Goal: Task Accomplishment & Management: Complete application form

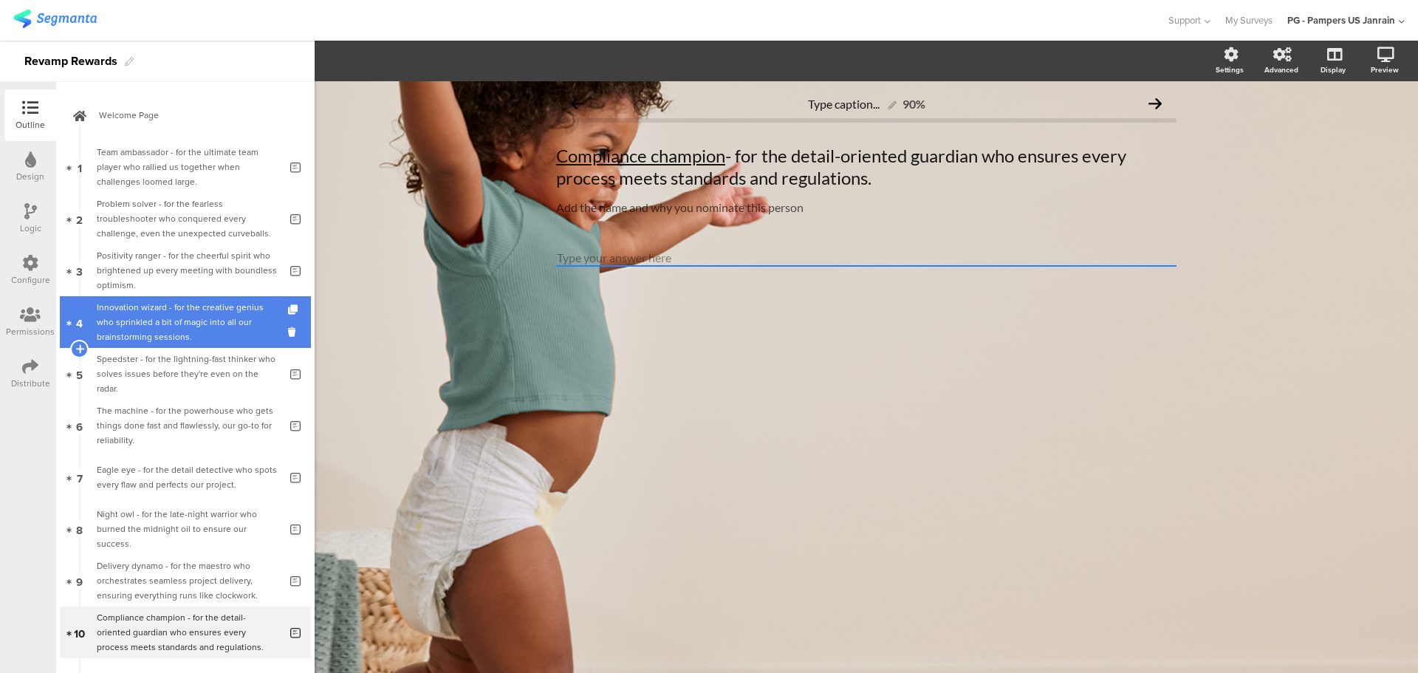
scroll to position [122, 0]
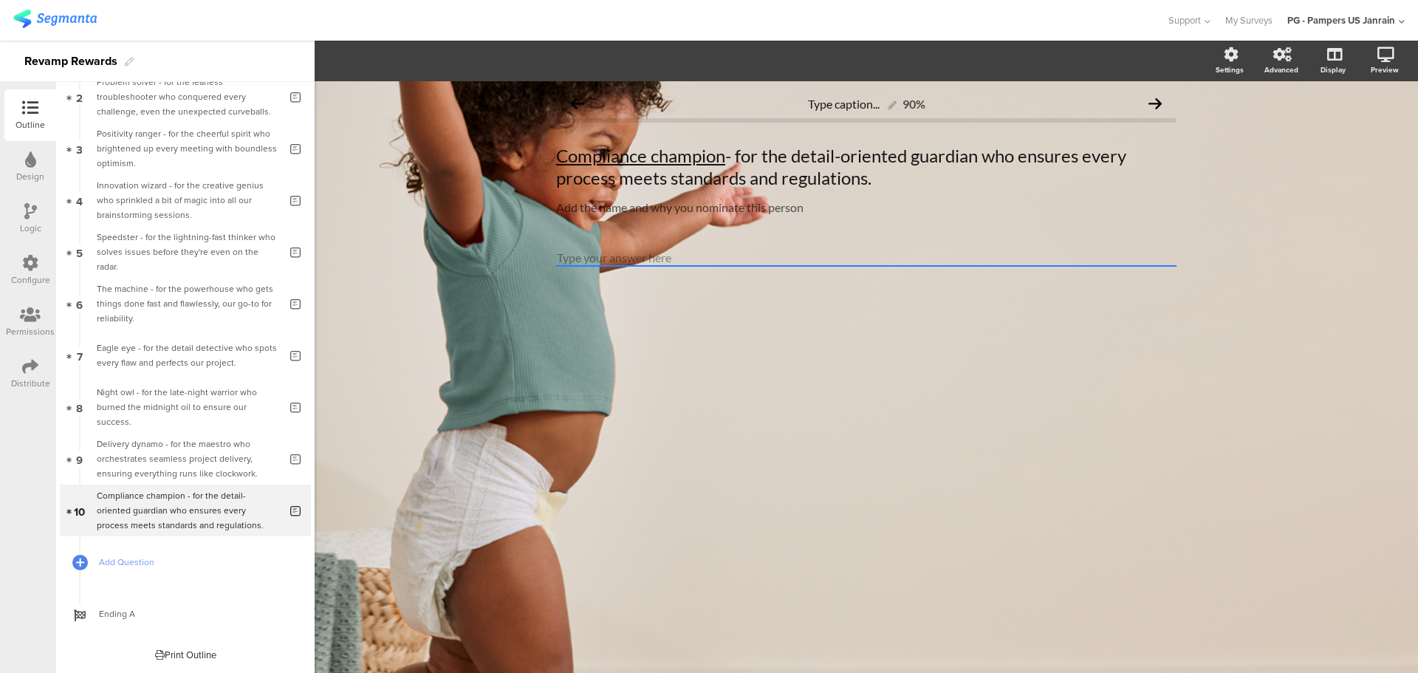
click at [41, 161] on div "Design" at bounding box center [30, 167] width 52 height 52
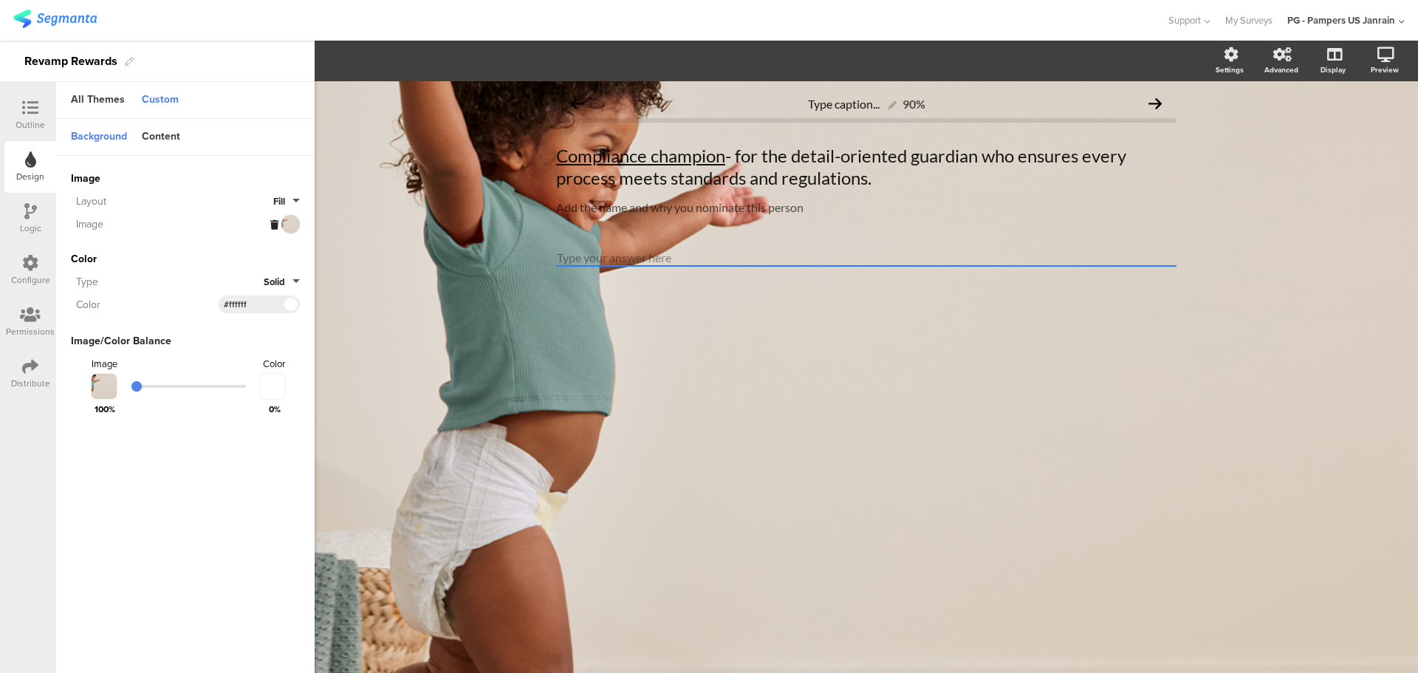
click at [268, 224] on div "Image" at bounding box center [170, 224] width 199 height 16
click at [272, 221] on icon at bounding box center [274, 225] width 8 height 10
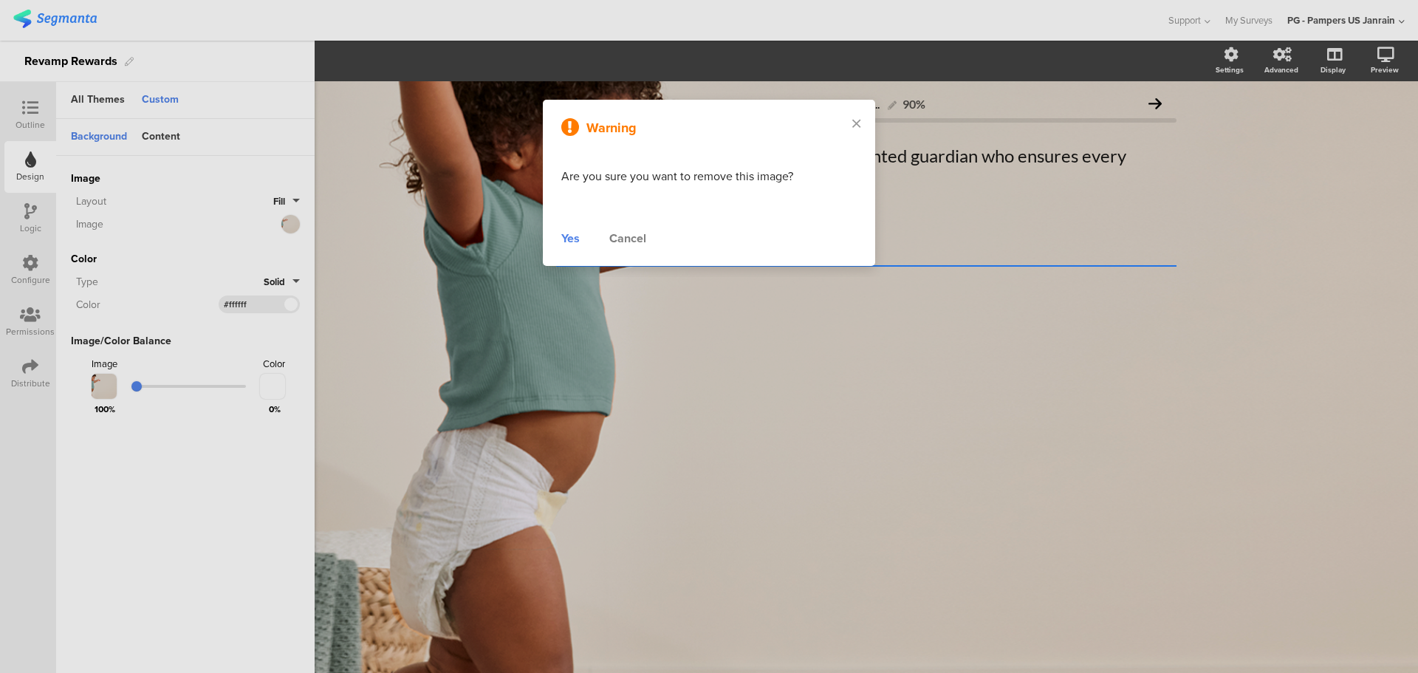
click at [576, 236] on div "Yes" at bounding box center [570, 239] width 18 height 18
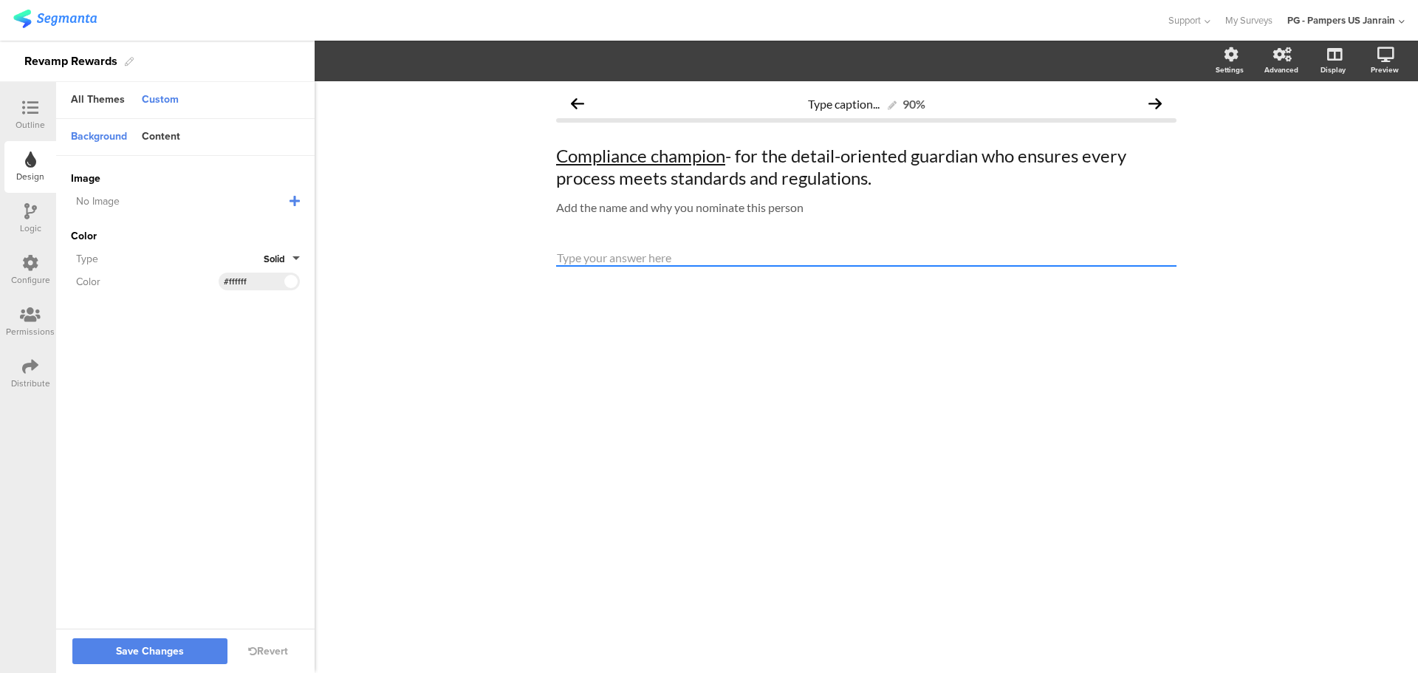
click at [297, 199] on icon at bounding box center [294, 201] width 10 height 12
click at [101, 276] on span "Upload File" at bounding box center [98, 277] width 55 height 16
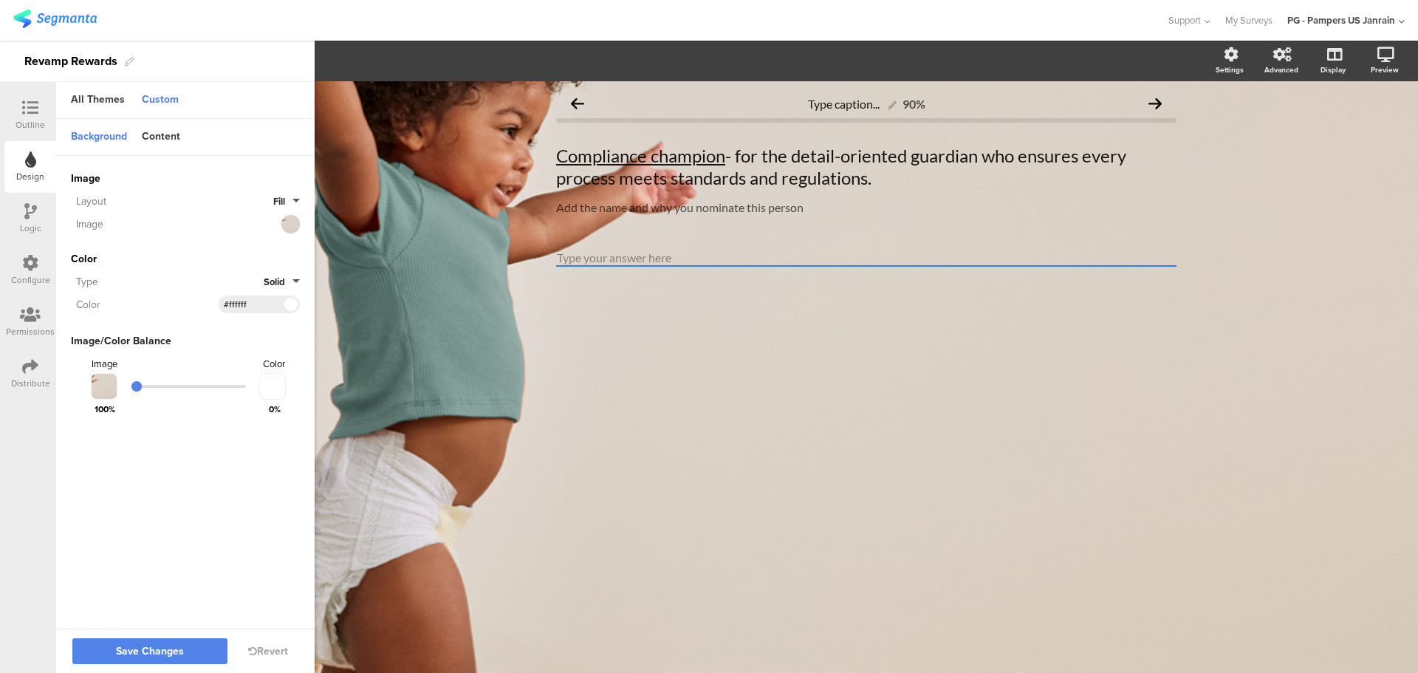
click at [669, 386] on div "Type caption... 90% Compliance champion - for the detail-oriented guardian who …" at bounding box center [866, 377] width 1103 height 592
click at [171, 651] on span "Save Changes" at bounding box center [150, 651] width 68 height 0
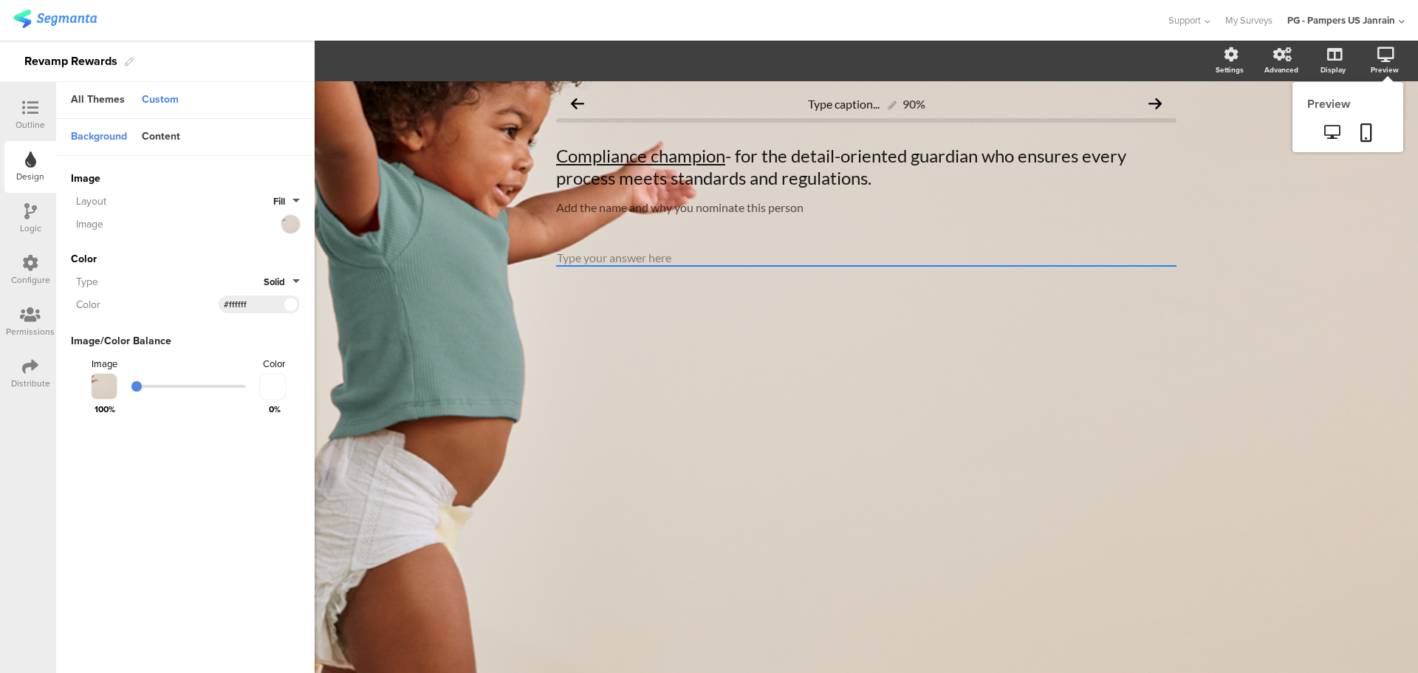
click at [1392, 55] on icon at bounding box center [1385, 54] width 17 height 15
click at [1366, 129] on icon at bounding box center [1366, 132] width 12 height 18
click at [275, 224] on icon at bounding box center [274, 225] width 8 height 10
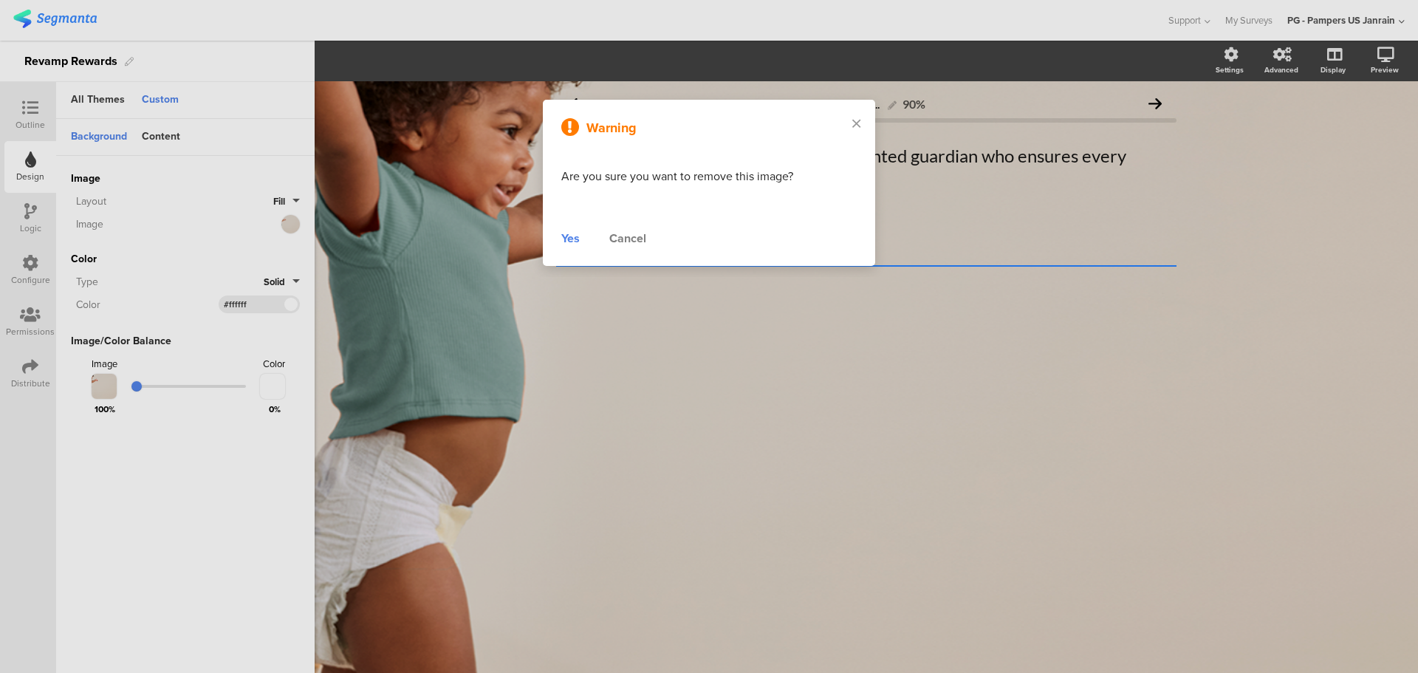
click at [566, 236] on div "Yes" at bounding box center [570, 239] width 18 height 18
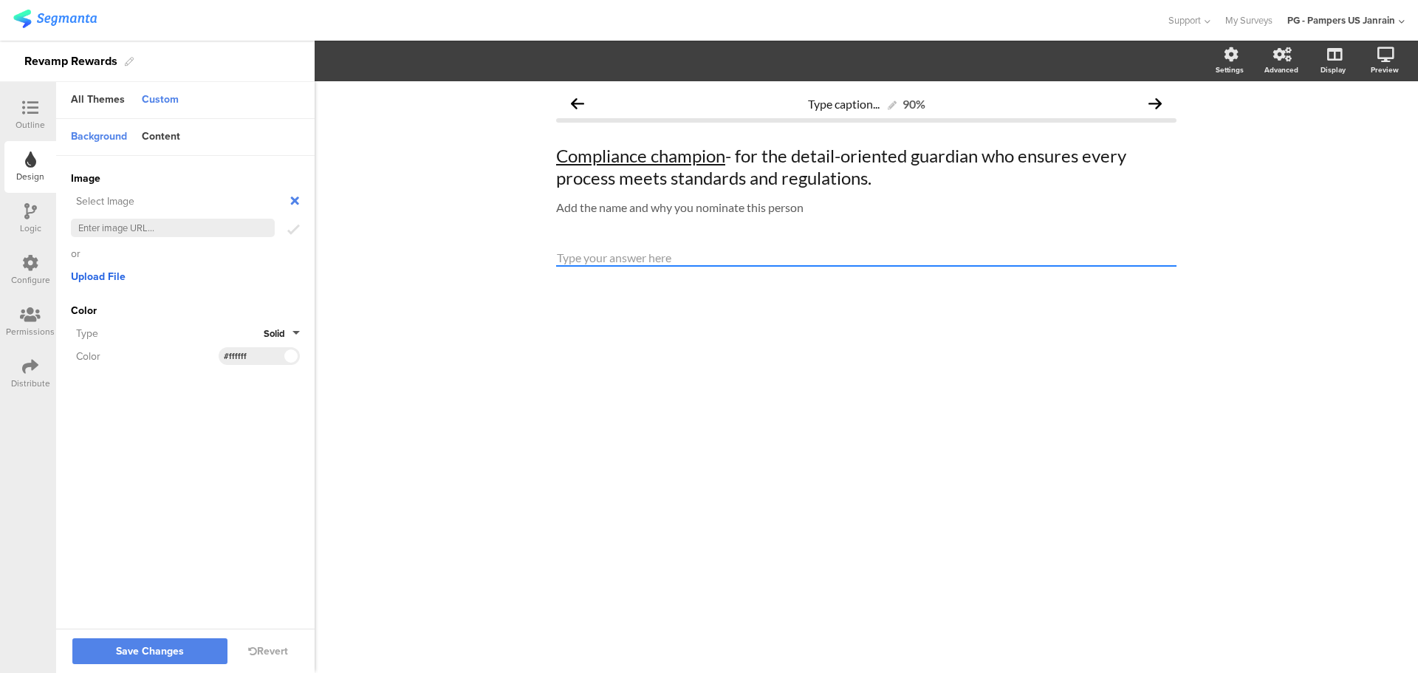
click at [103, 278] on span "Upload File" at bounding box center [98, 277] width 55 height 16
click at [295, 198] on icon at bounding box center [295, 201] width 16 height 16
click at [293, 202] on icon at bounding box center [294, 201] width 10 height 12
click at [289, 228] on icon at bounding box center [288, 227] width 9 height 13
click at [106, 279] on span "Upload File" at bounding box center [98, 277] width 55 height 16
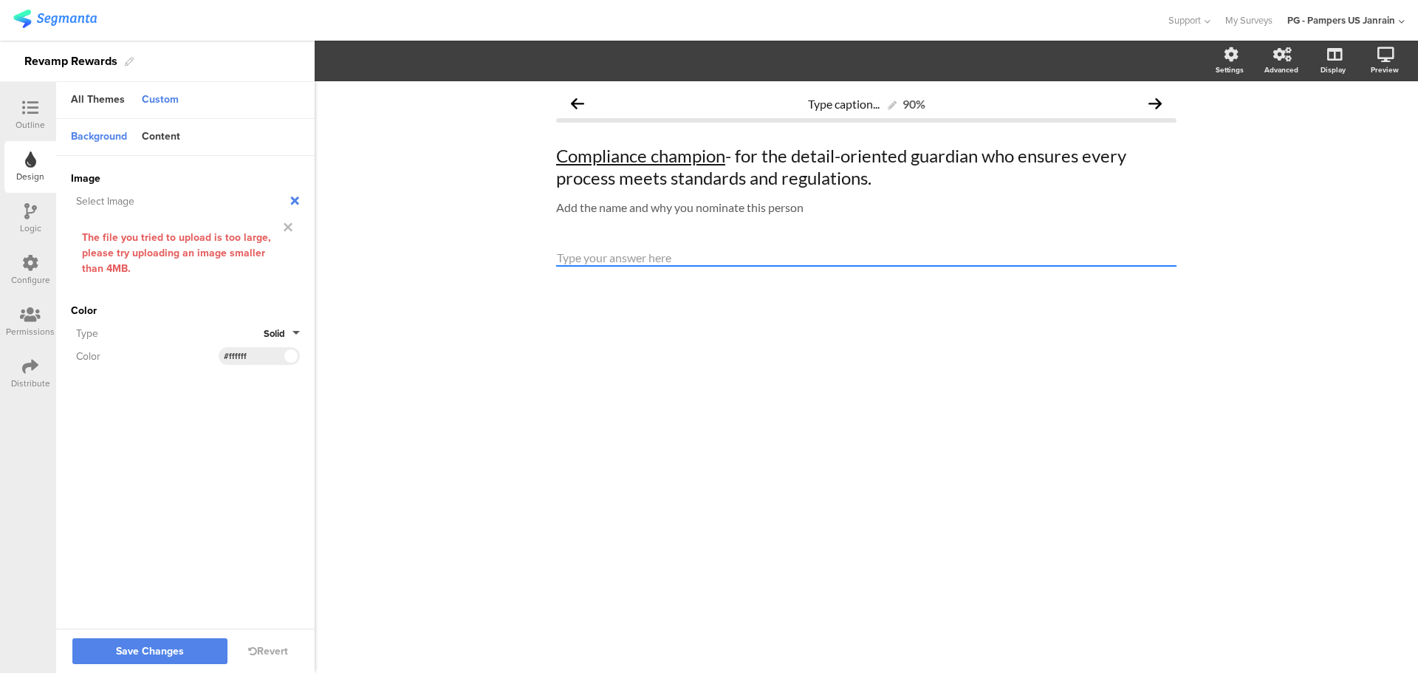
click at [296, 200] on icon at bounding box center [295, 201] width 16 height 16
click at [297, 201] on icon at bounding box center [294, 201] width 10 height 12
drag, startPoint x: 301, startPoint y: 202, endPoint x: 289, endPoint y: 232, distance: 31.8
click at [289, 232] on div "Image Select Image Failed uploading the image, if the problem persists contact …" at bounding box center [185, 268] width 258 height 224
click at [289, 232] on icon at bounding box center [288, 227] width 9 height 13
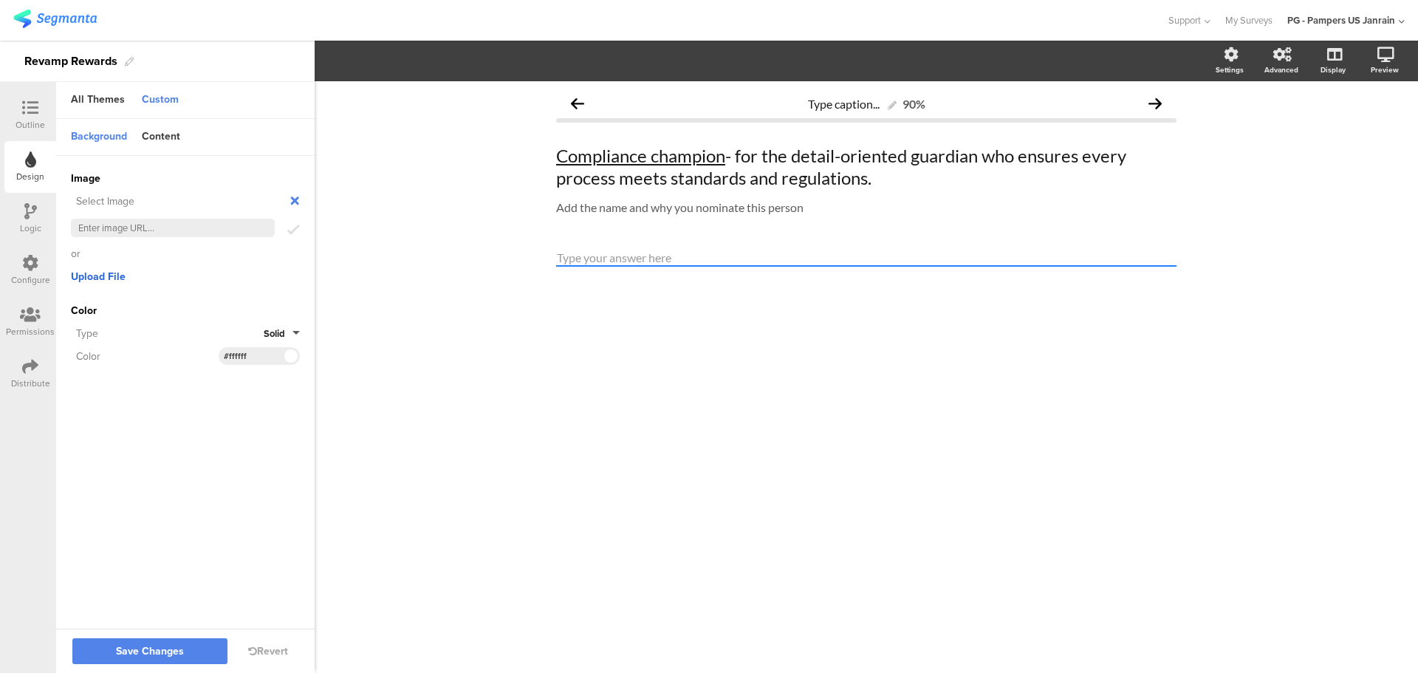
click at [100, 269] on span "Upload File" at bounding box center [98, 277] width 55 height 16
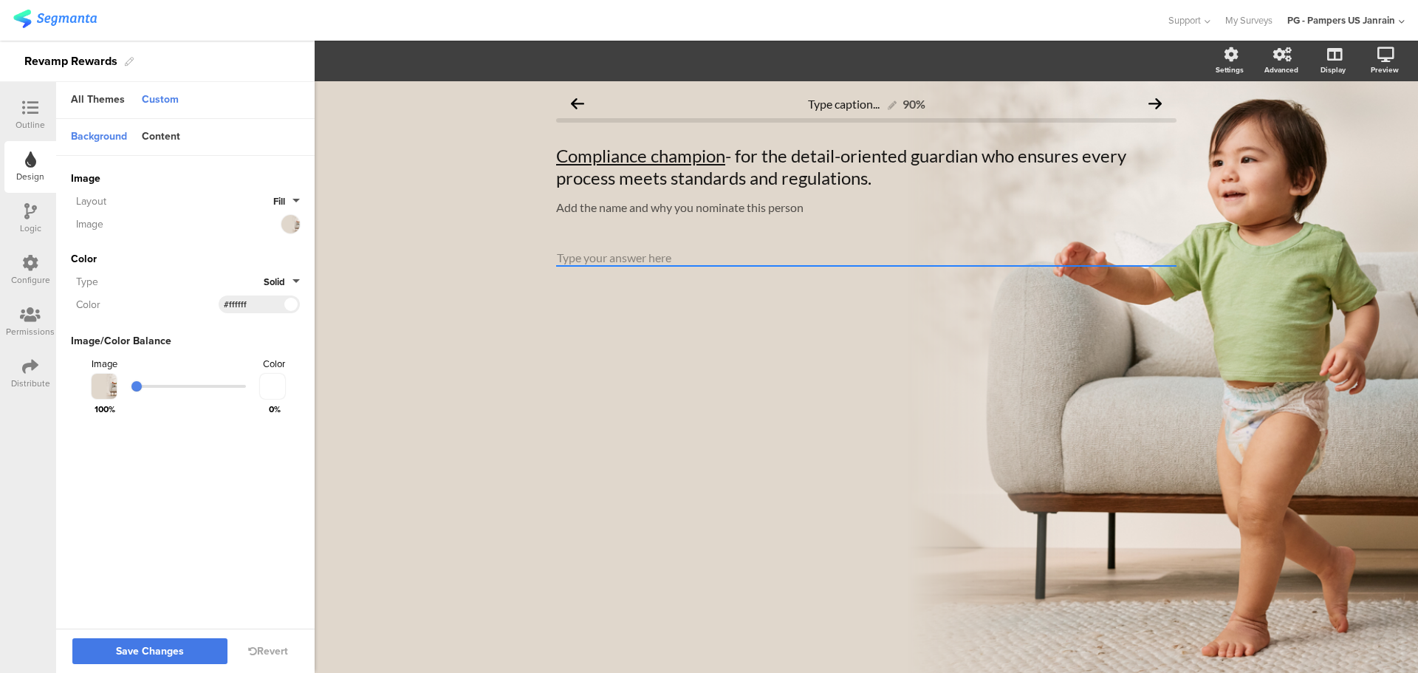
click at [182, 641] on button "Save Changes" at bounding box center [149, 651] width 155 height 26
click at [41, 133] on div "Outline" at bounding box center [30, 115] width 52 height 52
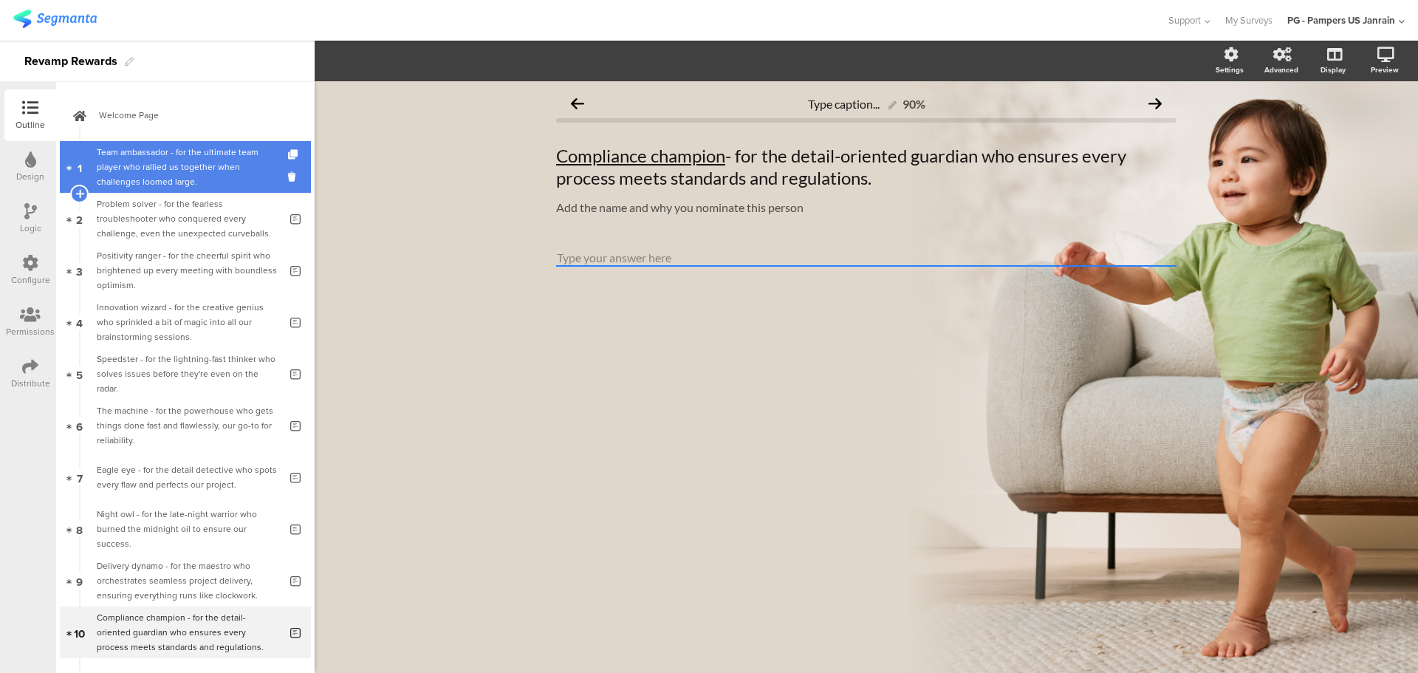
click at [187, 160] on div "Team ambassador - for the ultimate team player who rallied us together when cha…" at bounding box center [188, 167] width 182 height 44
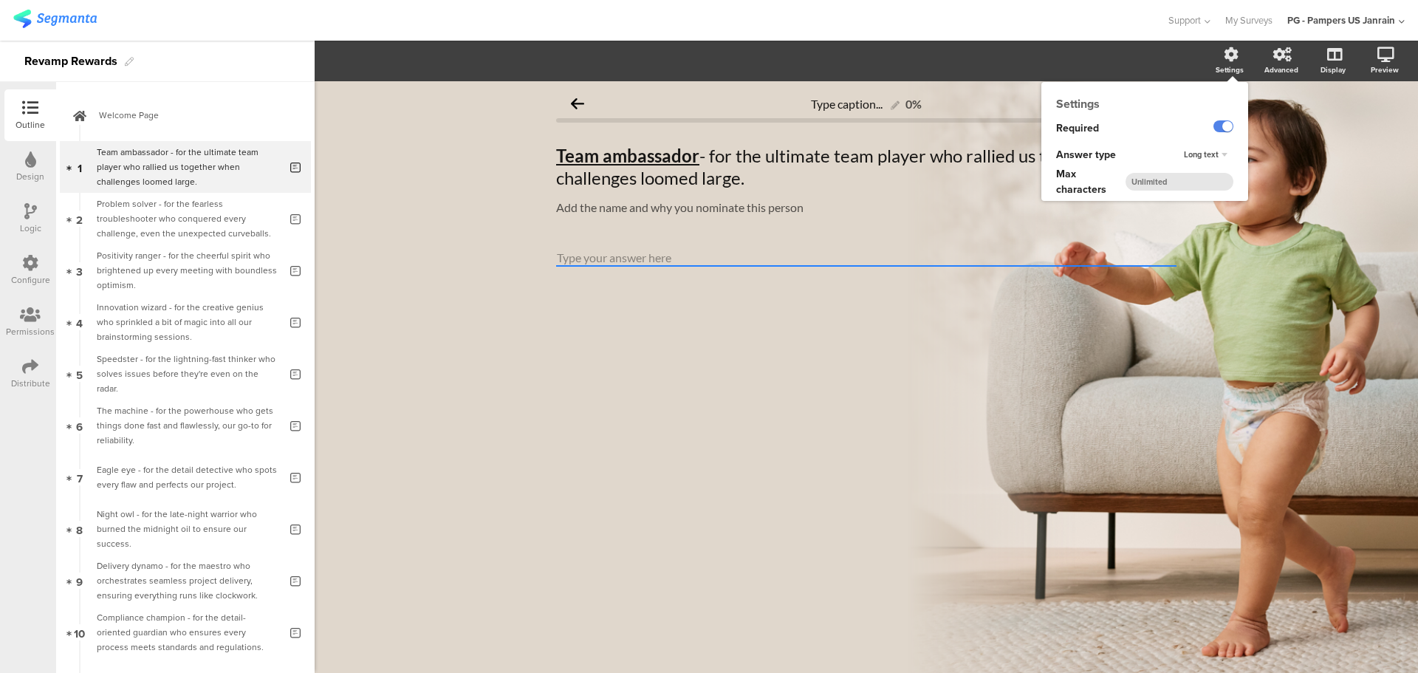
click at [1231, 82] on div "Settings Required Answer type Long text Max characters" at bounding box center [1144, 141] width 207 height 119
click at [1220, 127] on label at bounding box center [1223, 126] width 20 height 12
click at [0, 0] on input "checkbox" at bounding box center [0, 0] width 0 height 0
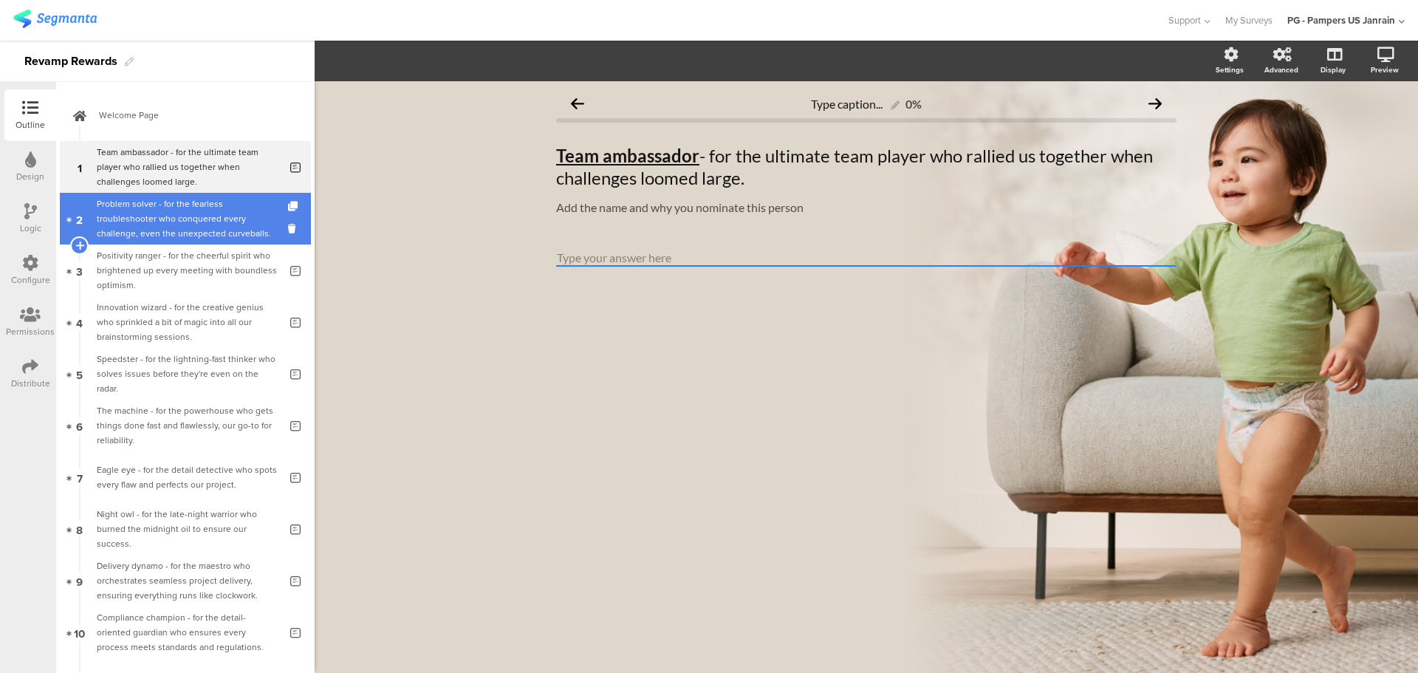
click at [206, 222] on div "Problem solver - for the fearless troubleshooter who conquered every challenge,…" at bounding box center [188, 218] width 182 height 44
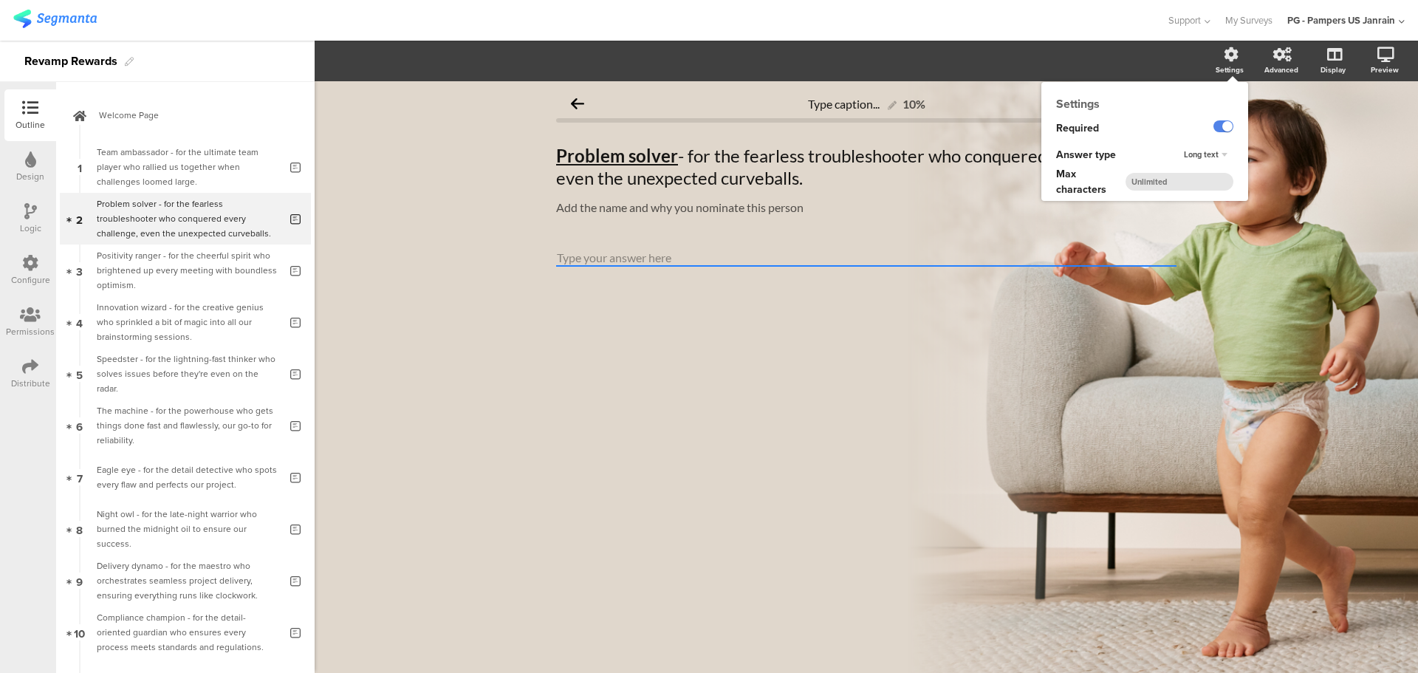
click at [1235, 60] on icon at bounding box center [1231, 54] width 15 height 15
click at [1223, 127] on label at bounding box center [1223, 126] width 20 height 12
click at [0, 0] on input "checkbox" at bounding box center [0, 0] width 0 height 0
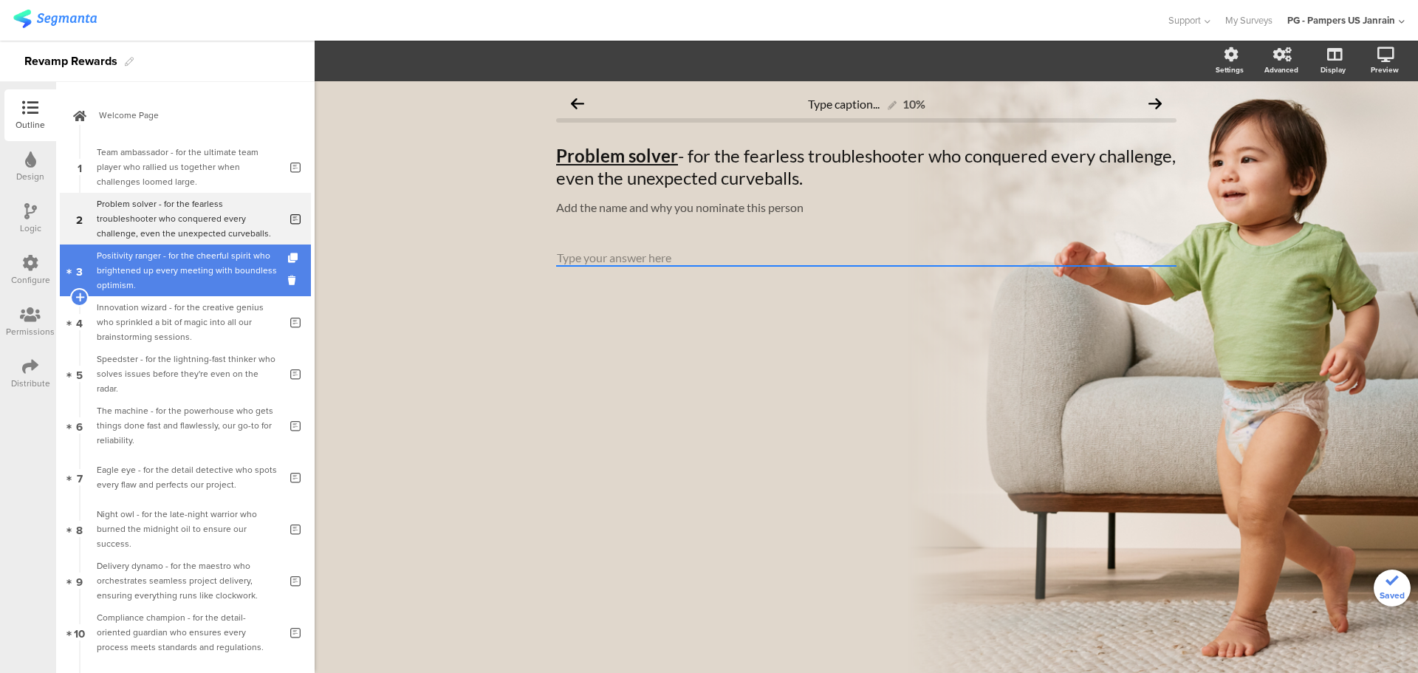
click at [151, 262] on div "Positivity ranger - for the cheerful spirit who brightened up every meeting wit…" at bounding box center [188, 270] width 182 height 44
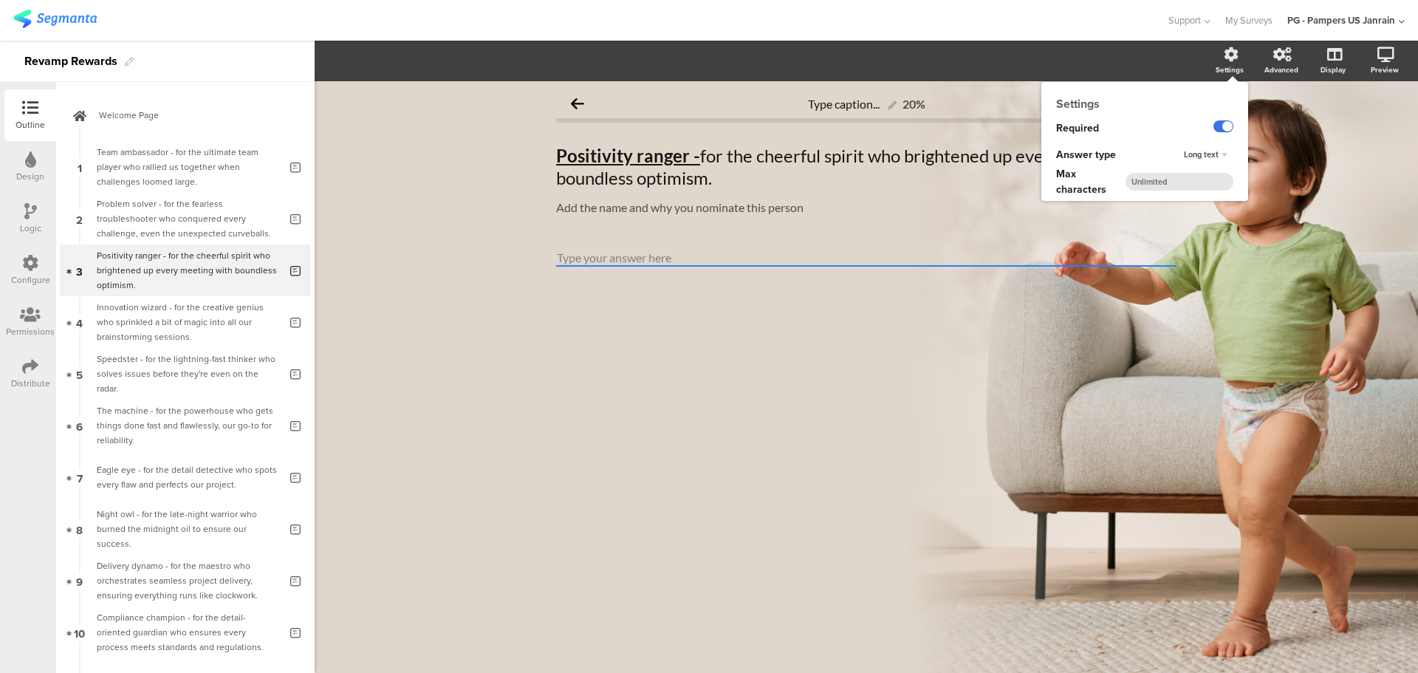
click at [1221, 130] on label at bounding box center [1223, 126] width 20 height 12
click at [0, 0] on input "checkbox" at bounding box center [0, 0] width 0 height 0
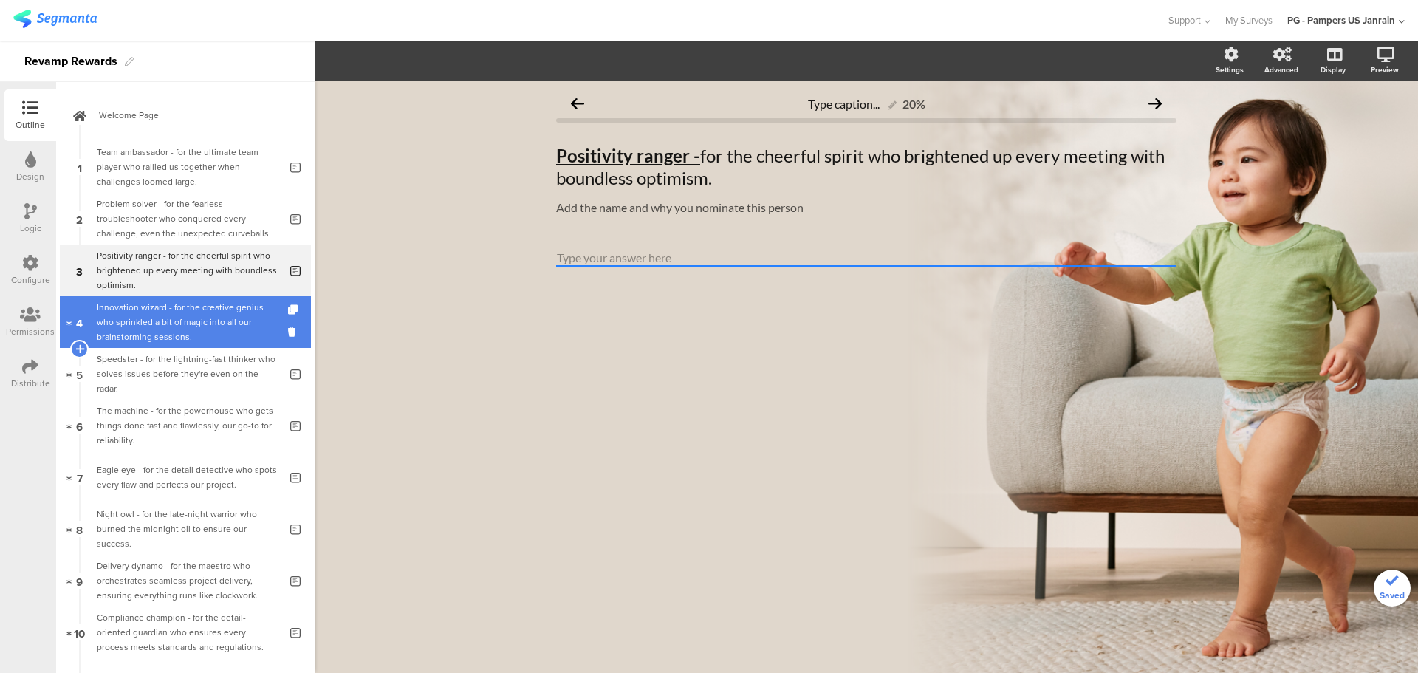
click at [191, 330] on div "Innovation wizard - for the creative genius who sprinkled a bit of magic into a…" at bounding box center [188, 322] width 182 height 44
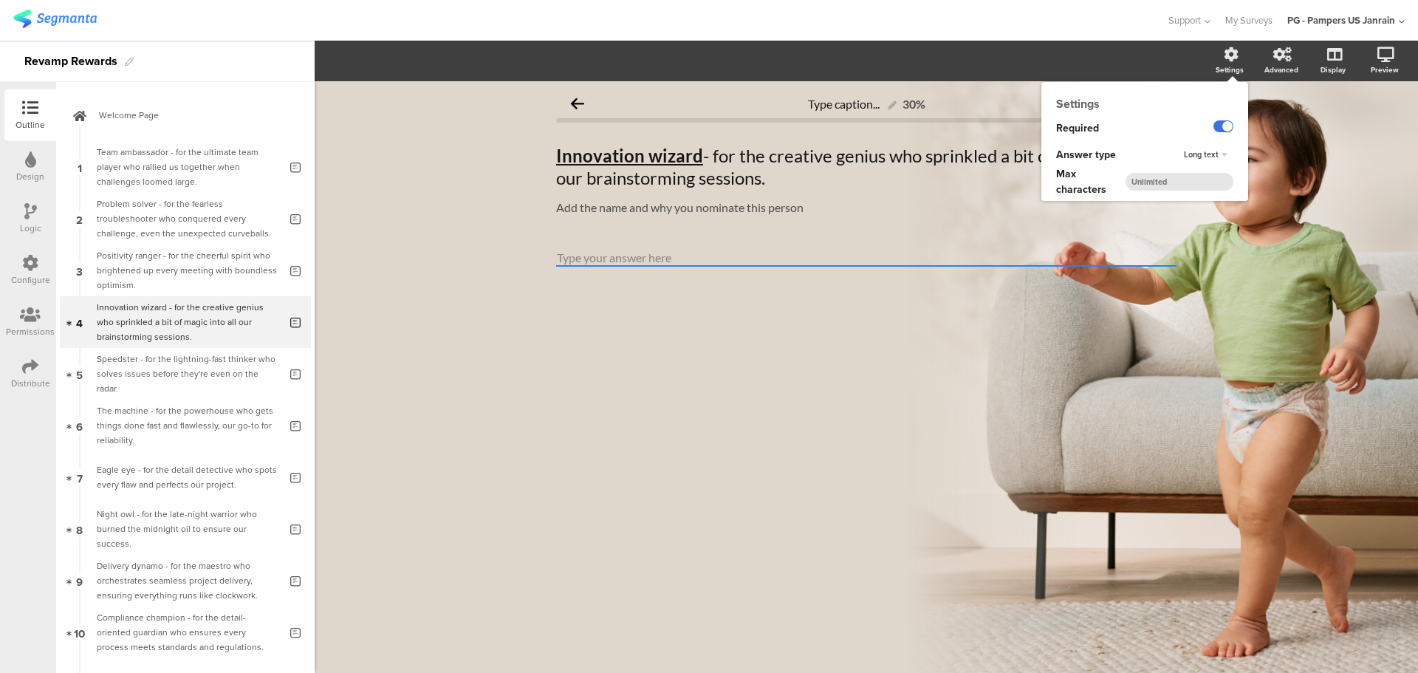
click at [1221, 126] on label at bounding box center [1223, 126] width 20 height 12
click at [0, 0] on input "checkbox" at bounding box center [0, 0] width 0 height 0
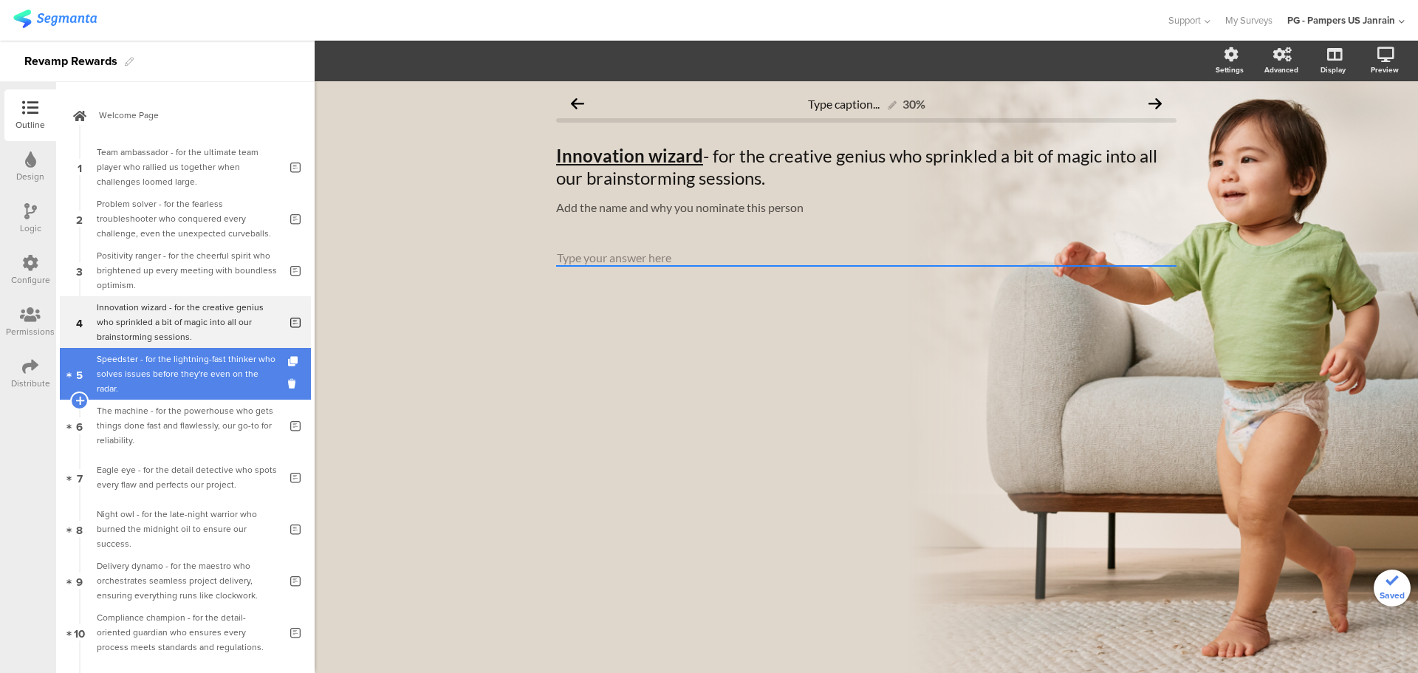
click at [207, 381] on div "Speedster - for the lightning-fast thinker who solves issues before they're eve…" at bounding box center [188, 374] width 182 height 44
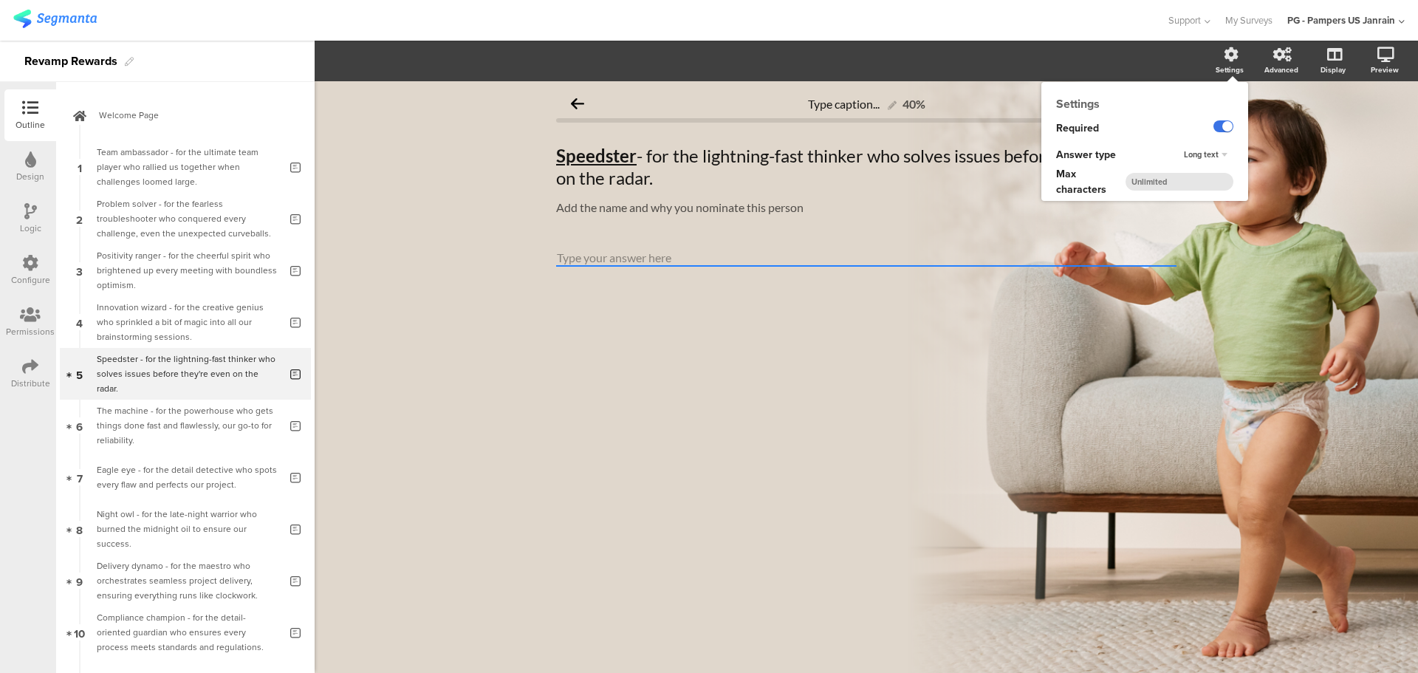
click at [1221, 125] on label at bounding box center [1223, 126] width 20 height 12
click at [0, 0] on input "checkbox" at bounding box center [0, 0] width 0 height 0
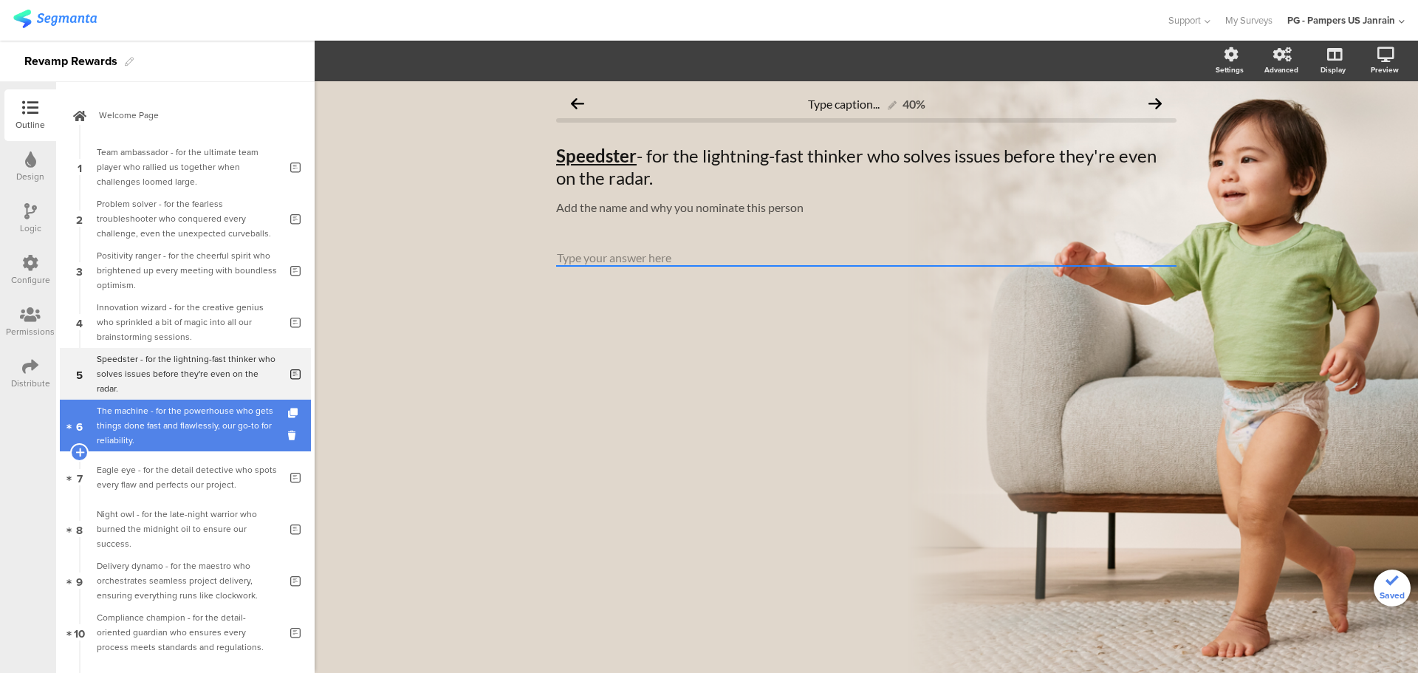
click at [223, 441] on div "The machine - for the powerhouse who gets things done fast and flawlessly, our …" at bounding box center [188, 425] width 182 height 44
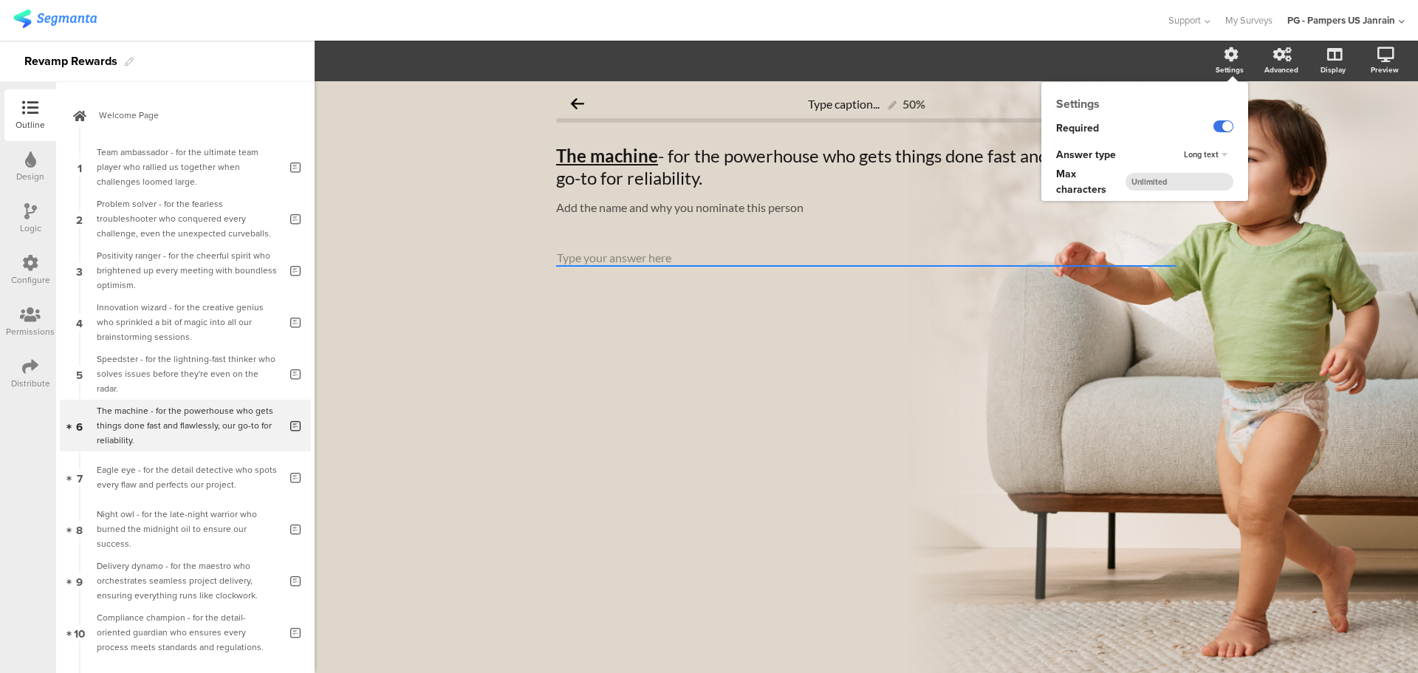
click at [1220, 123] on label at bounding box center [1223, 126] width 20 height 12
click at [0, 0] on input "checkbox" at bounding box center [0, 0] width 0 height 0
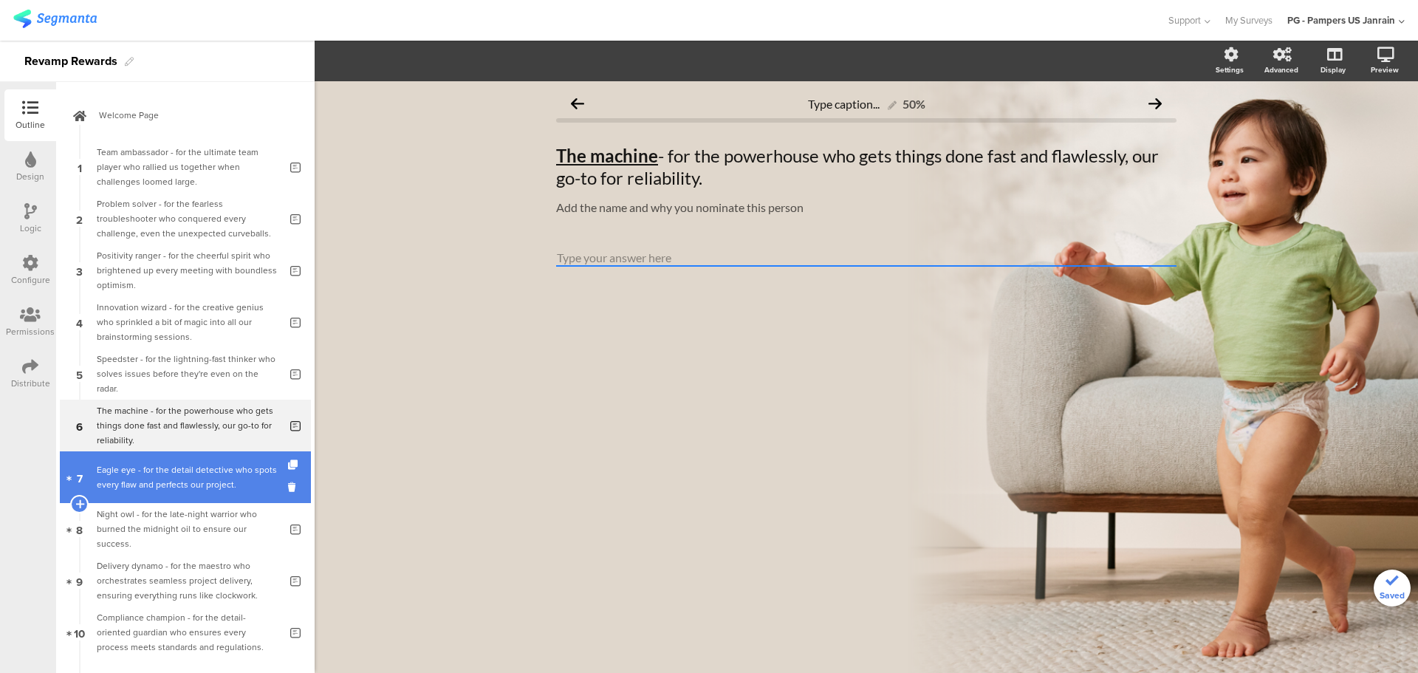
click at [206, 481] on div "Eagle eye - for the detail detective who spots every flaw and perfects our proj…" at bounding box center [188, 477] width 182 height 30
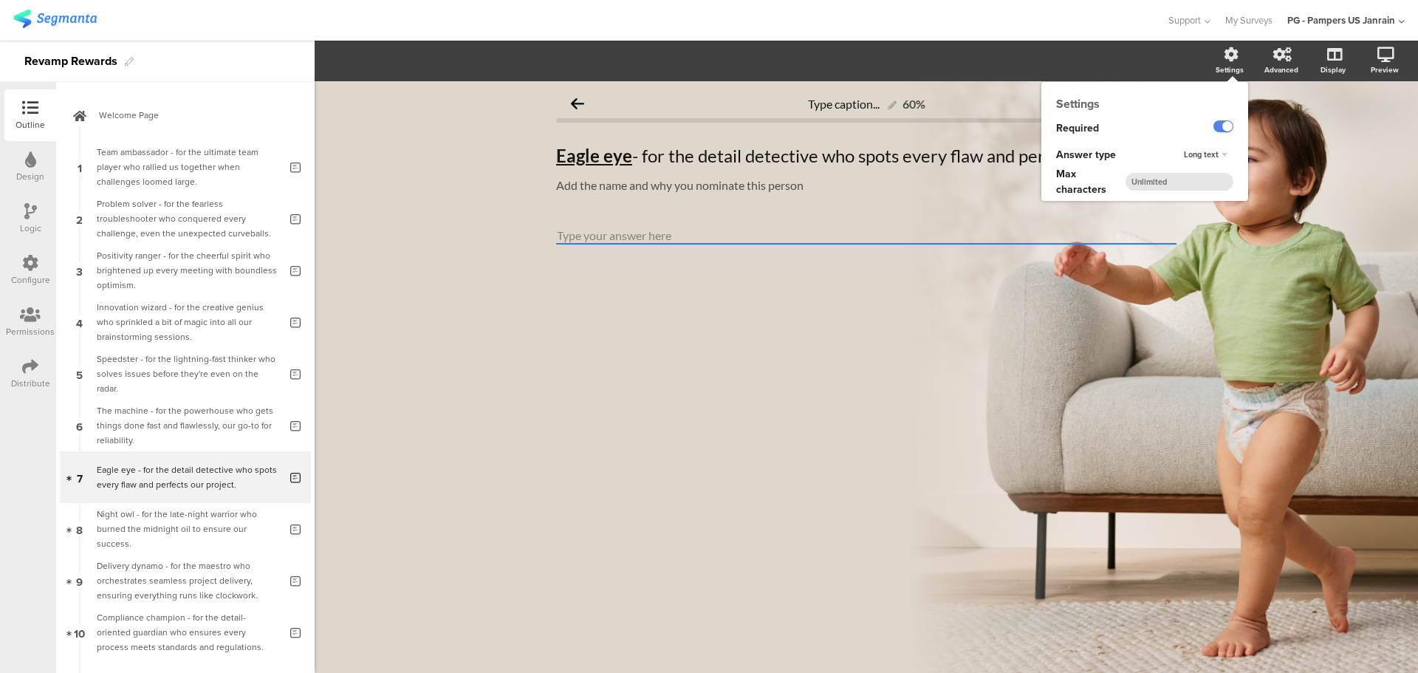
click at [1238, 63] on div "Settings" at bounding box center [1237, 61] width 52 height 37
click at [1223, 126] on label at bounding box center [1223, 126] width 20 height 12
click at [0, 0] on input "checkbox" at bounding box center [0, 0] width 0 height 0
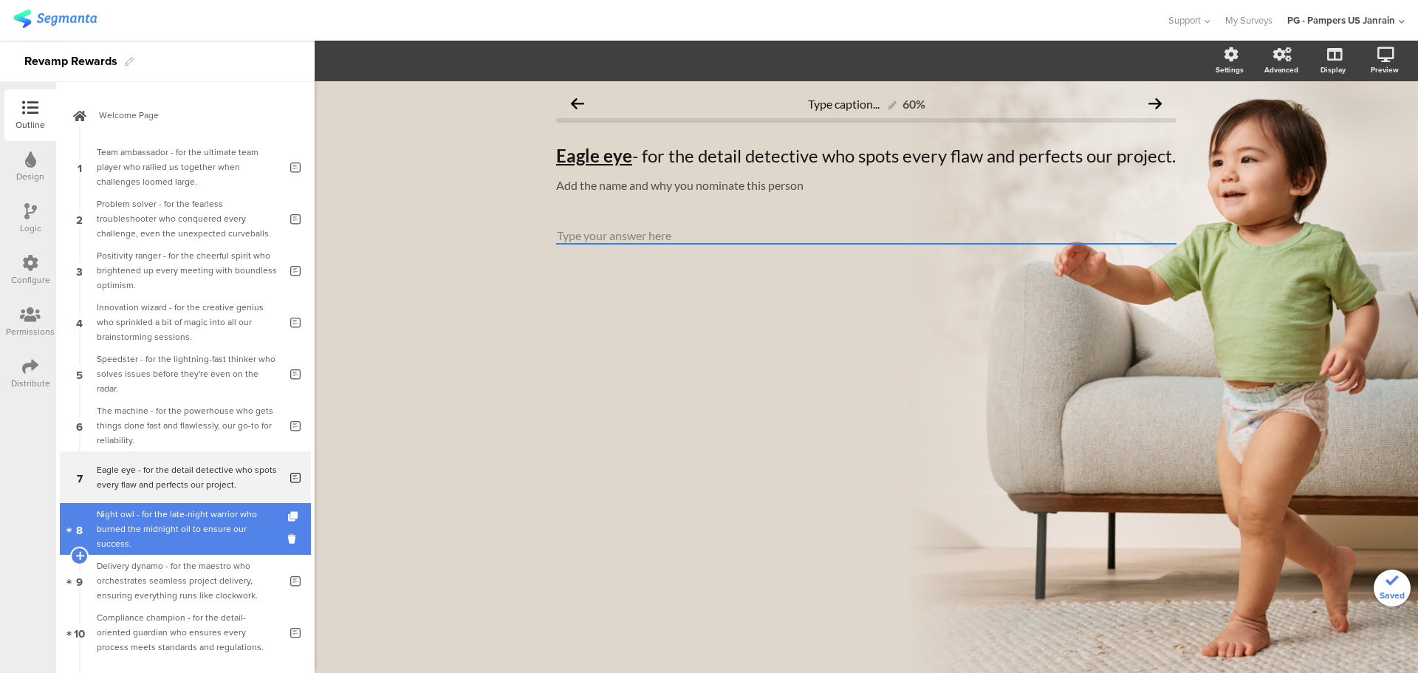
click at [223, 524] on div "Night owl - for the late-night warrior who burned the midnight oil to ensure ou…" at bounding box center [188, 529] width 182 height 44
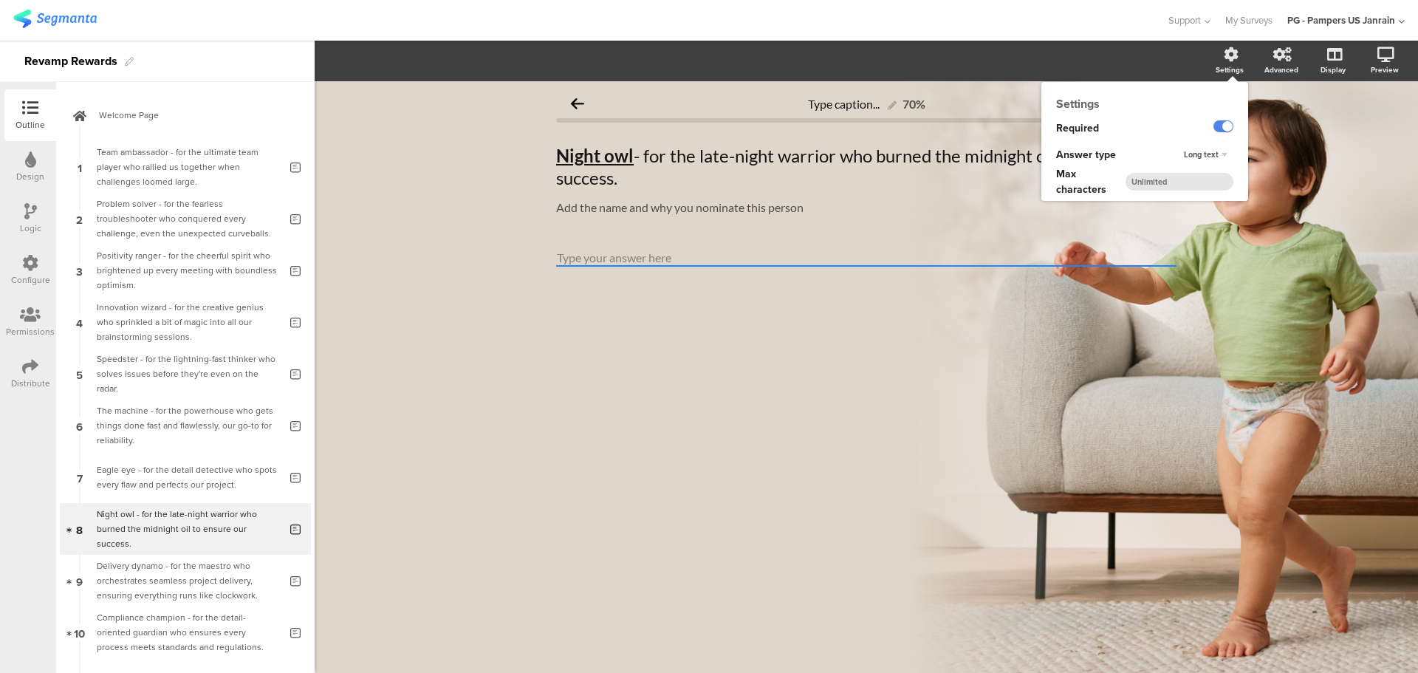
click at [1227, 63] on div "Settings" at bounding box center [1237, 61] width 52 height 37
click at [1221, 127] on label at bounding box center [1223, 126] width 20 height 12
click at [0, 0] on input "checkbox" at bounding box center [0, 0] width 0 height 0
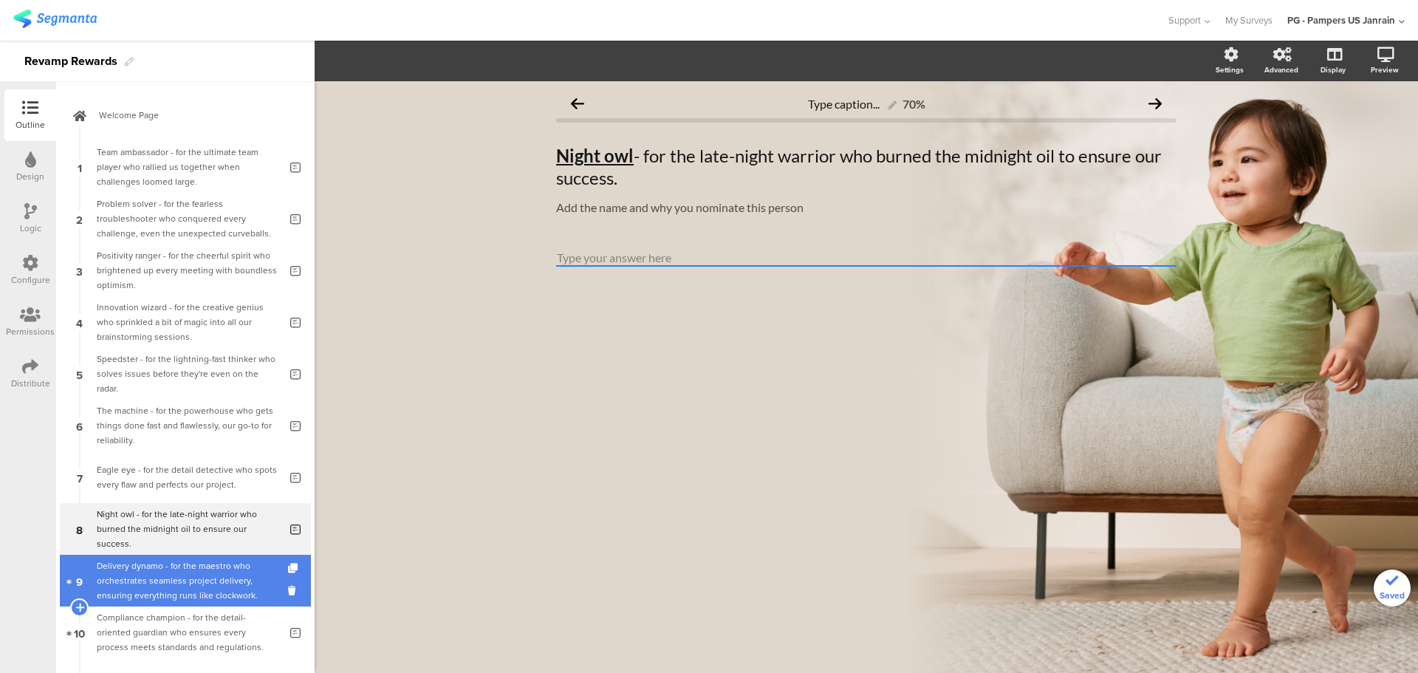
click at [166, 587] on div "Delivery dynamo - for the maestro who orchestrates seamless project delivery, e…" at bounding box center [188, 580] width 182 height 44
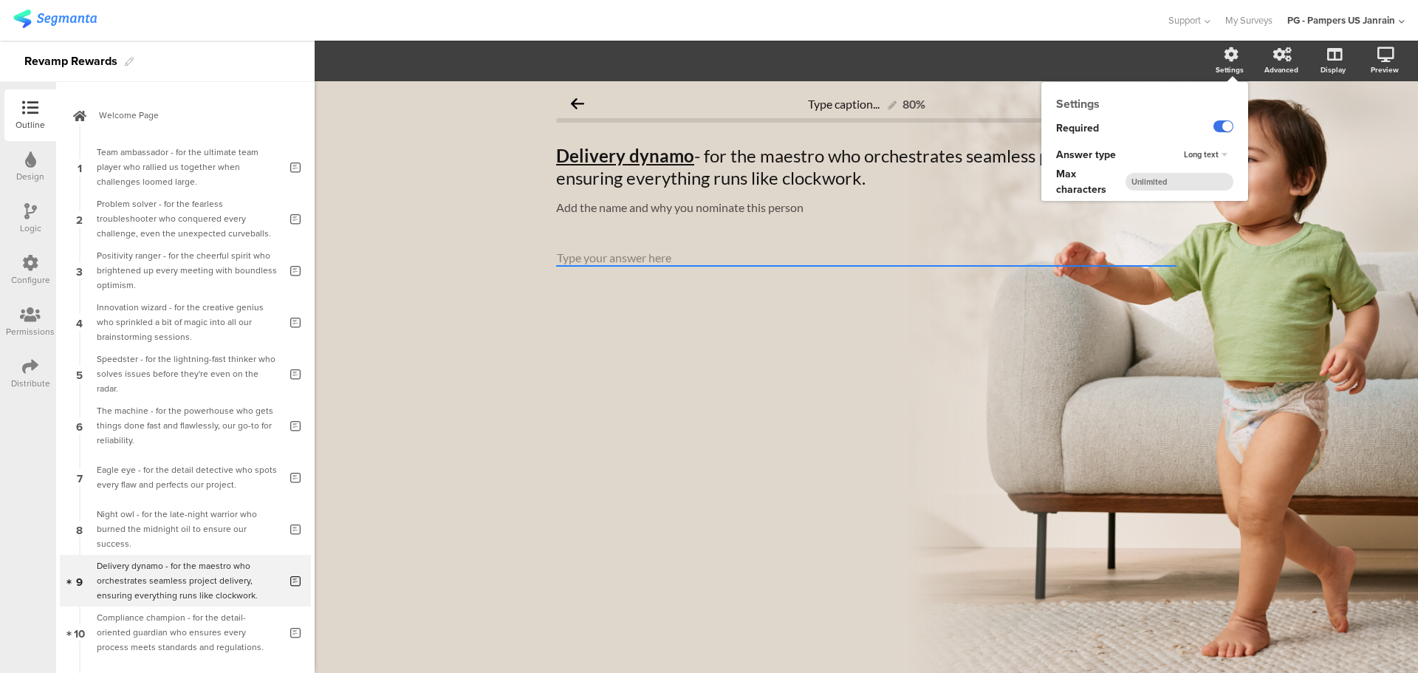
click at [1218, 129] on label at bounding box center [1223, 126] width 20 height 12
click at [0, 0] on input "checkbox" at bounding box center [0, 0] width 0 height 0
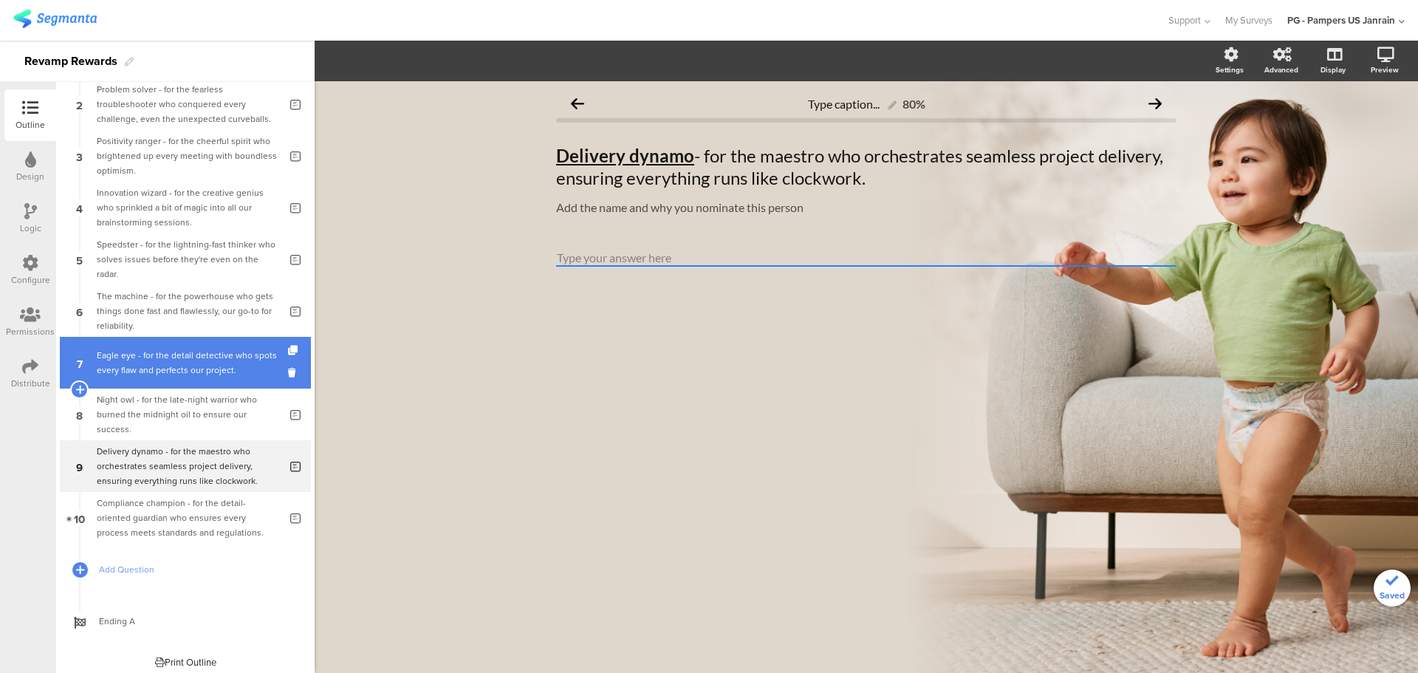
scroll to position [122, 0]
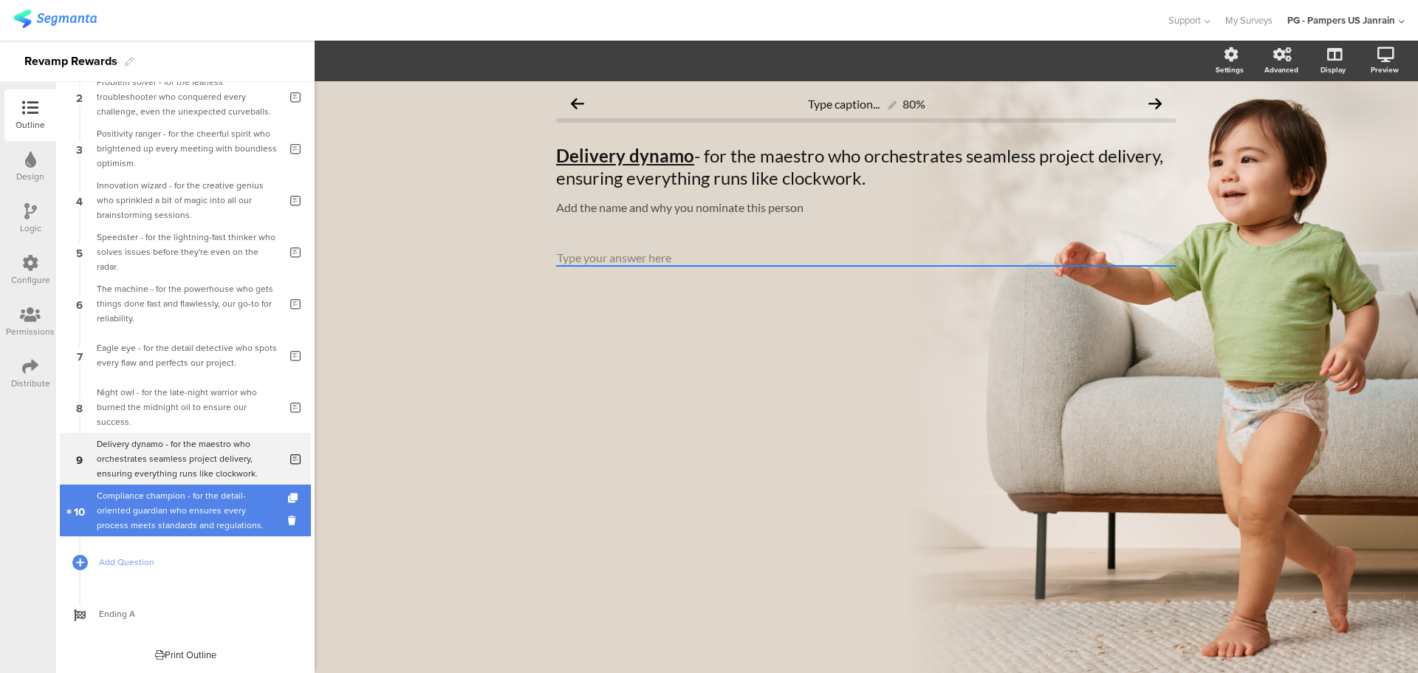
click at [193, 497] on div "Compliance champion - for the detail-oriented guardian who ensures every proces…" at bounding box center [188, 510] width 182 height 44
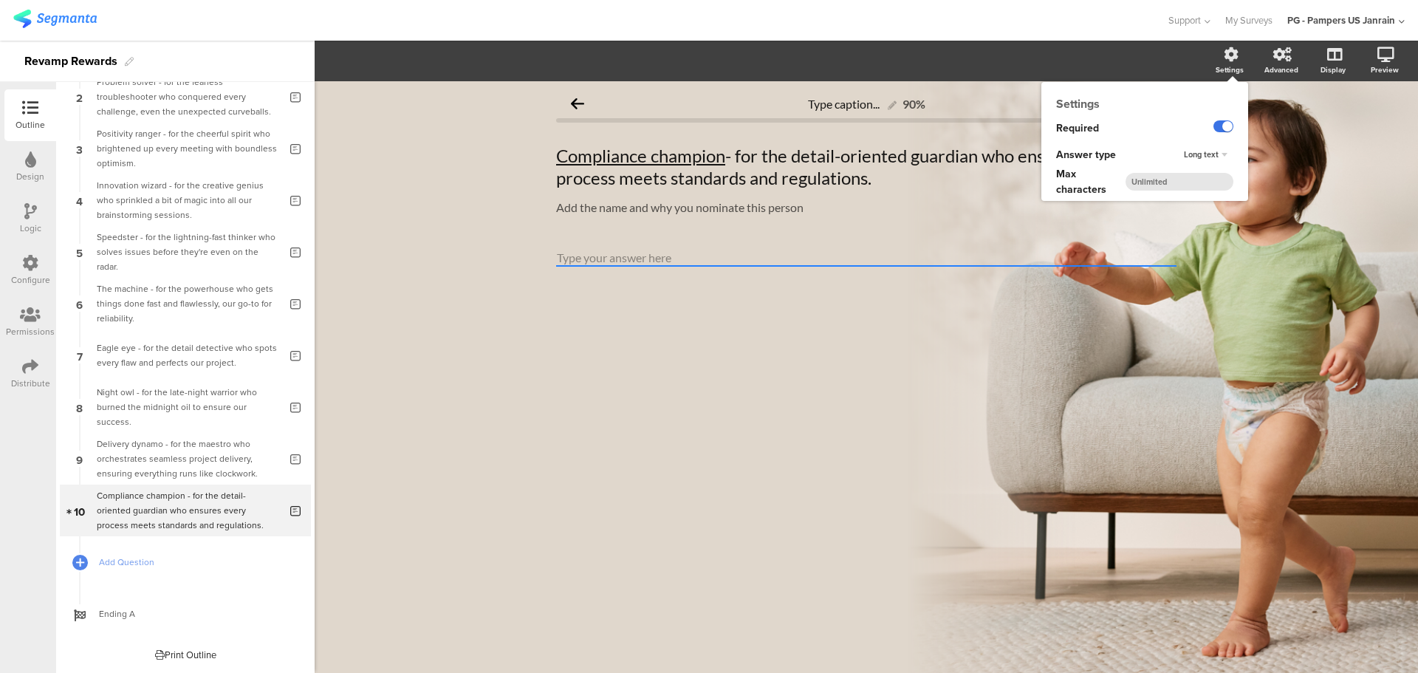
click at [1218, 127] on label at bounding box center [1223, 126] width 20 height 12
click at [0, 0] on input "checkbox" at bounding box center [0, 0] width 0 height 0
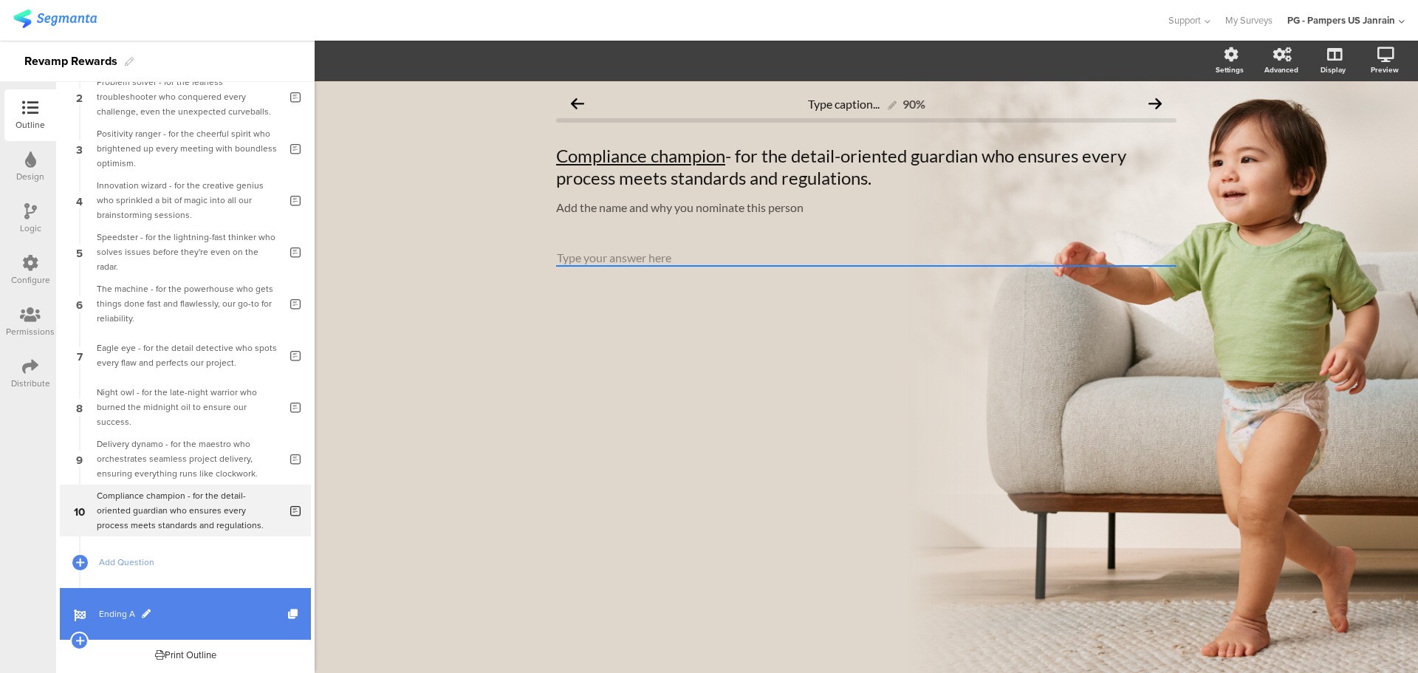
click at [134, 618] on span "Ending A" at bounding box center [193, 613] width 189 height 15
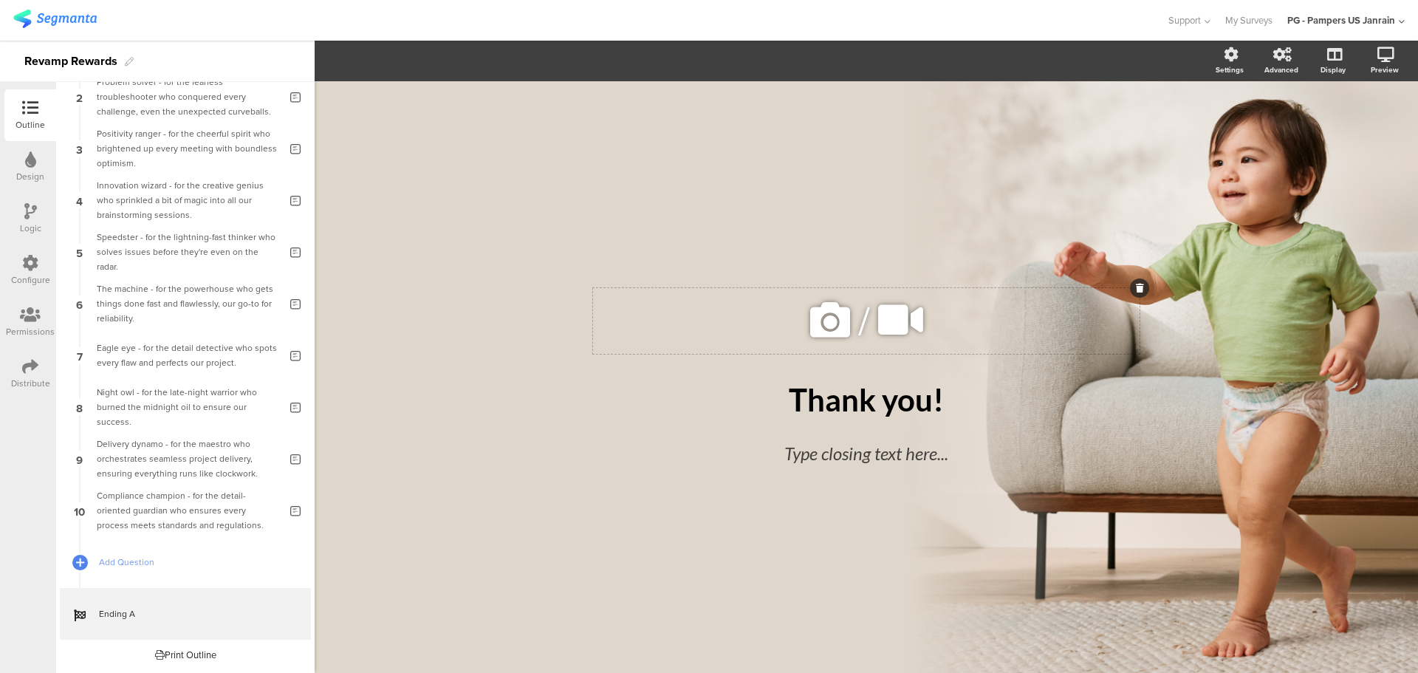
click at [1142, 289] on icon at bounding box center [1140, 288] width 8 height 9
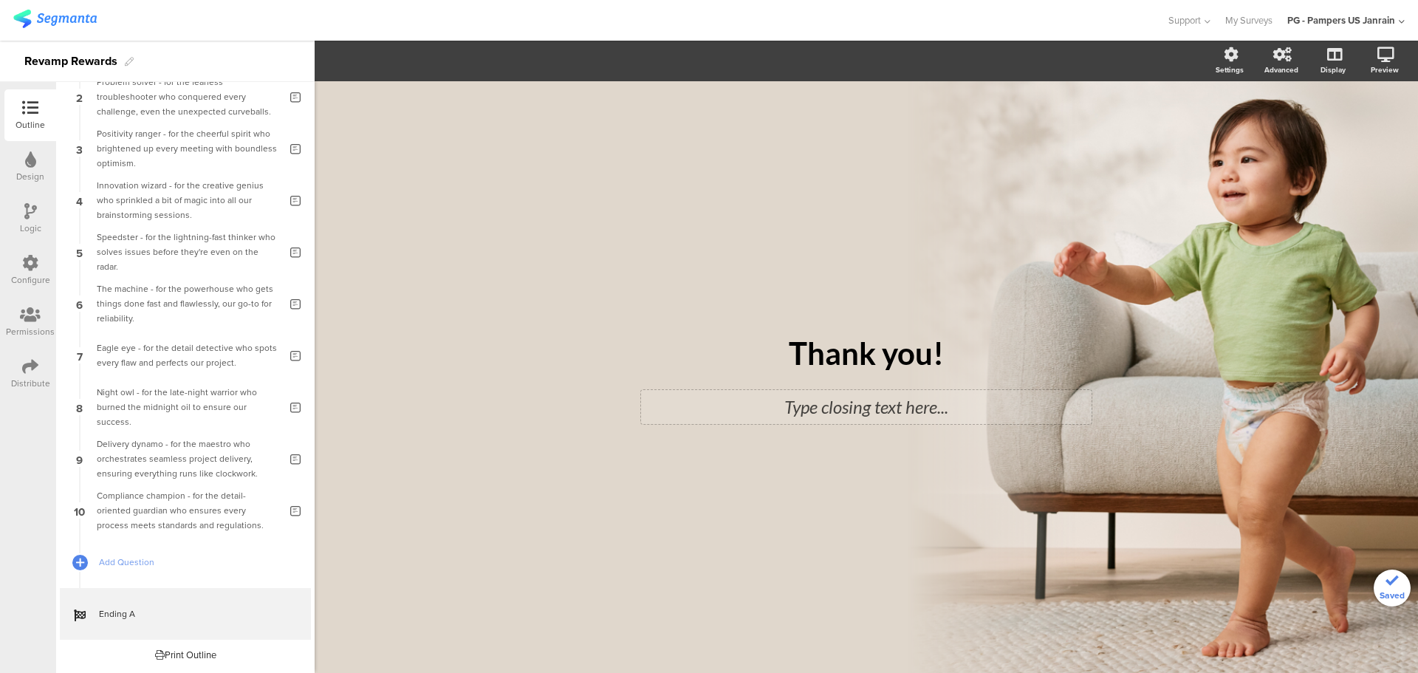
click at [827, 404] on div "Type closing text here..." at bounding box center [866, 407] width 450 height 34
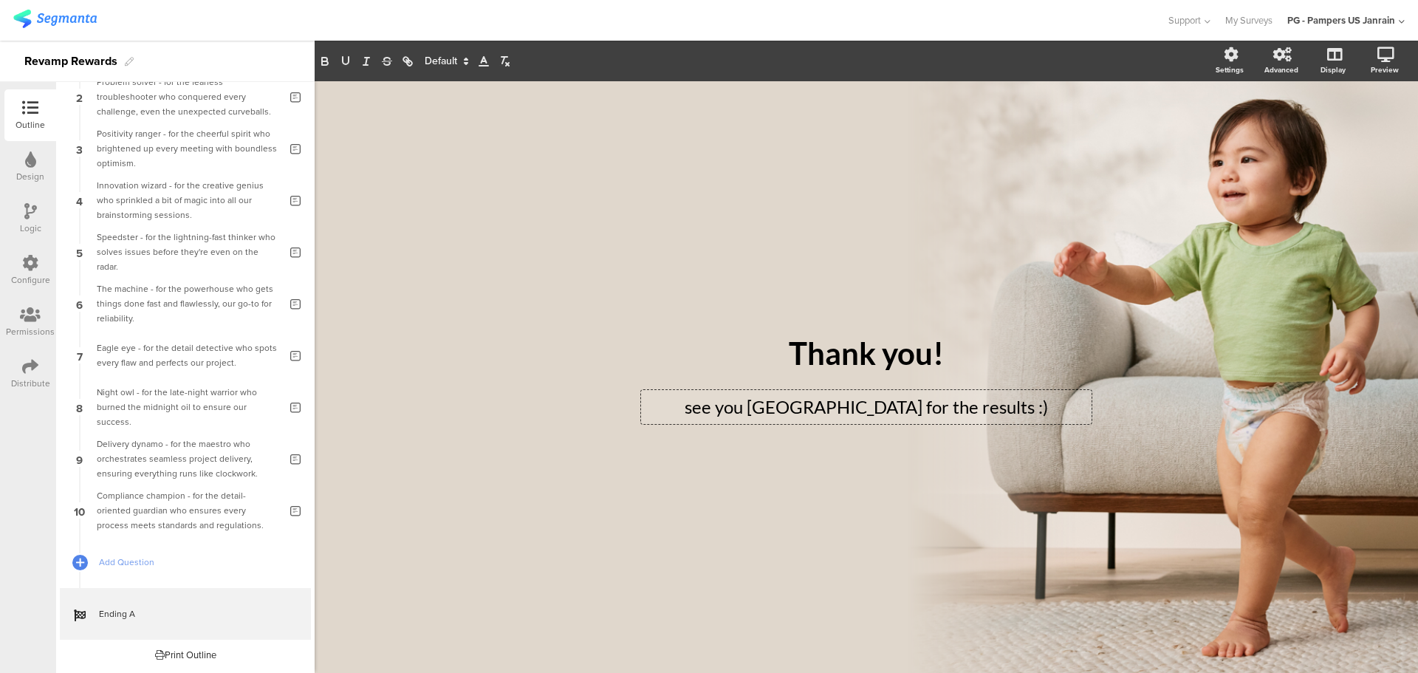
click at [803, 407] on p "see you Warsaw for the results :)" at bounding box center [866, 407] width 443 height 27
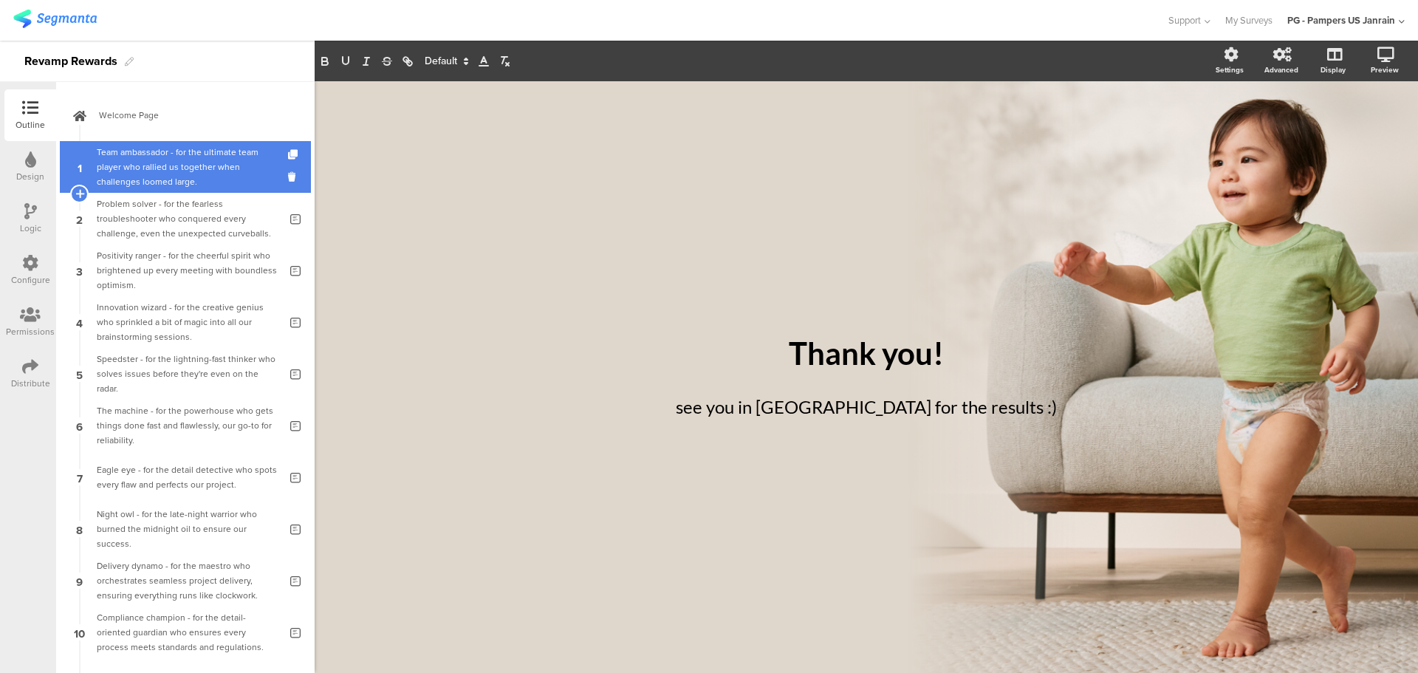
click at [188, 165] on div "Team ambassador - for the ultimate team player who rallied us together when cha…" at bounding box center [188, 167] width 182 height 44
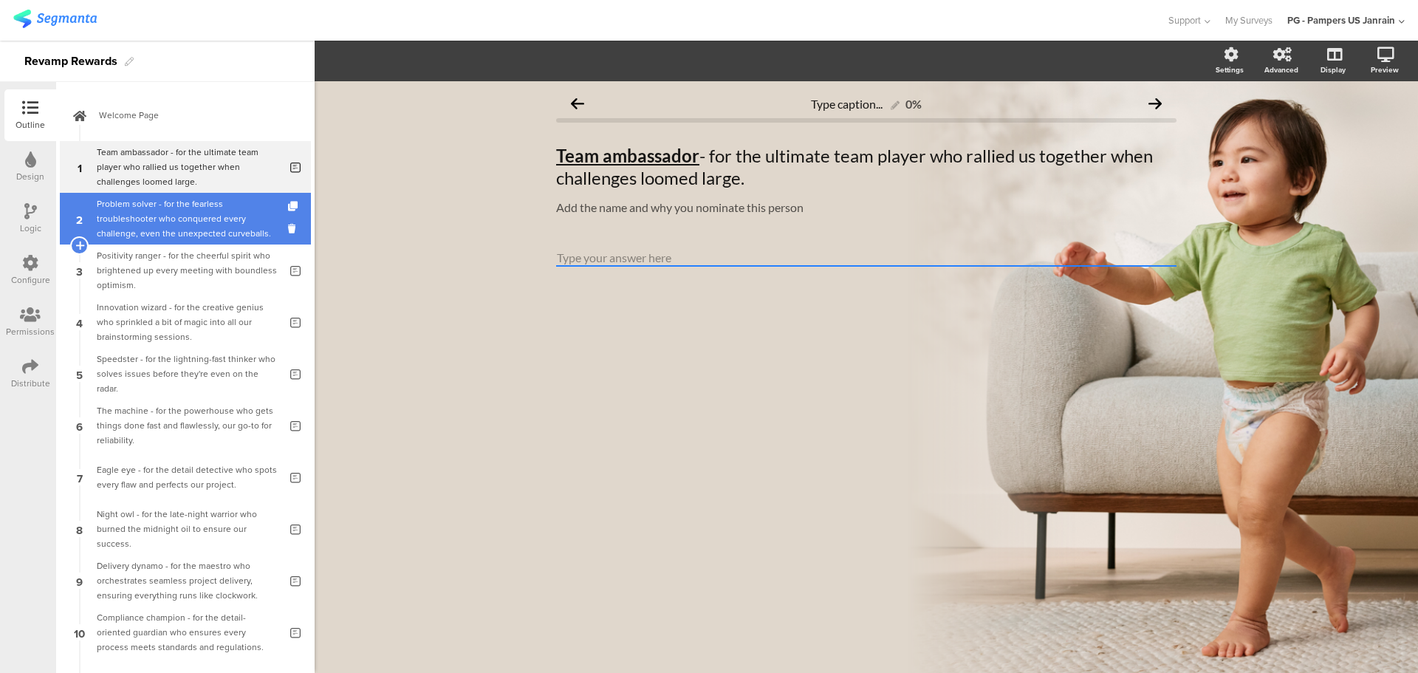
scroll to position [122, 0]
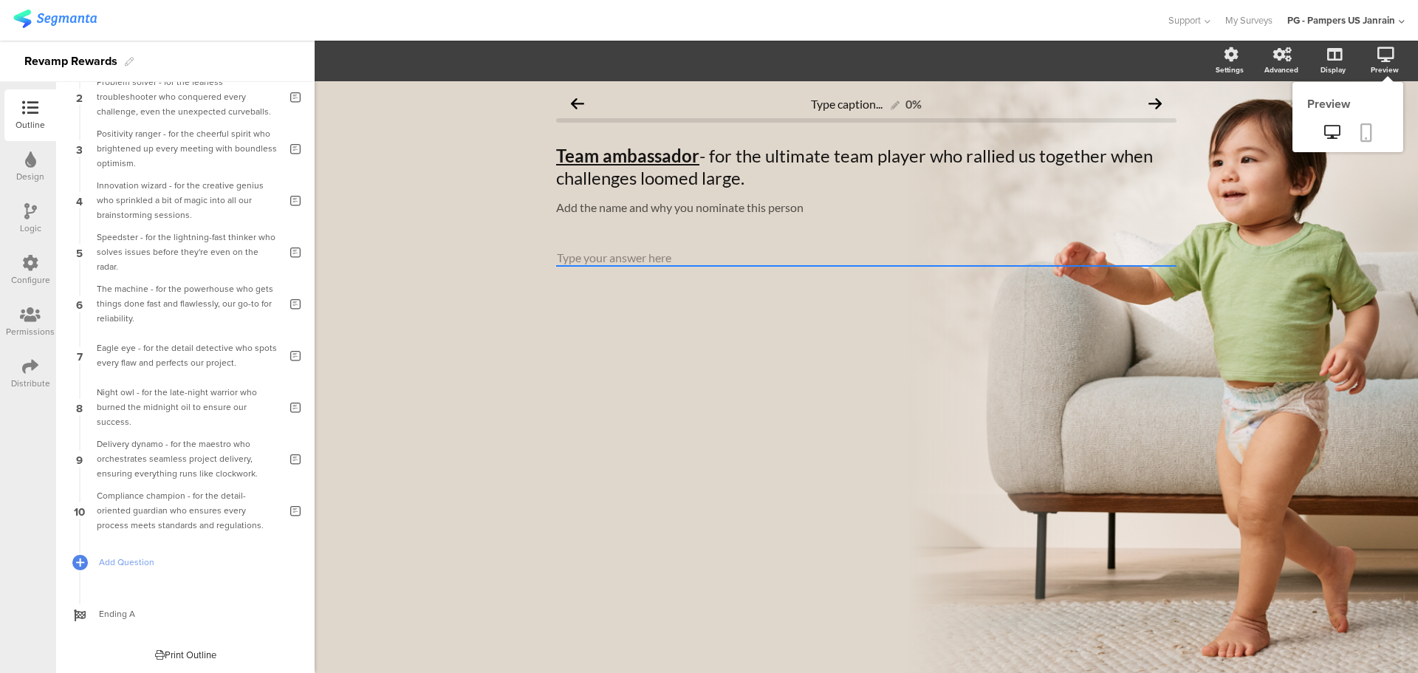
click at [1367, 131] on icon at bounding box center [1366, 132] width 12 height 18
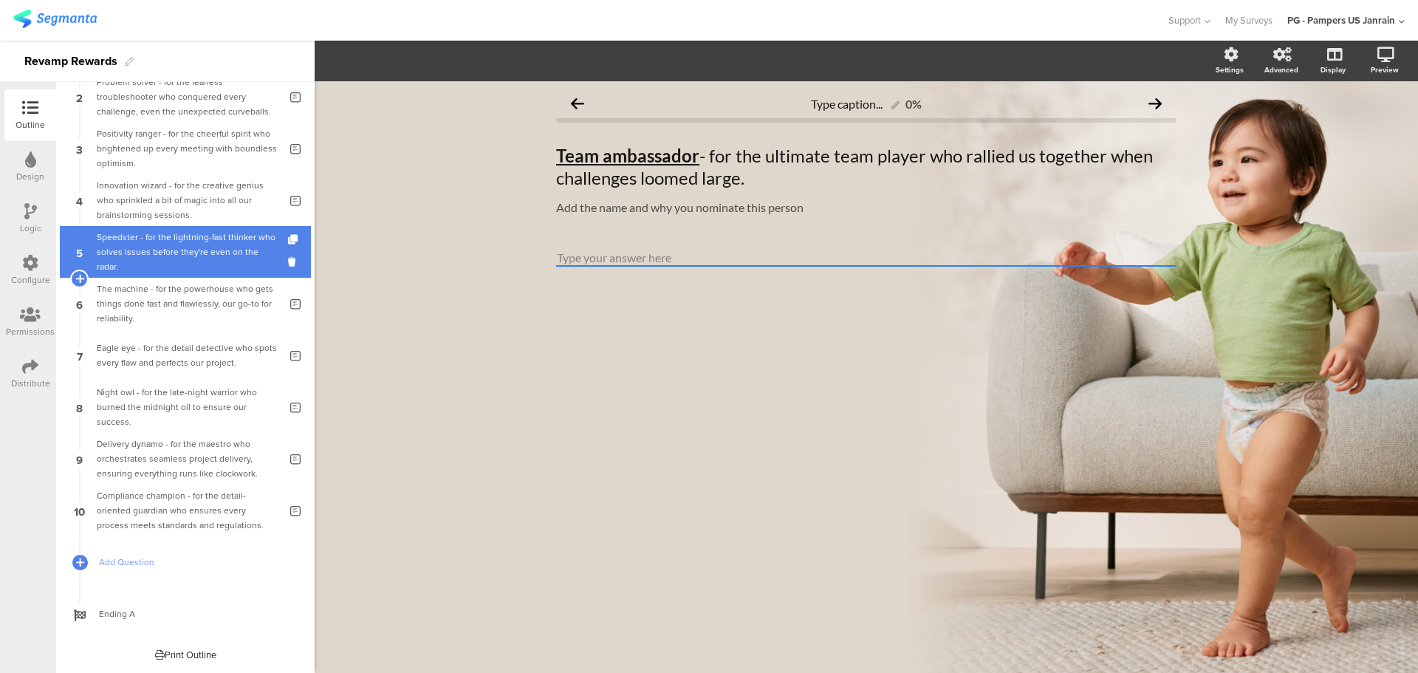
scroll to position [0, 0]
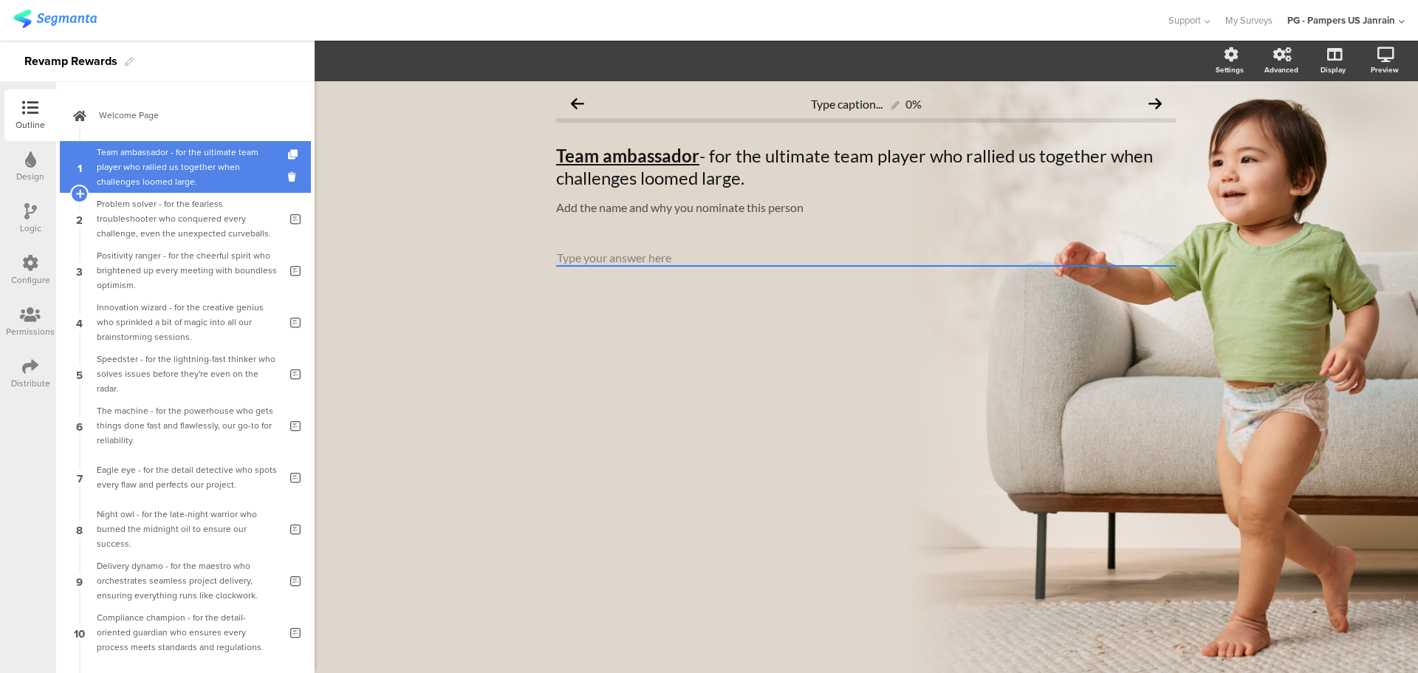
click at [173, 164] on div "Team ambassador - for the ultimate team player who rallied us together when cha…" at bounding box center [188, 167] width 182 height 44
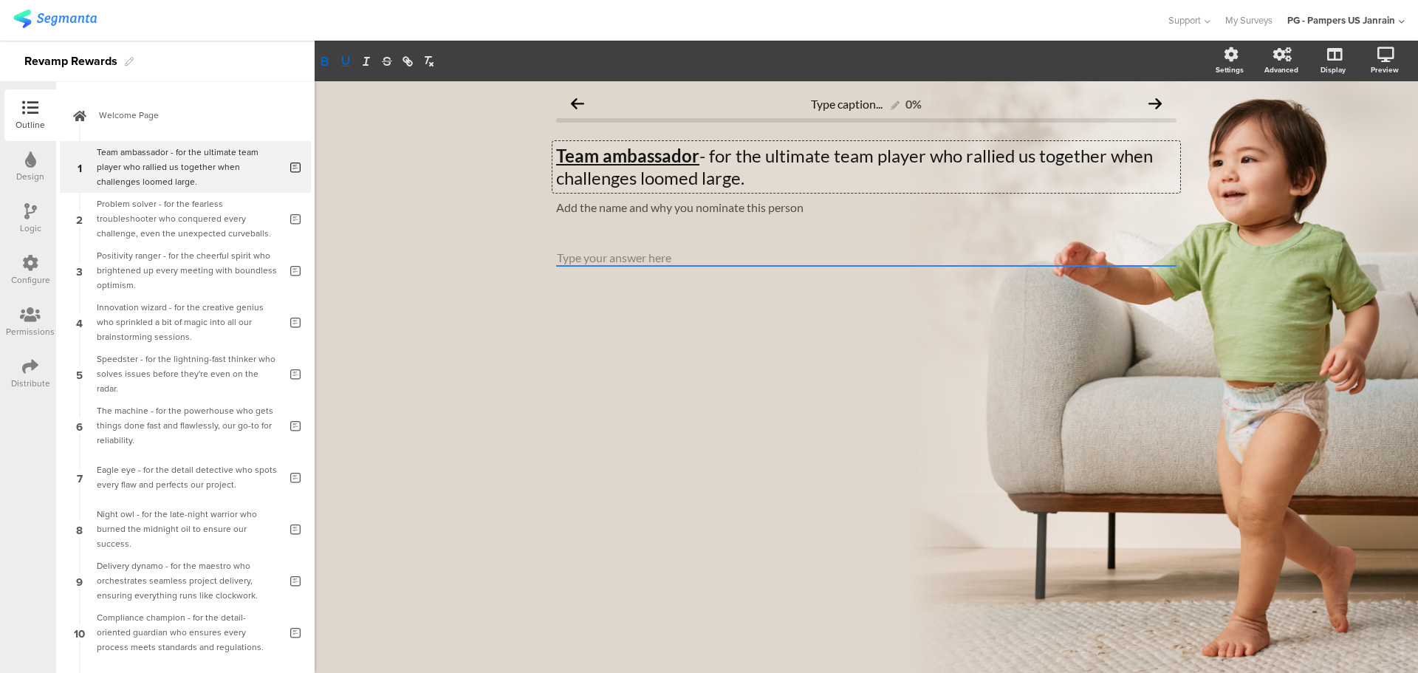
click at [558, 152] on div "Team ambassador - for the ultimate team player who rallied us together when cha…" at bounding box center [866, 167] width 628 height 52
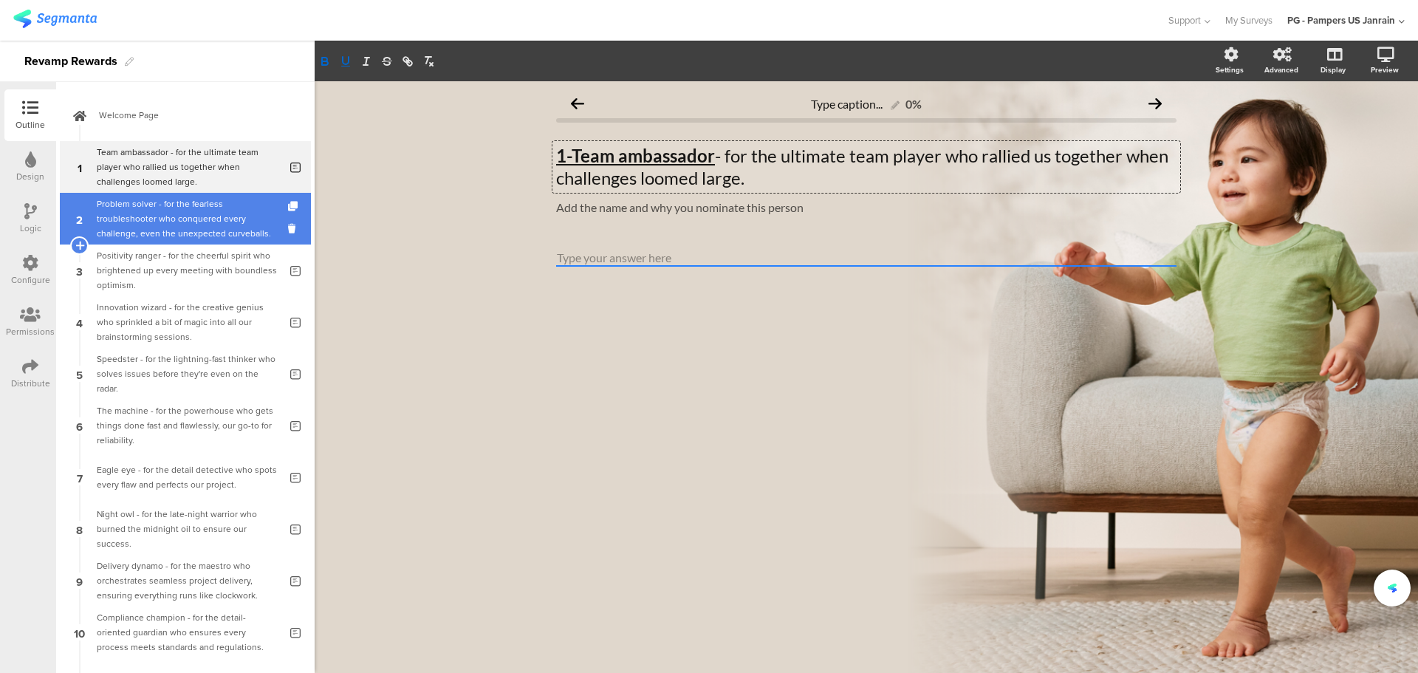
click at [171, 219] on div "Problem solver - for the fearless troubleshooter who conquered every challenge,…" at bounding box center [188, 218] width 182 height 44
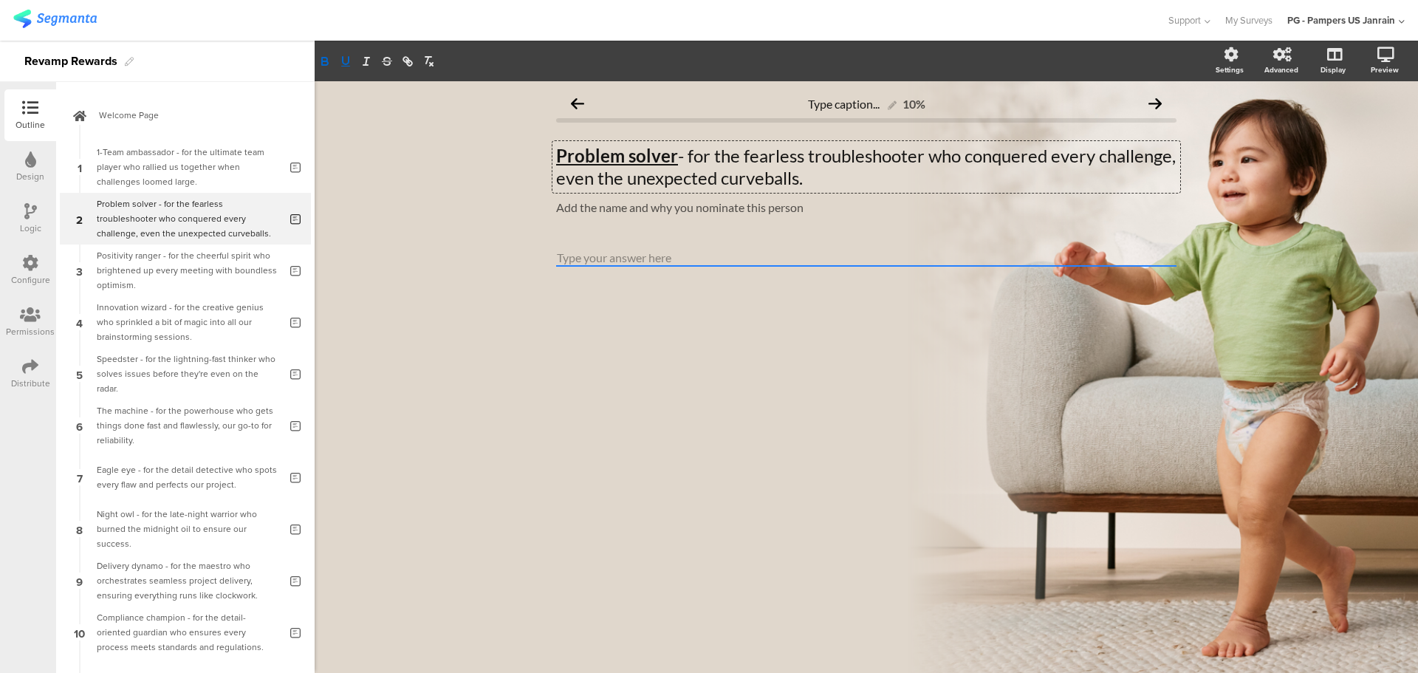
click at [560, 160] on div "Problem solver - for the fearless troubleshooter who conquered every challenge,…" at bounding box center [866, 167] width 628 height 52
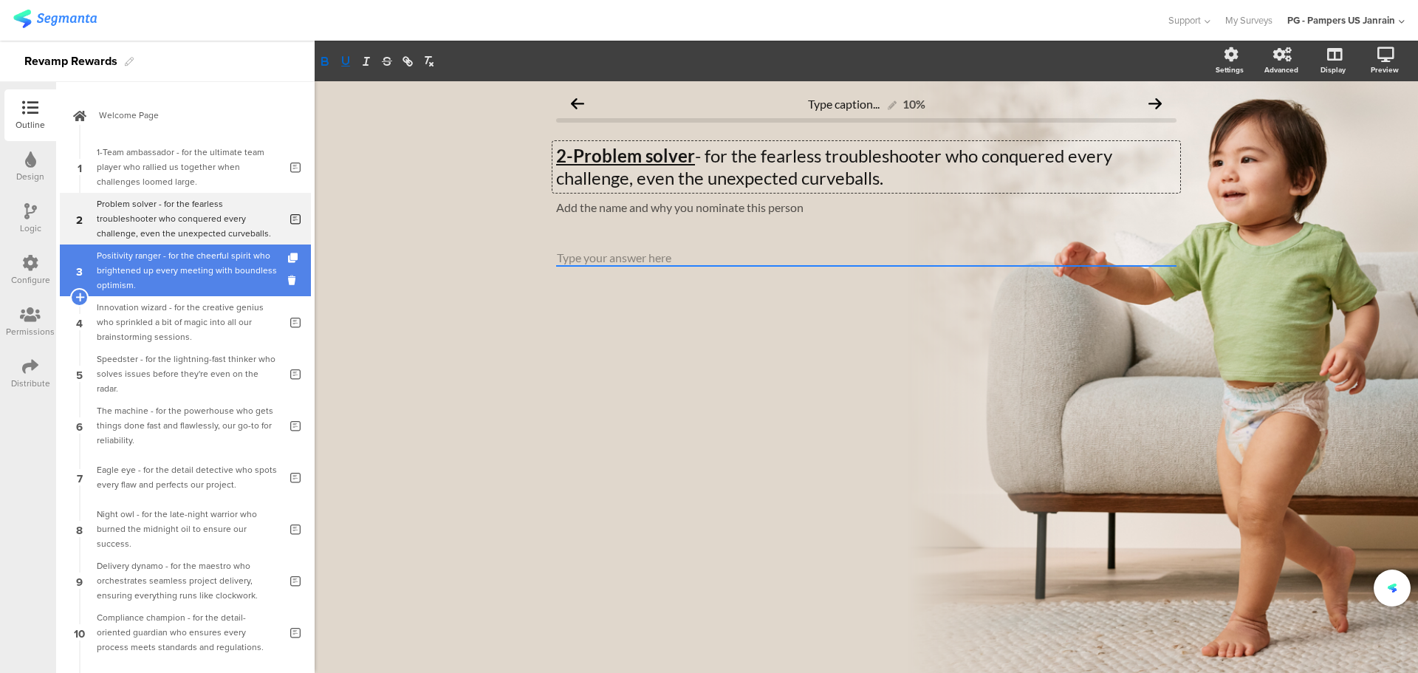
click at [134, 270] on div "Positivity ranger - for the cheerful spirit who brightened up every meeting wit…" at bounding box center [188, 270] width 182 height 44
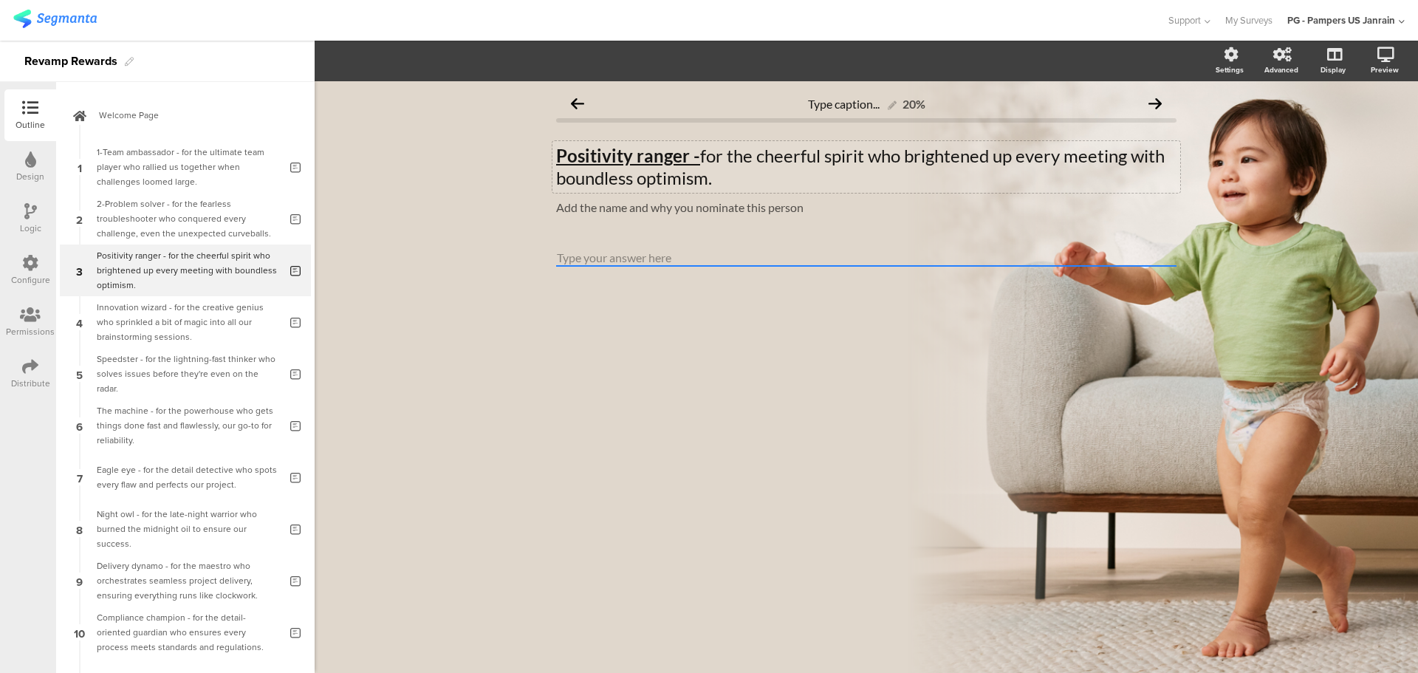
click at [557, 149] on u "Positivity ranger -" at bounding box center [628, 155] width 144 height 21
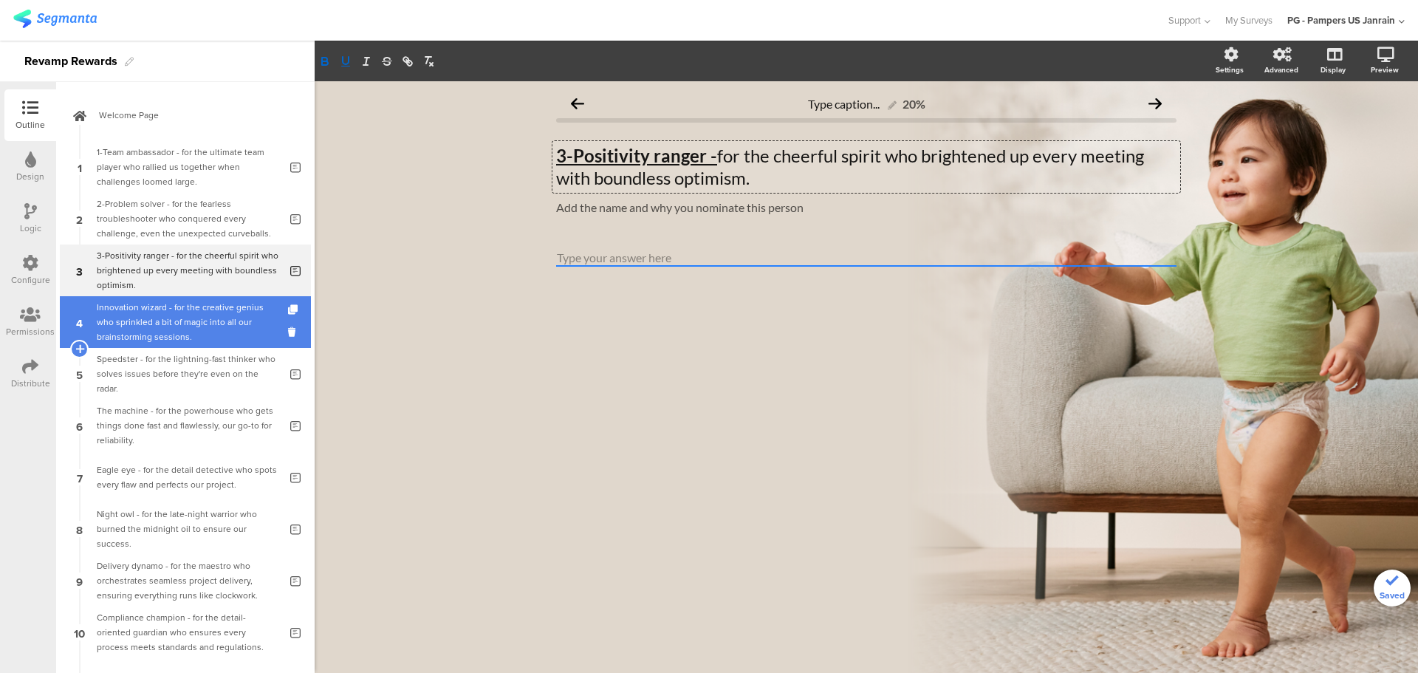
click at [182, 307] on div "Innovation wizard - for the creative genius who sprinkled a bit of magic into a…" at bounding box center [188, 322] width 182 height 44
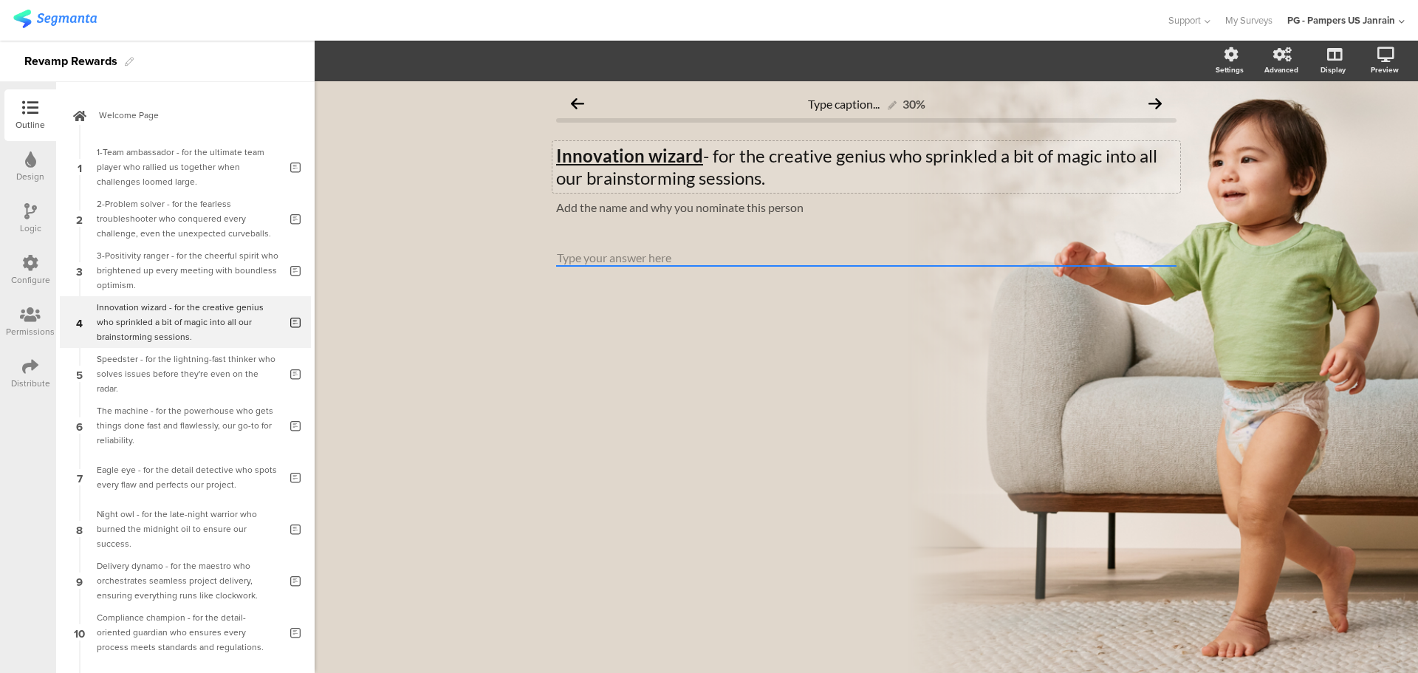
click at [555, 154] on div "Innovation wizard - for the creative genius who sprinkled a bit of magic into a…" at bounding box center [866, 167] width 628 height 52
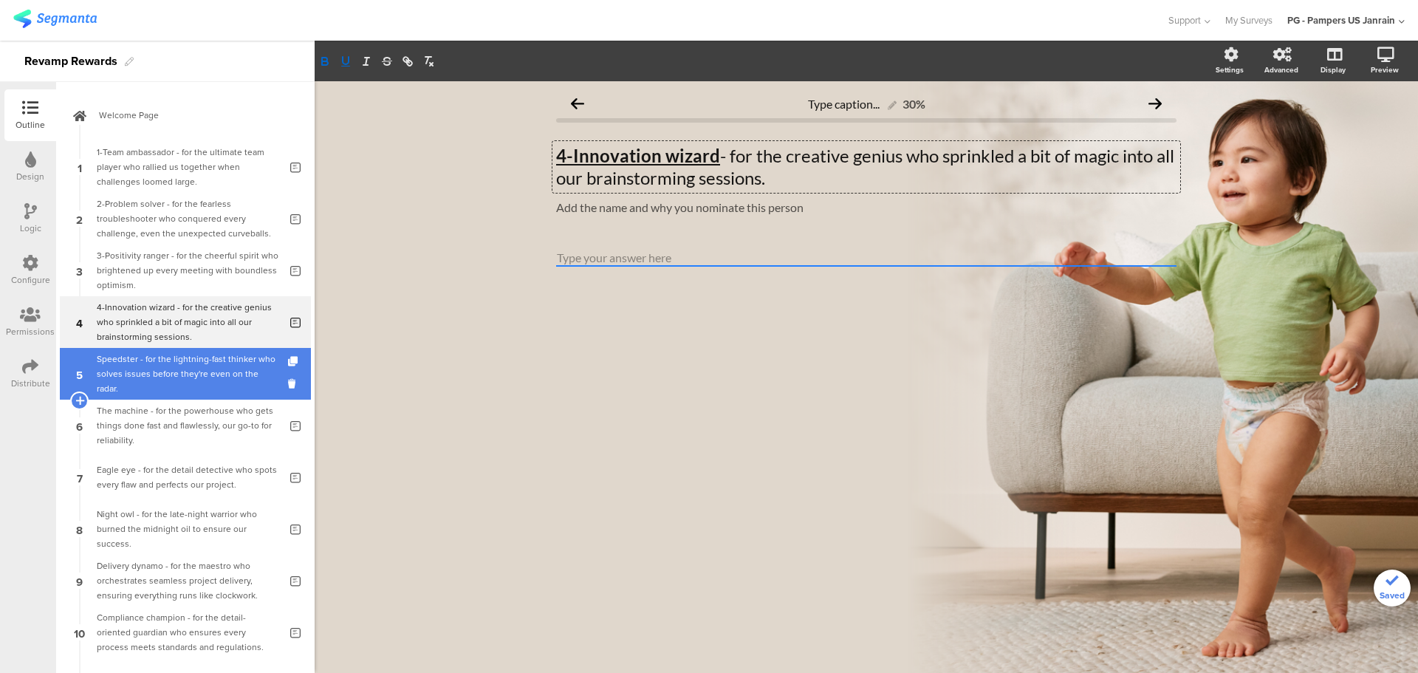
click at [208, 357] on div "Speedster - for the lightning-fast thinker who solves issues before they're eve…" at bounding box center [188, 374] width 182 height 44
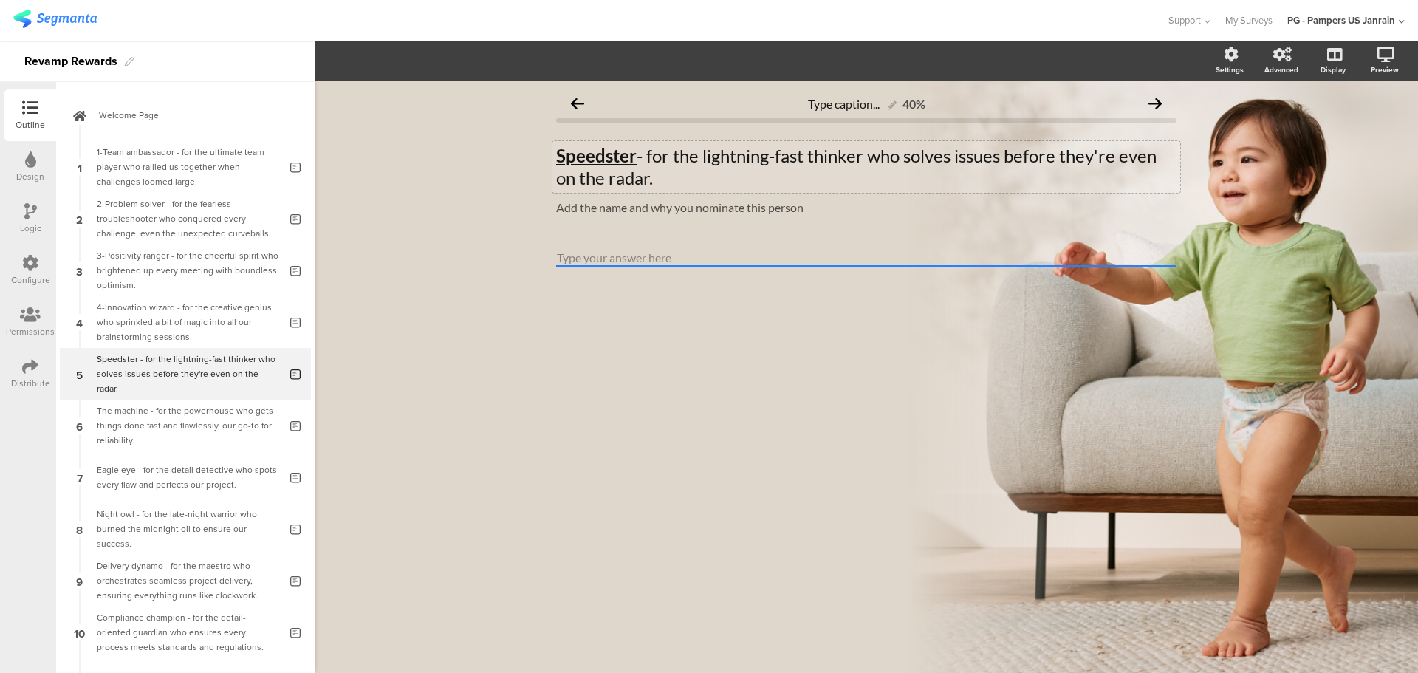
click at [557, 154] on div "Speedster - for the lightning-fast thinker who solves issues before they're eve…" at bounding box center [866, 167] width 628 height 52
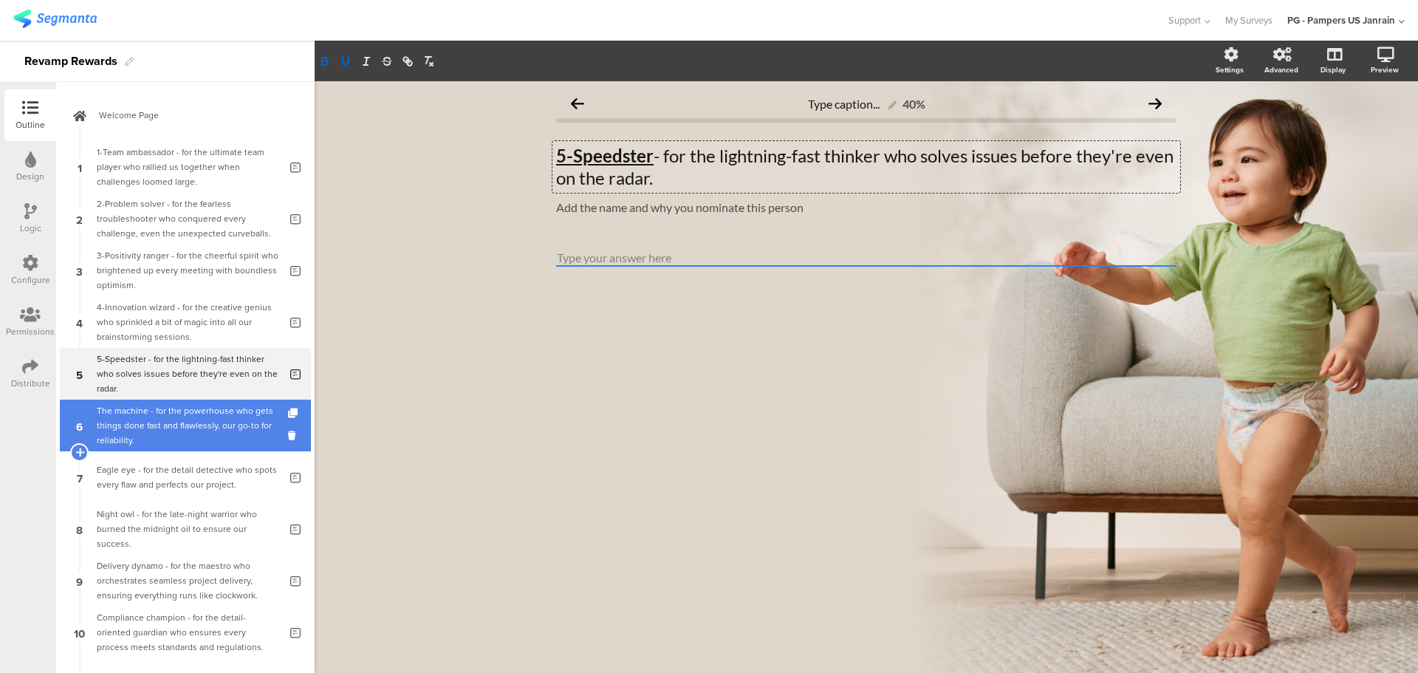
click at [181, 423] on div "The machine - for the powerhouse who gets things done fast and flawlessly, our …" at bounding box center [188, 425] width 182 height 44
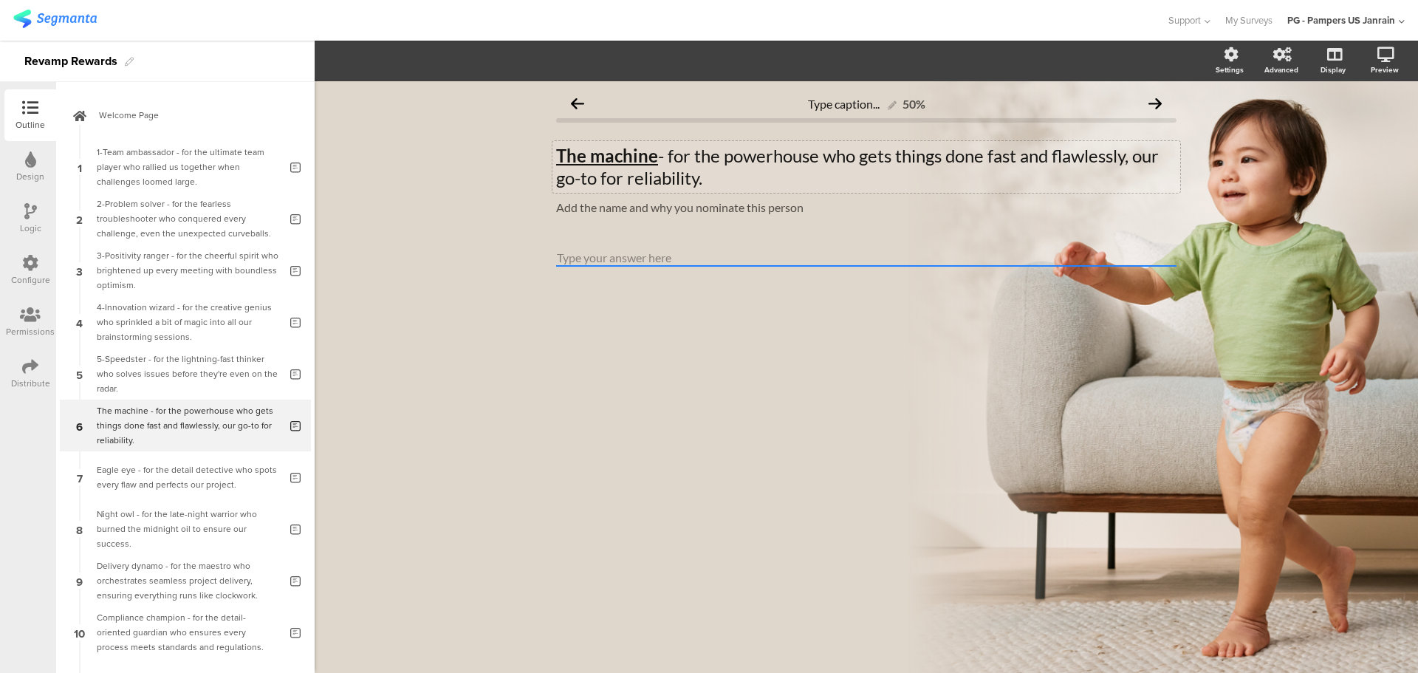
click at [556, 161] on u "The machine" at bounding box center [607, 155] width 102 height 21
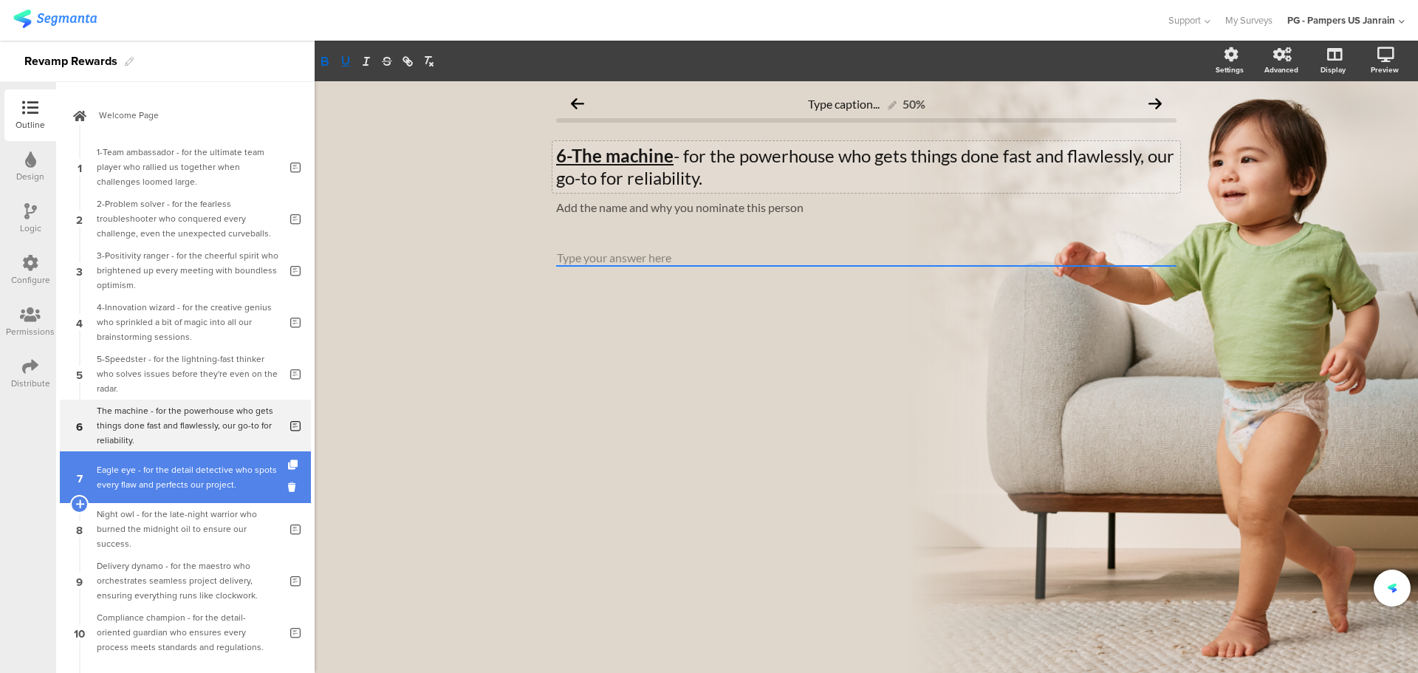
click at [215, 487] on div "Eagle eye - for the detail detective who spots every flaw and perfects our proj…" at bounding box center [188, 477] width 182 height 30
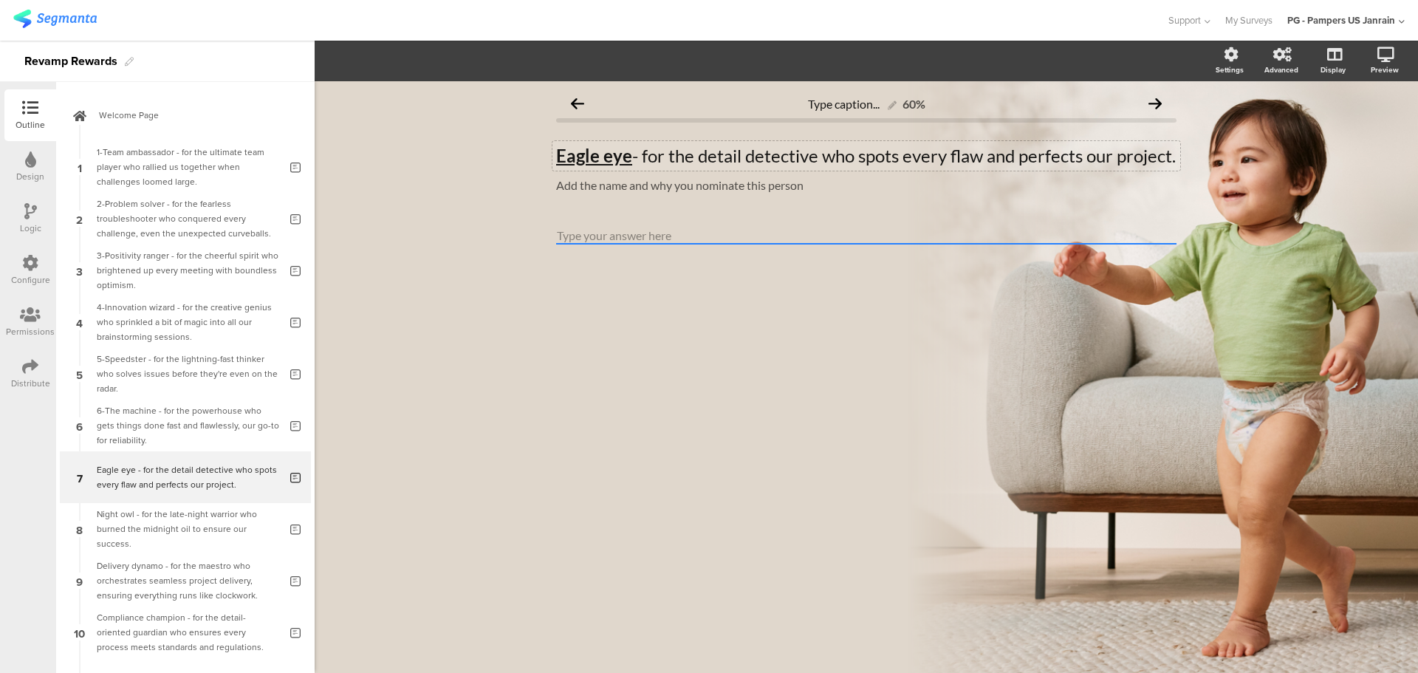
click at [556, 156] on div "Eagle eye - for the detail detective who spots every flaw and perfects our proj…" at bounding box center [866, 156] width 628 height 30
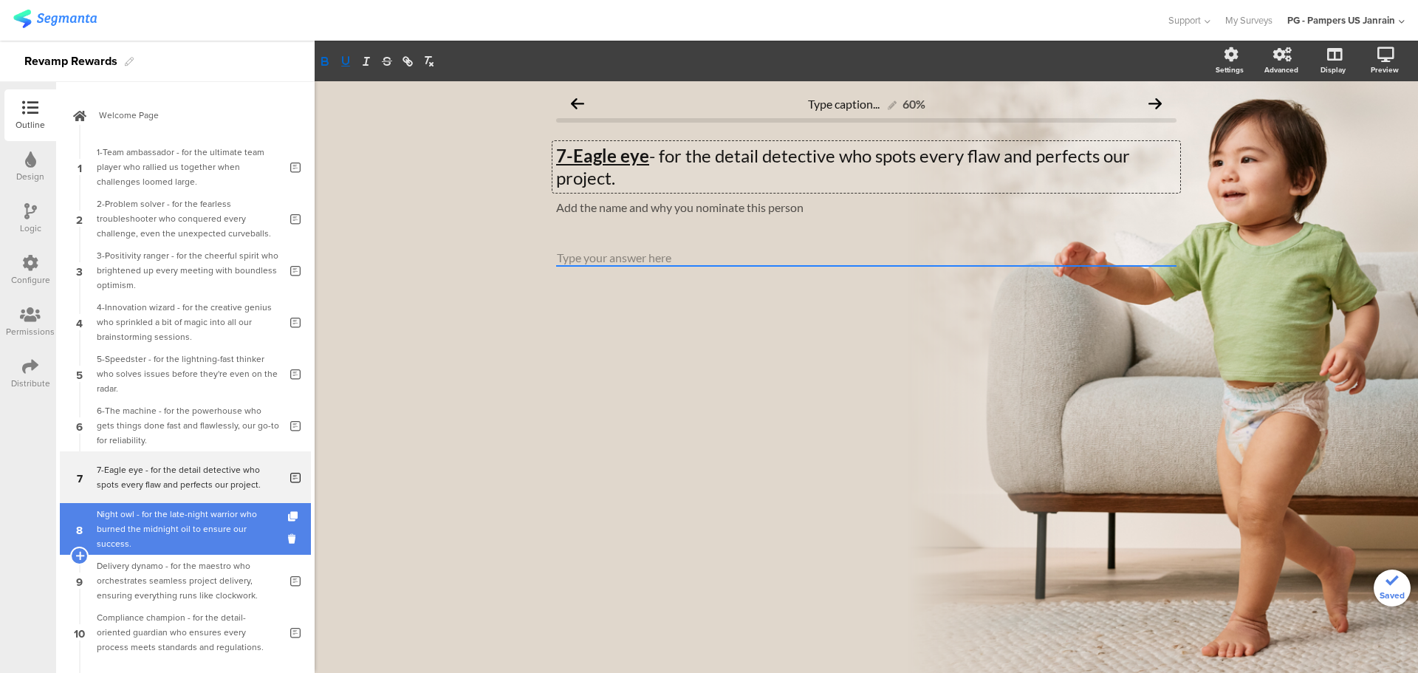
click at [174, 526] on div "Night owl - for the late-night warrior who burned the midnight oil to ensure ou…" at bounding box center [188, 529] width 182 height 44
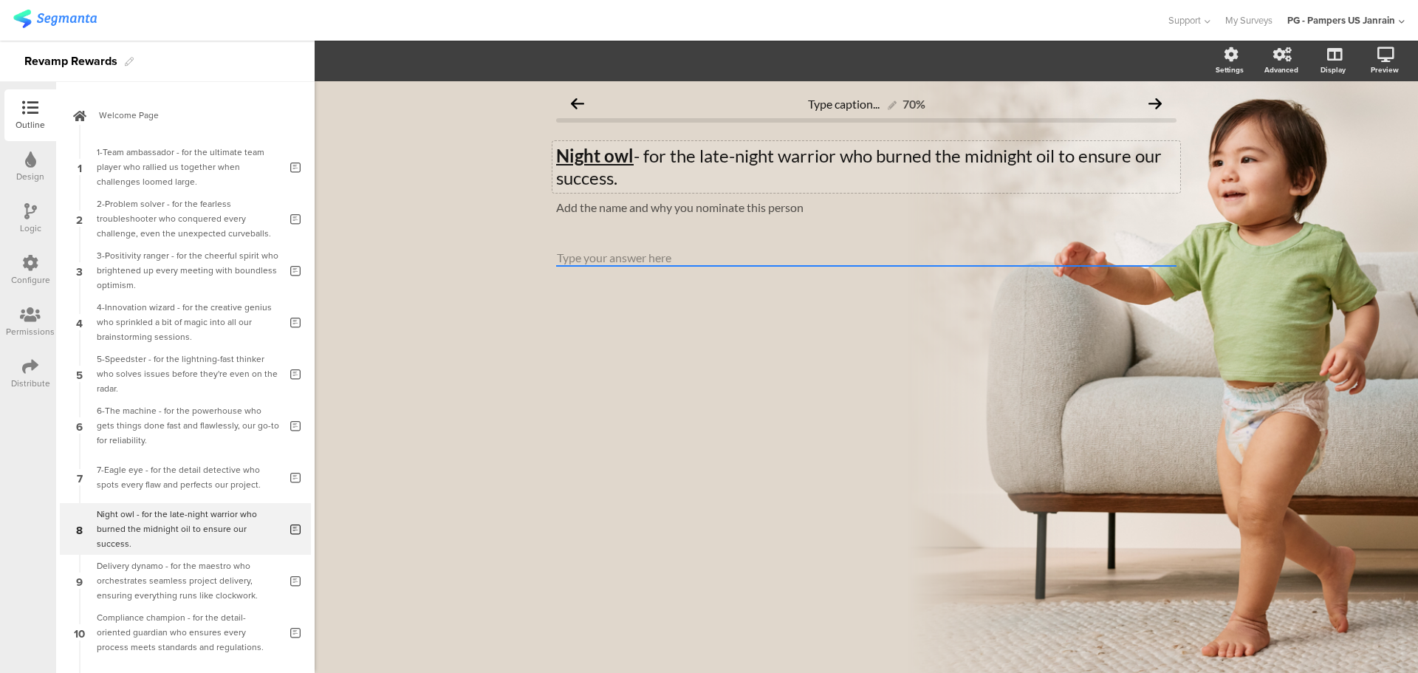
click at [556, 157] on div "Night owl - for the late-night warrior who burned the midnight oil to ensure ou…" at bounding box center [866, 167] width 628 height 52
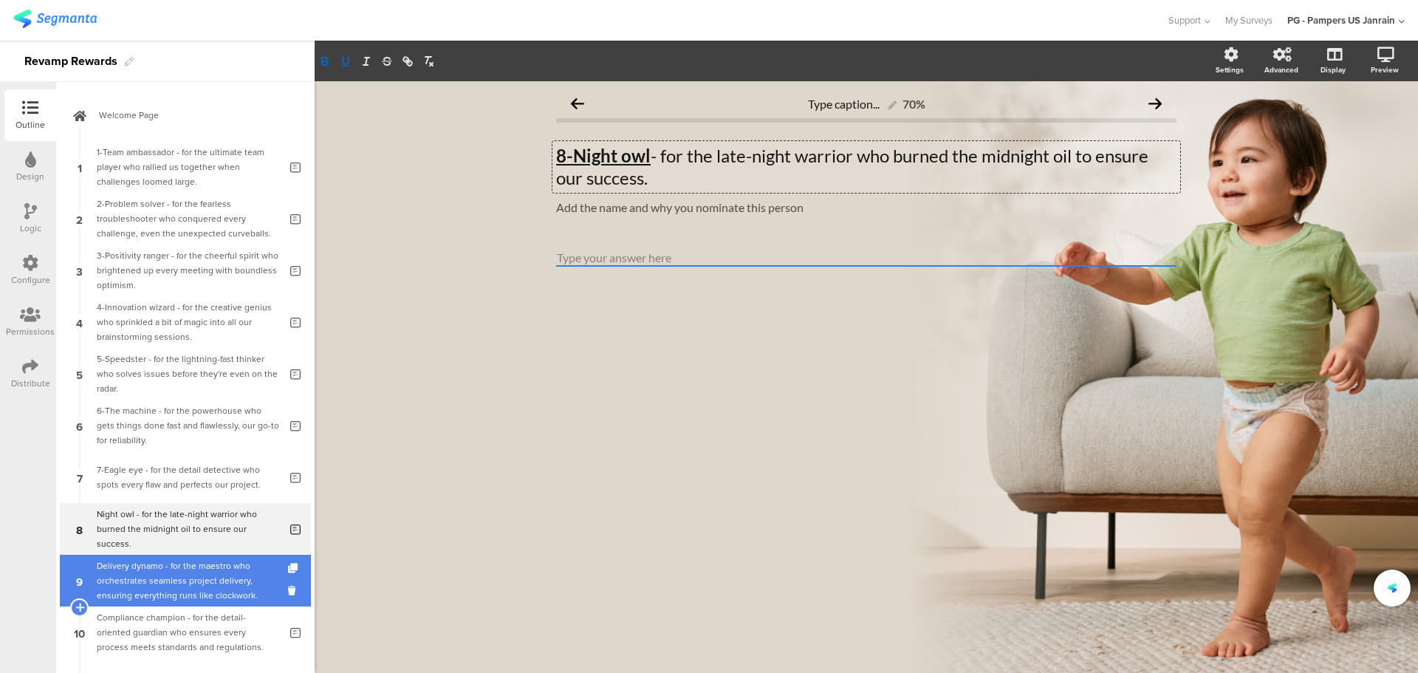
click at [126, 575] on div "Delivery dynamo - for the maestro who orchestrates seamless project delivery, e…" at bounding box center [188, 580] width 182 height 44
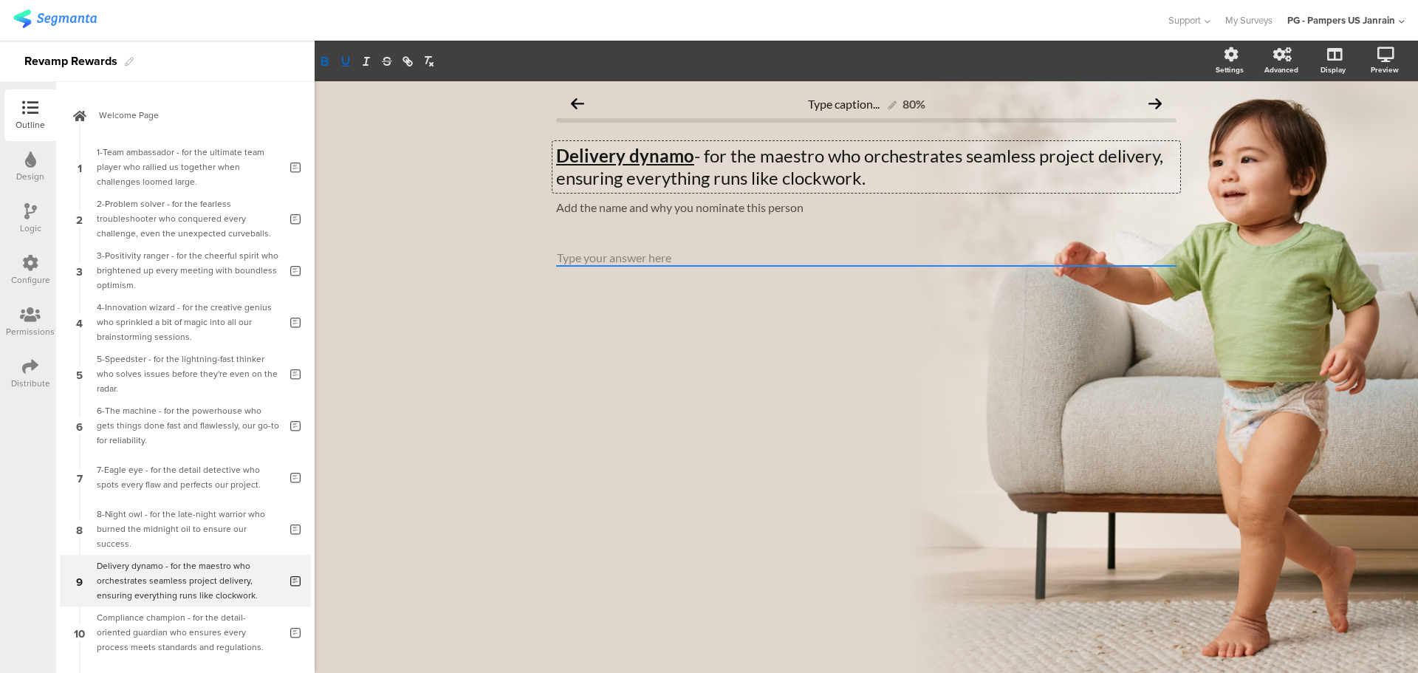
click at [559, 159] on div "Delivery dynamo - for the maestro who orchestrates seamless project delivery, e…" at bounding box center [866, 167] width 628 height 52
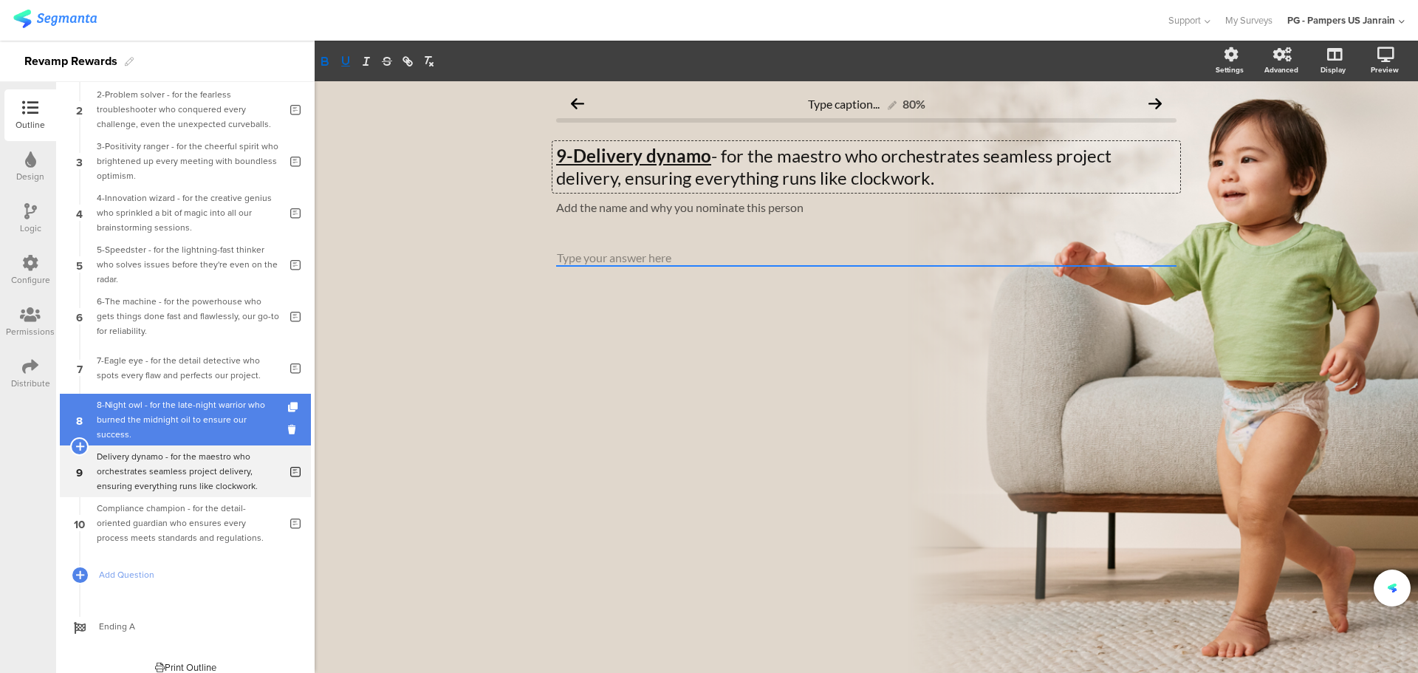
scroll to position [110, 0]
click at [178, 534] on div "Compliance champion - for the detail-oriented guardian who ensures every proces…" at bounding box center [188, 522] width 182 height 44
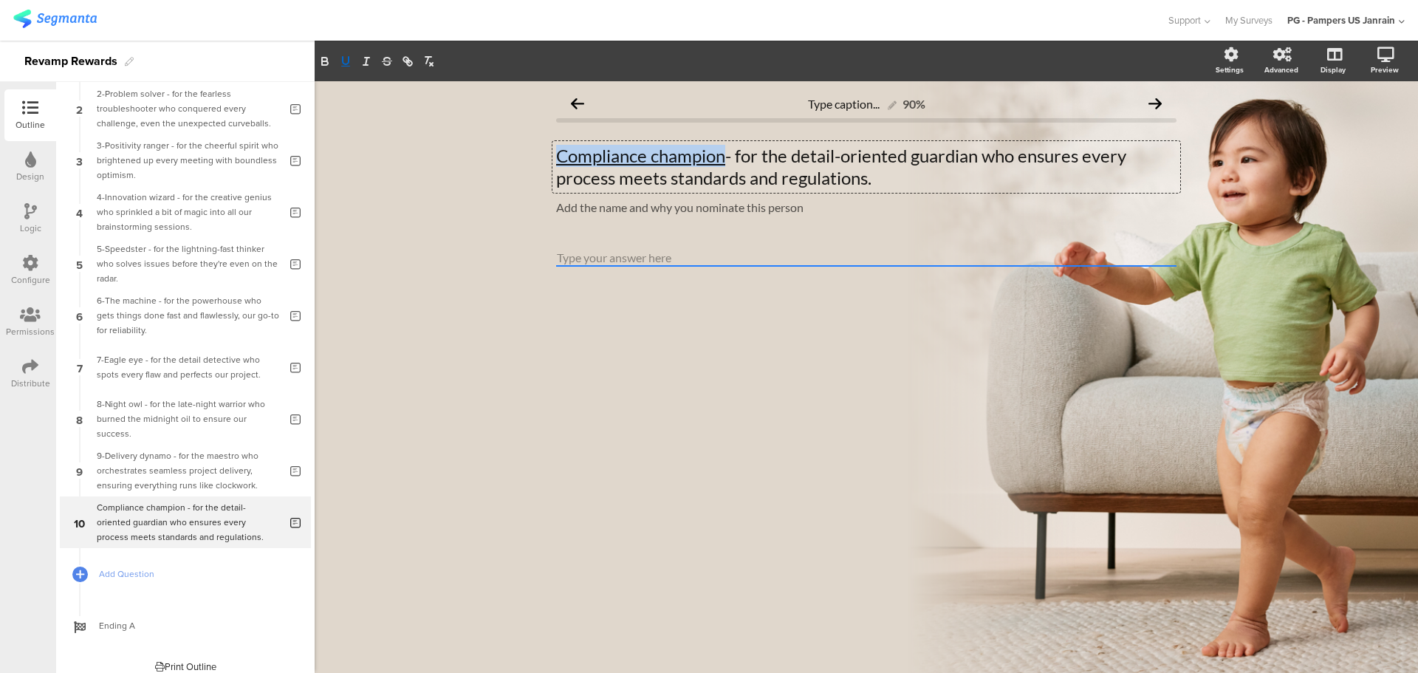
drag, startPoint x: 560, startPoint y: 156, endPoint x: 728, endPoint y: 151, distance: 168.4
click at [728, 151] on div "Compliance champion - for the detail-oriented guardian who ensures every proces…" at bounding box center [866, 167] width 628 height 52
click at [328, 66] on icon "button" at bounding box center [324, 61] width 13 height 13
click at [558, 162] on u "Compliance champion" at bounding box center [645, 155] width 178 height 21
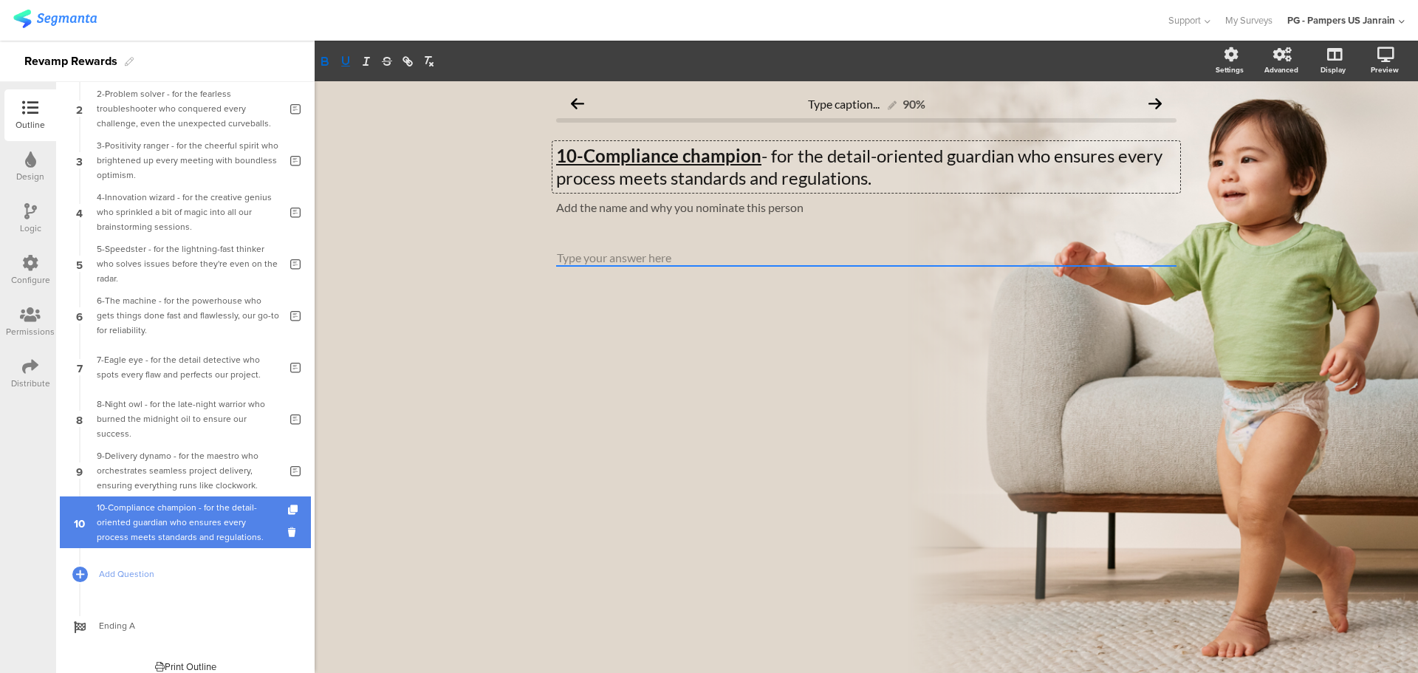
scroll to position [122, 0]
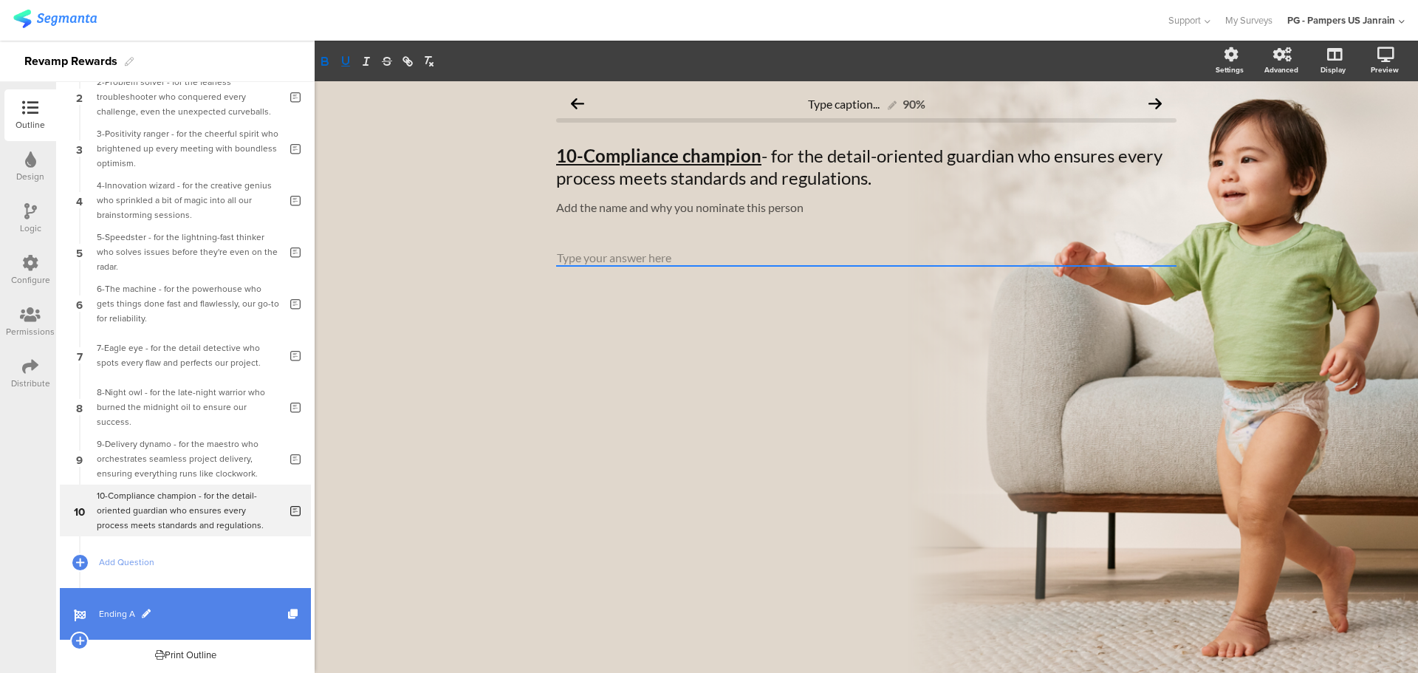
click at [114, 616] on span "Ending A" at bounding box center [193, 613] width 189 height 15
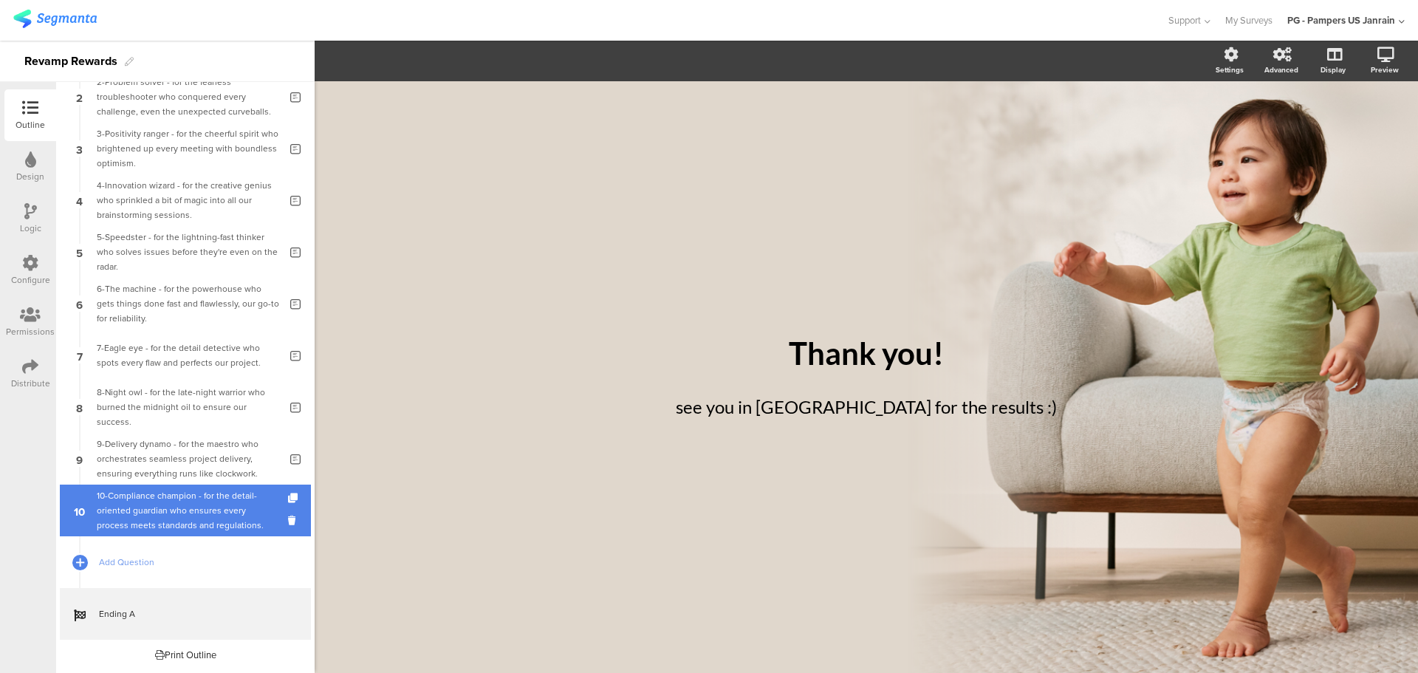
click at [142, 518] on div "10-Compliance champion - for the detail-oriented guardian who ensures every pro…" at bounding box center [188, 510] width 182 height 44
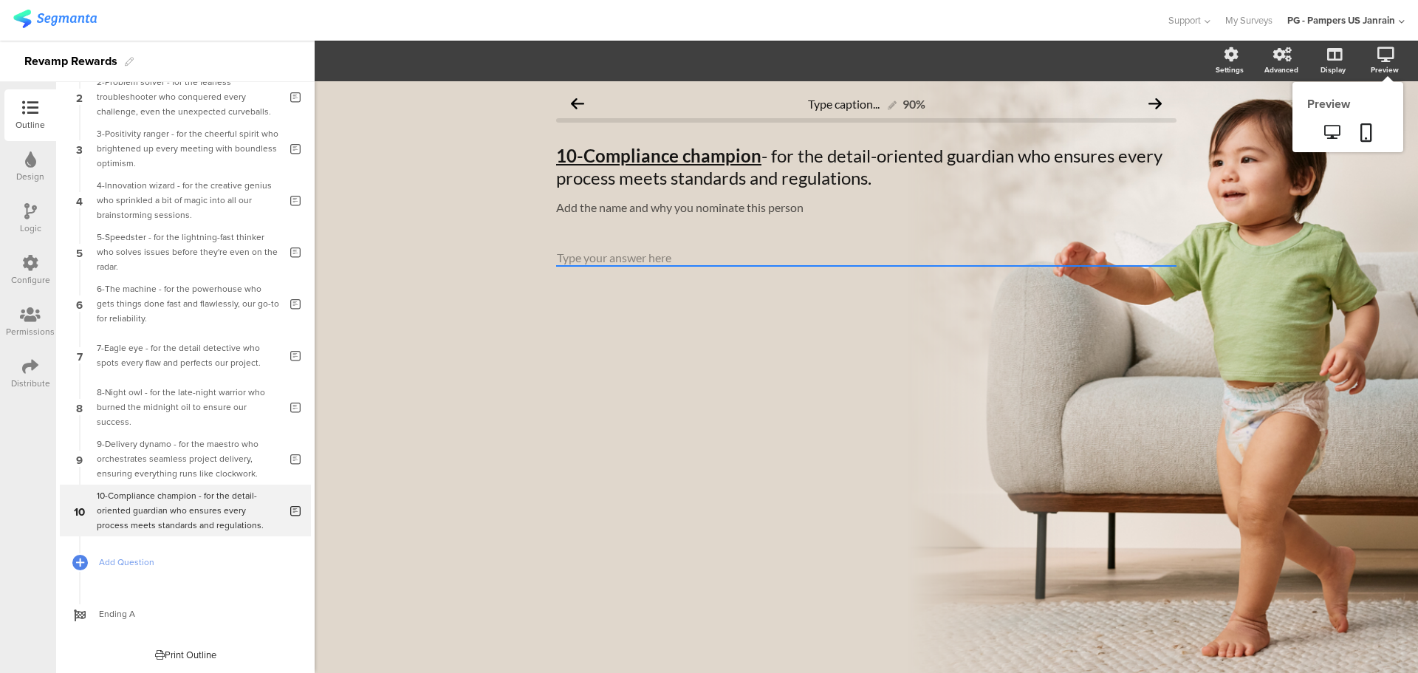
click at [1371, 61] on div "Preview" at bounding box center [1392, 61] width 52 height 37
click at [1338, 134] on icon at bounding box center [1332, 132] width 16 height 14
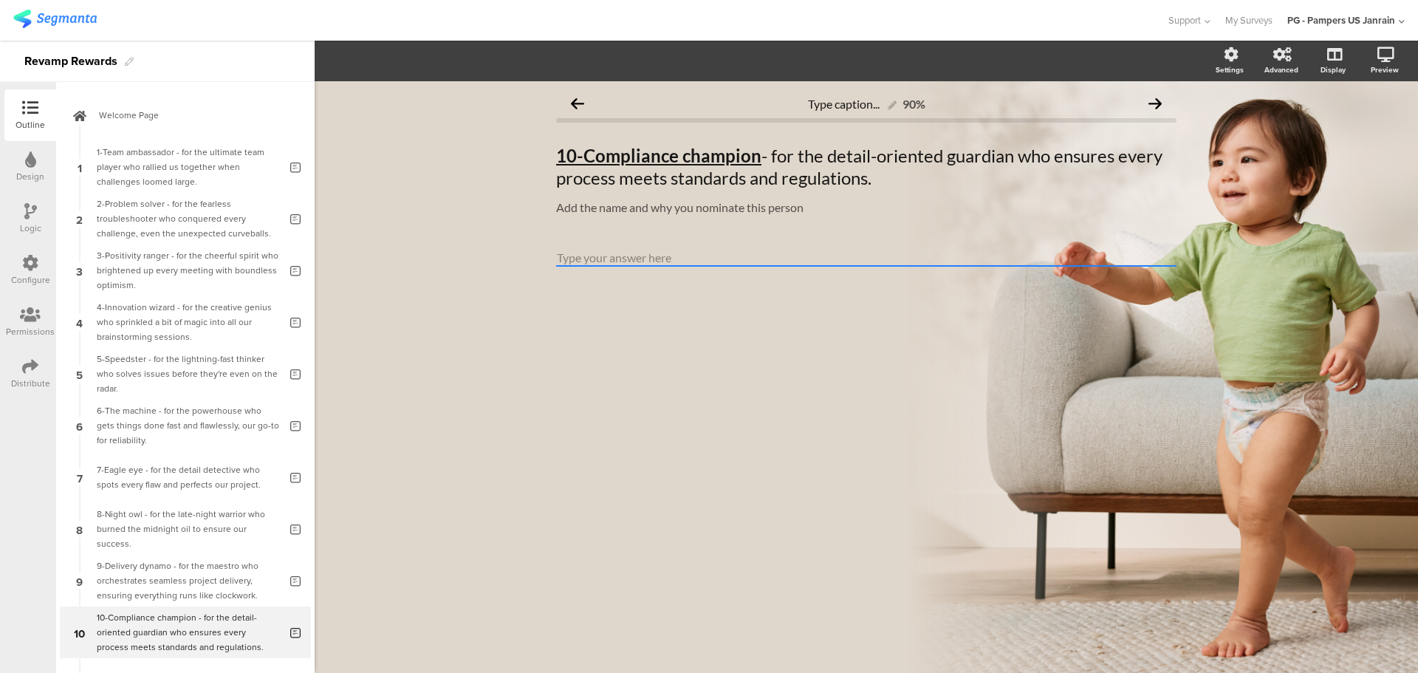
click at [26, 377] on div "Distribute" at bounding box center [30, 383] width 39 height 13
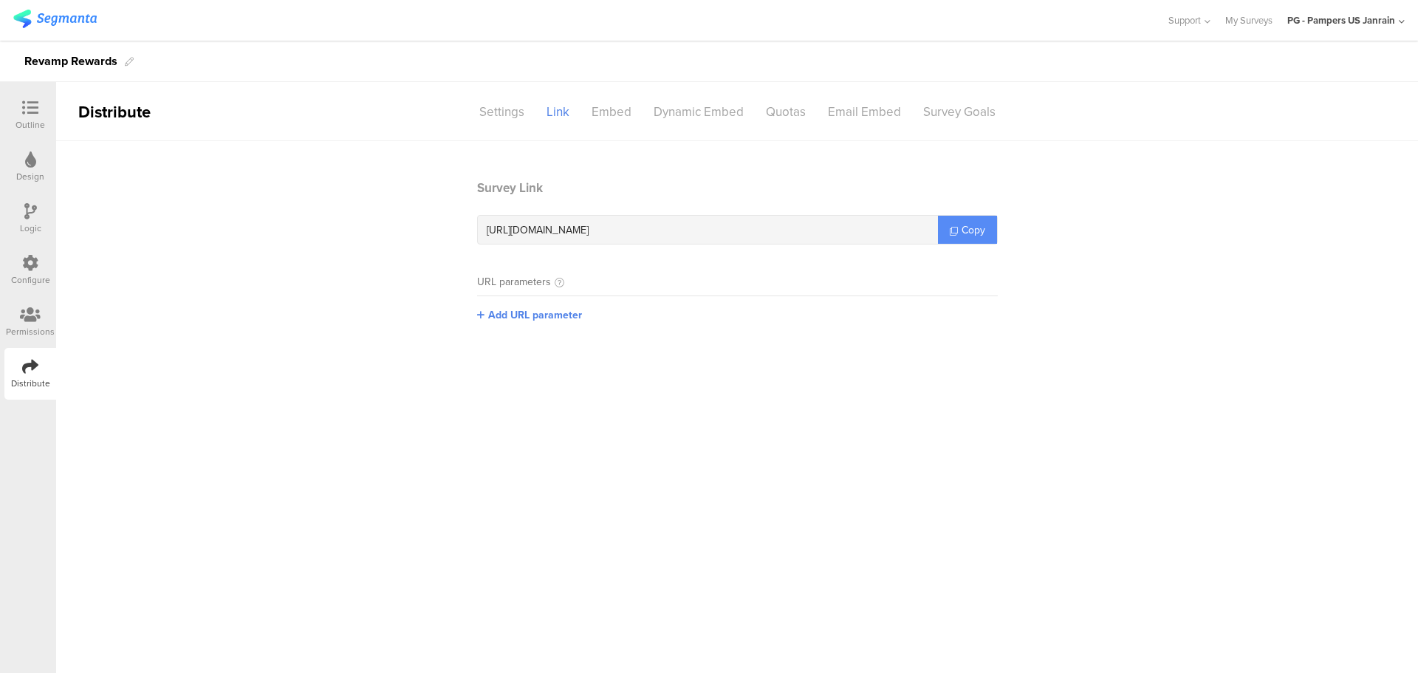
click at [951, 231] on icon at bounding box center [954, 231] width 8 height 8
click at [34, 114] on icon at bounding box center [30, 108] width 16 height 16
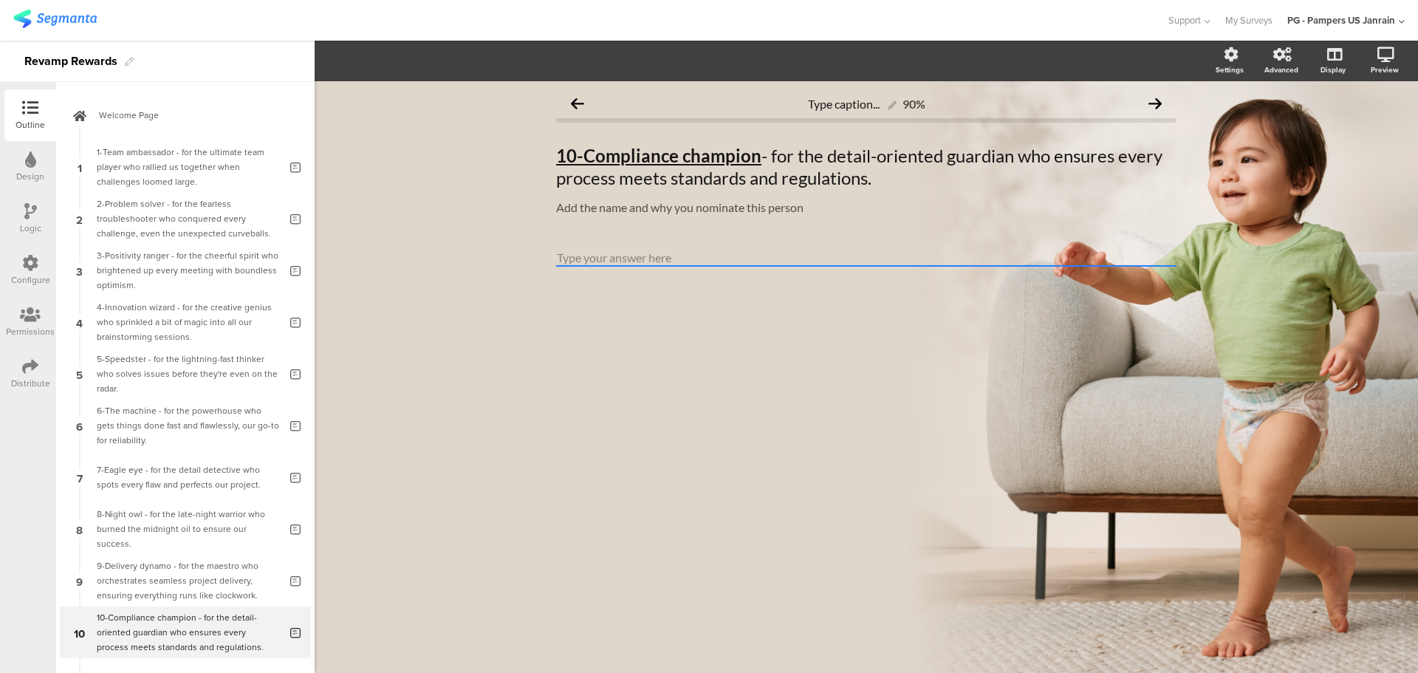
scroll to position [122, 0]
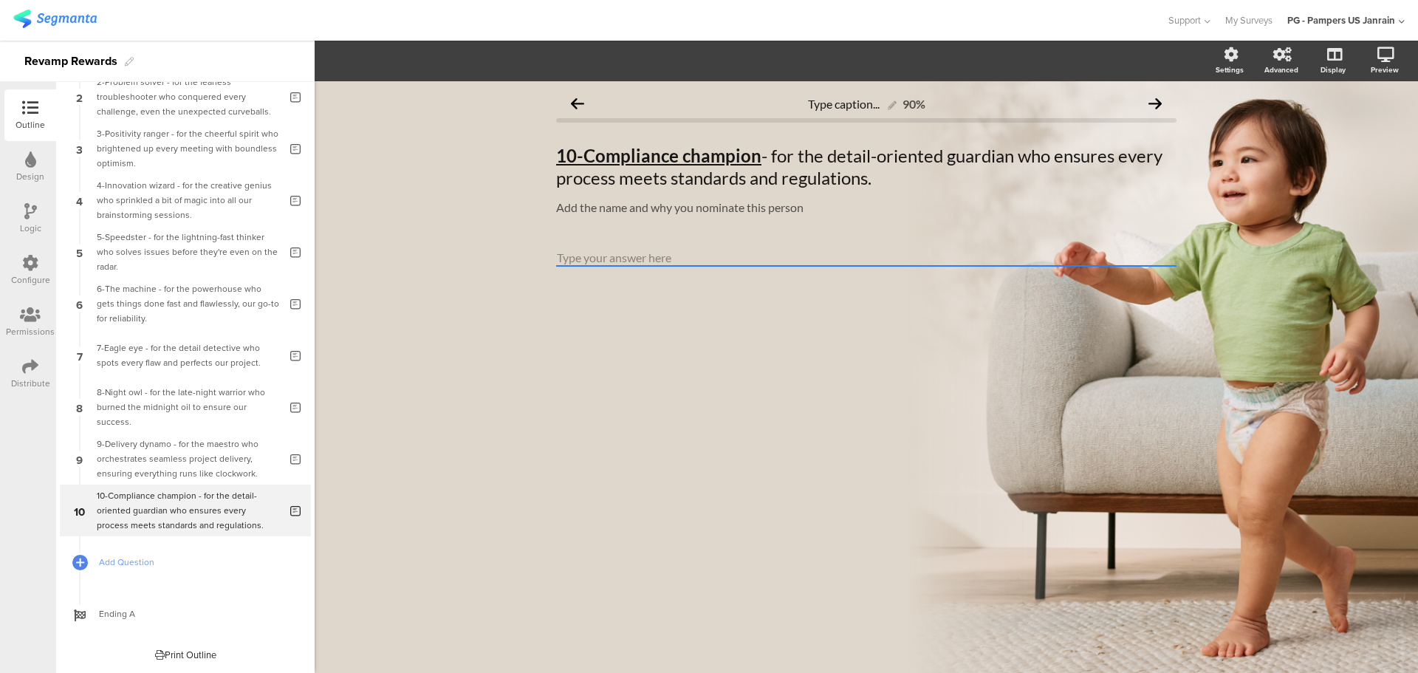
click at [32, 222] on div "Logic" at bounding box center [30, 228] width 21 height 13
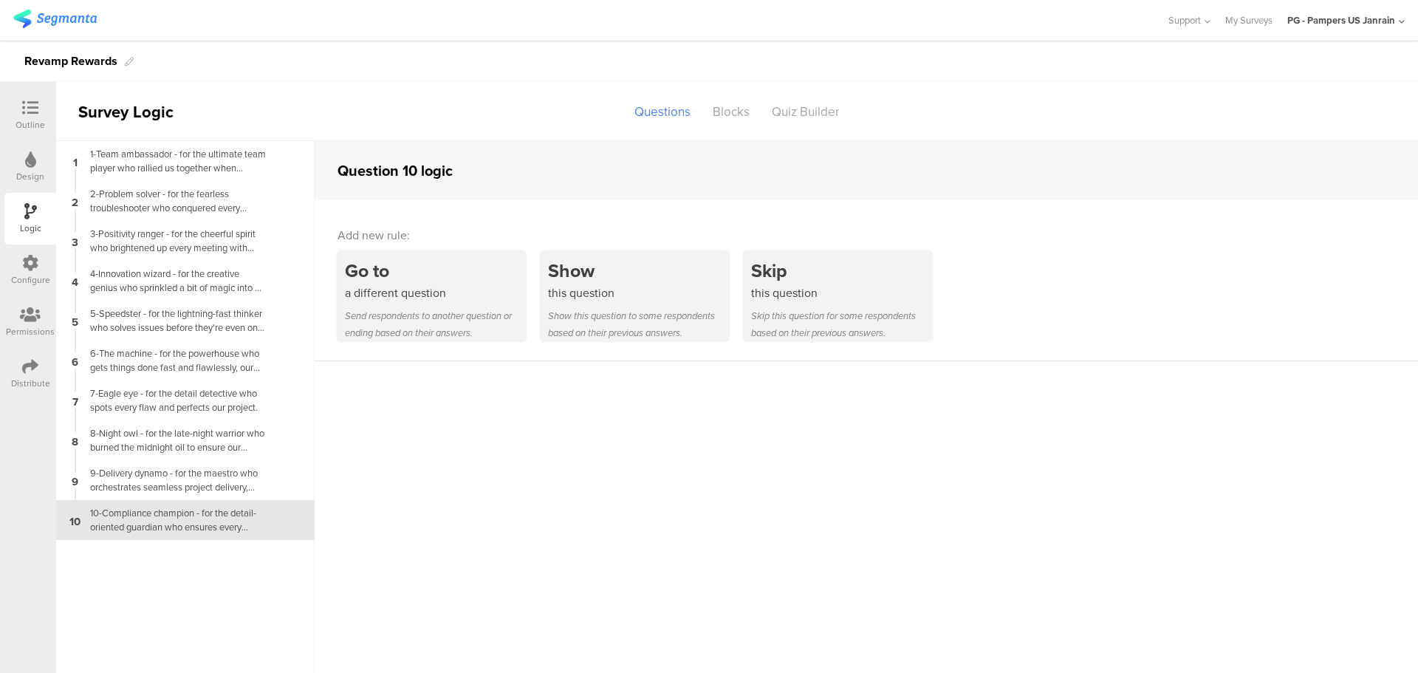
click at [31, 263] on icon at bounding box center [30, 263] width 16 height 16
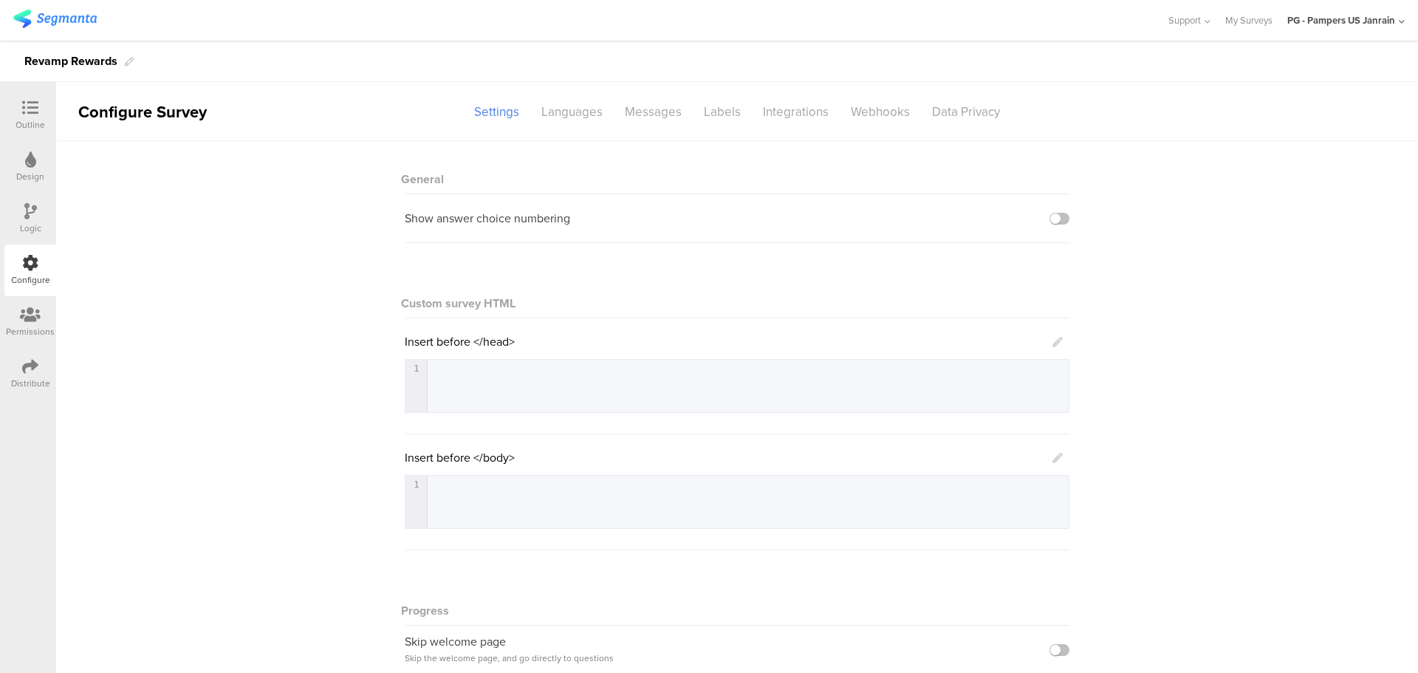
click at [27, 333] on div "Permissions" at bounding box center [30, 331] width 49 height 13
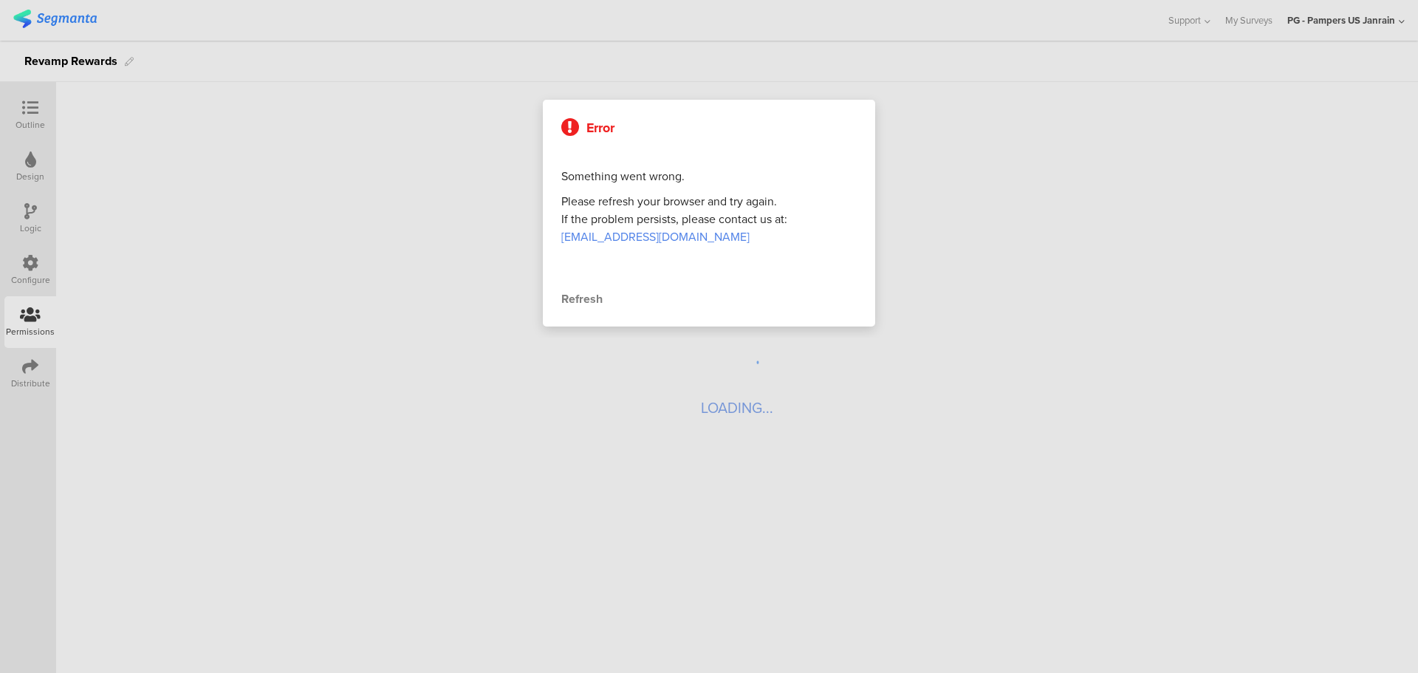
click at [27, 363] on div at bounding box center [709, 336] width 1418 height 673
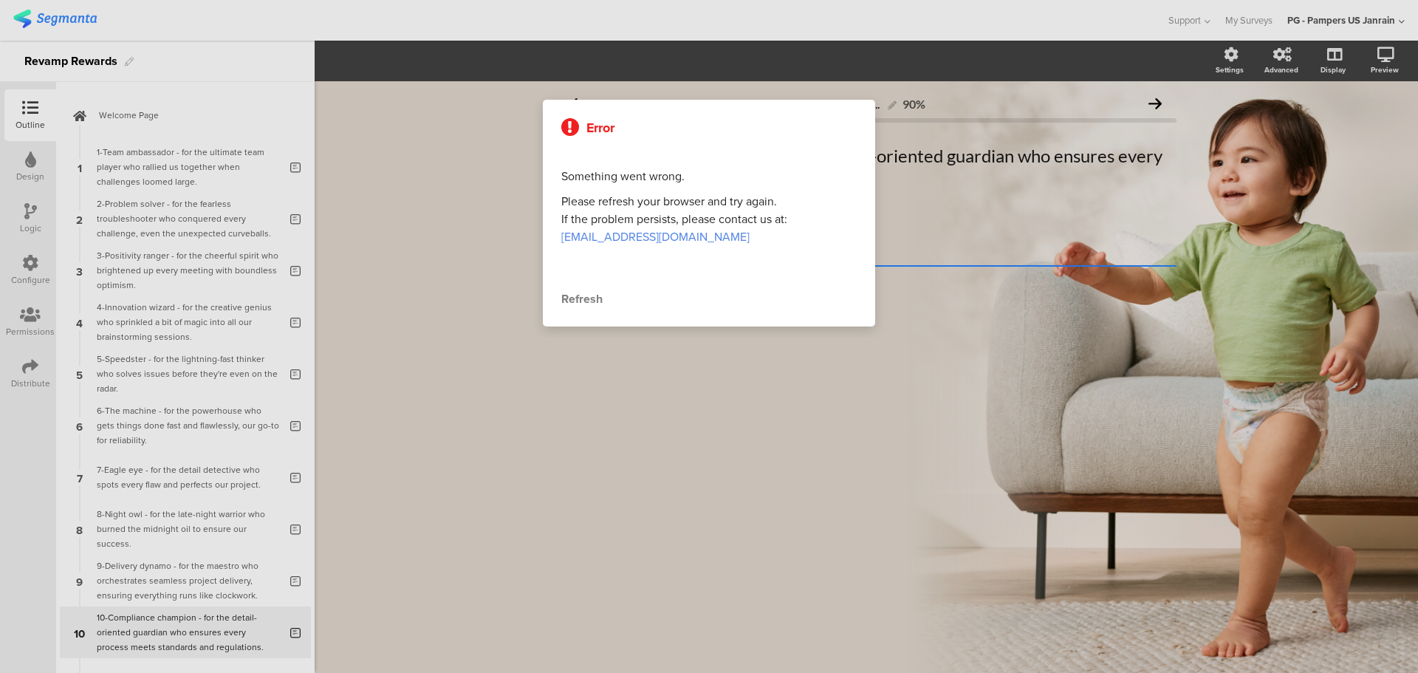
scroll to position [122, 0]
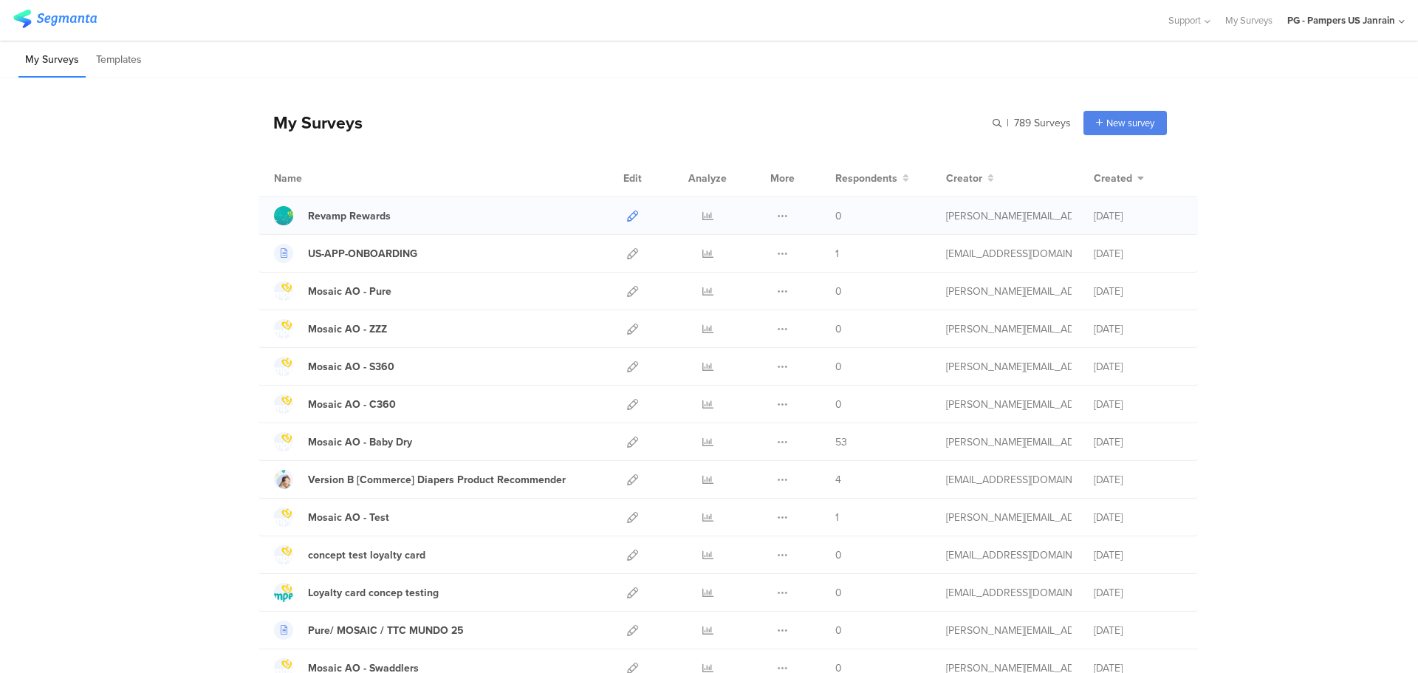
click at [627, 216] on icon at bounding box center [632, 215] width 11 height 11
click at [777, 219] on icon at bounding box center [782, 215] width 11 height 11
click at [320, 221] on div "Revamp Rewards" at bounding box center [349, 216] width 83 height 16
click at [628, 219] on icon at bounding box center [632, 215] width 11 height 11
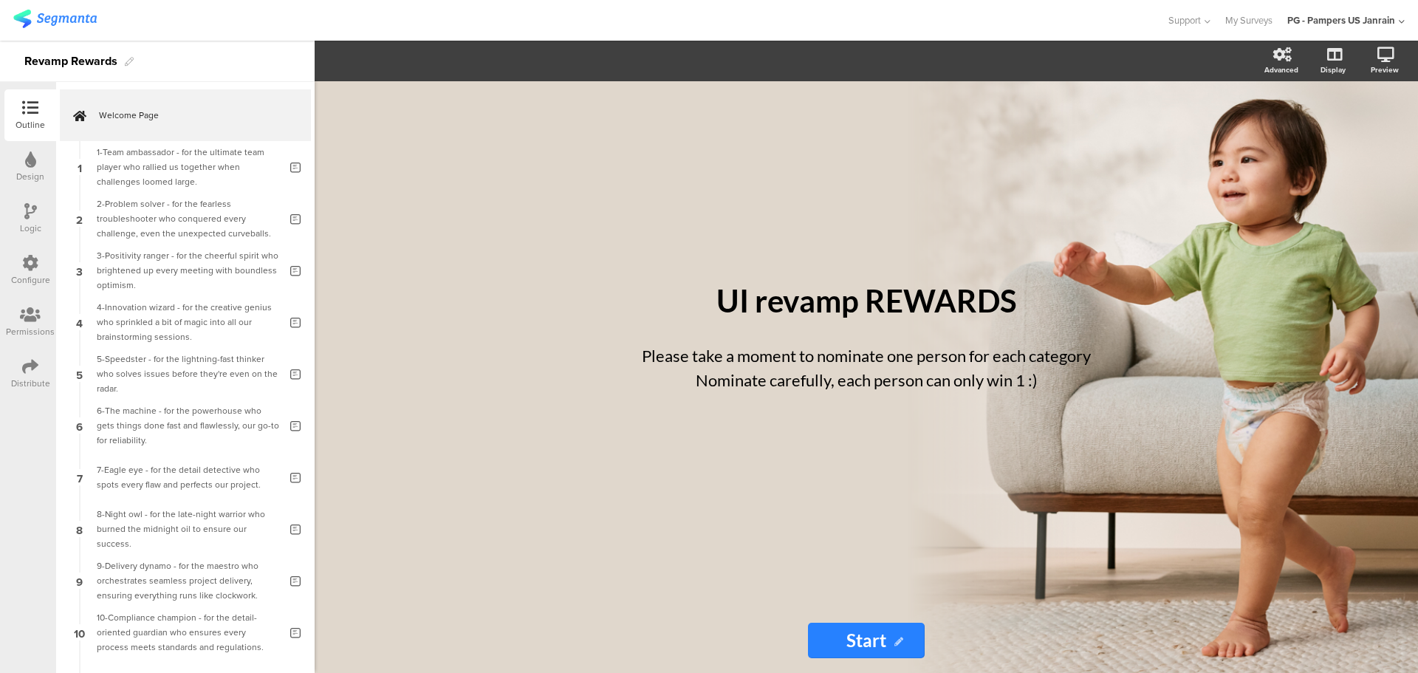
click at [41, 272] on div "Configure" at bounding box center [30, 270] width 52 height 52
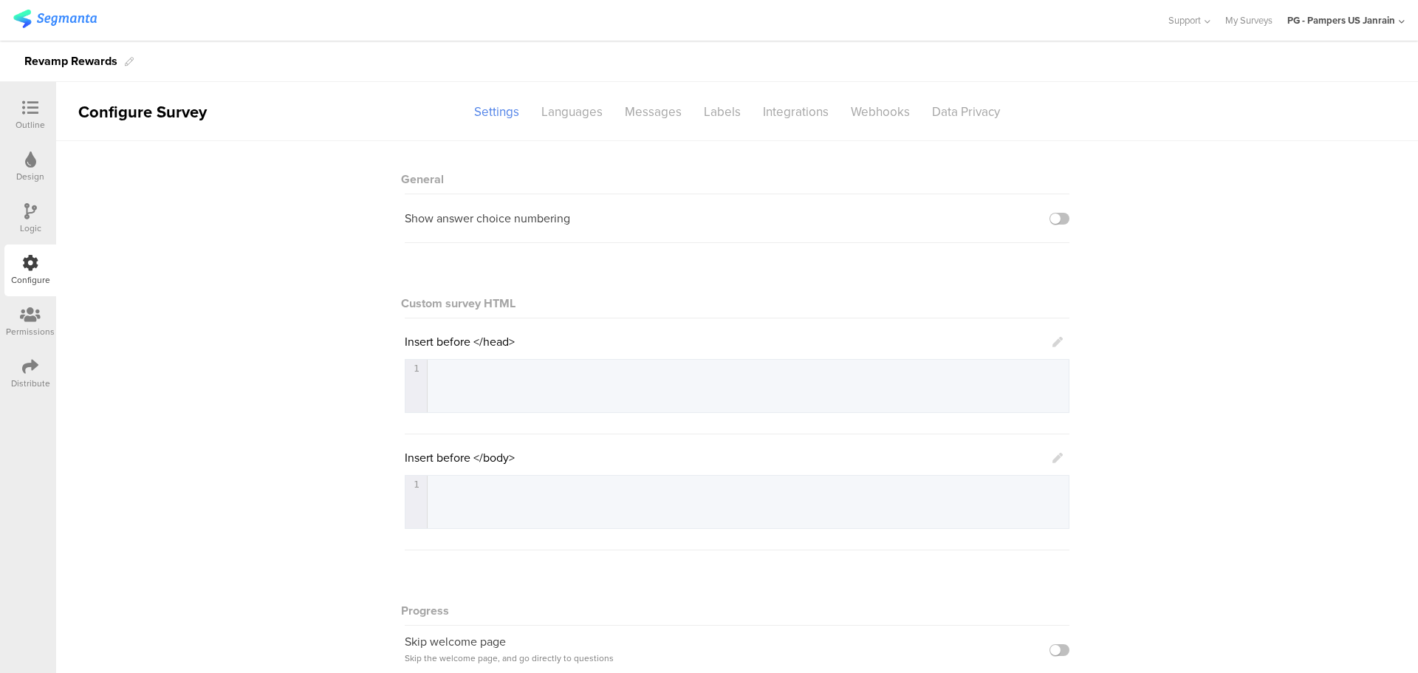
click at [27, 324] on div at bounding box center [30, 315] width 49 height 18
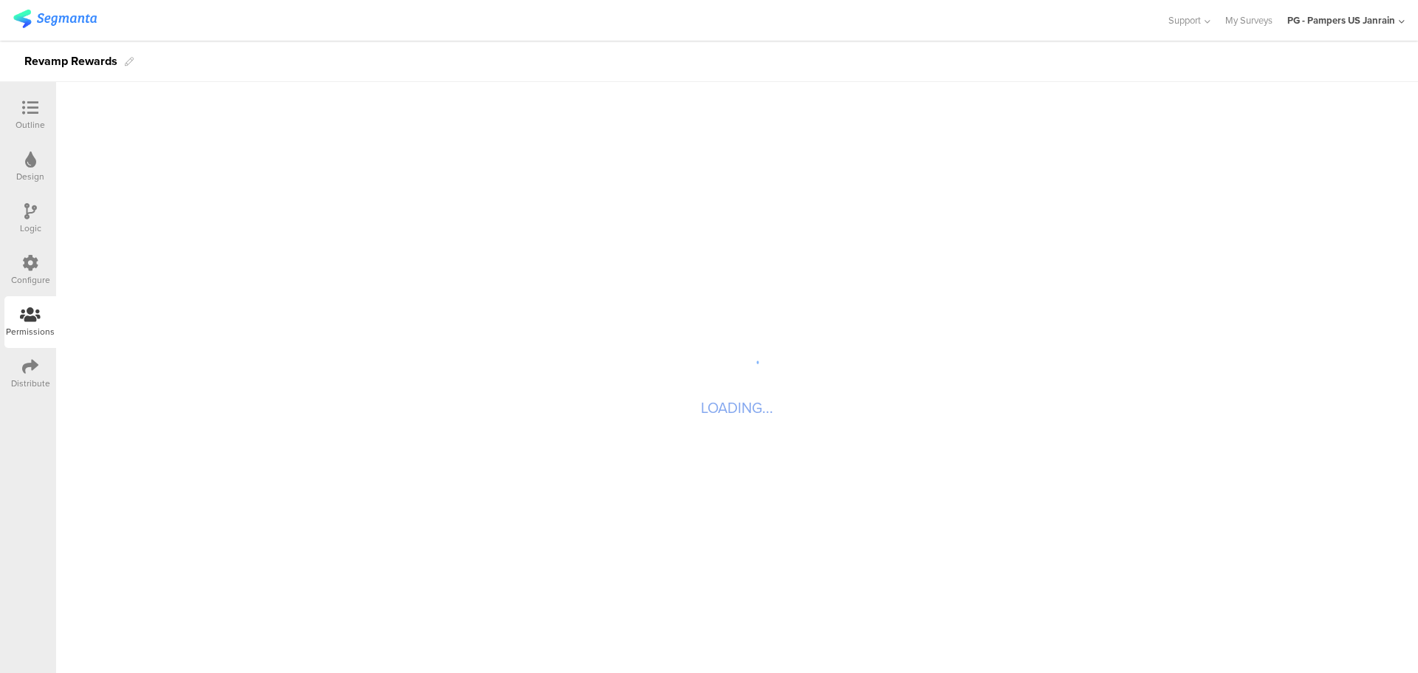
click at [26, 357] on div "Distribute" at bounding box center [30, 374] width 52 height 52
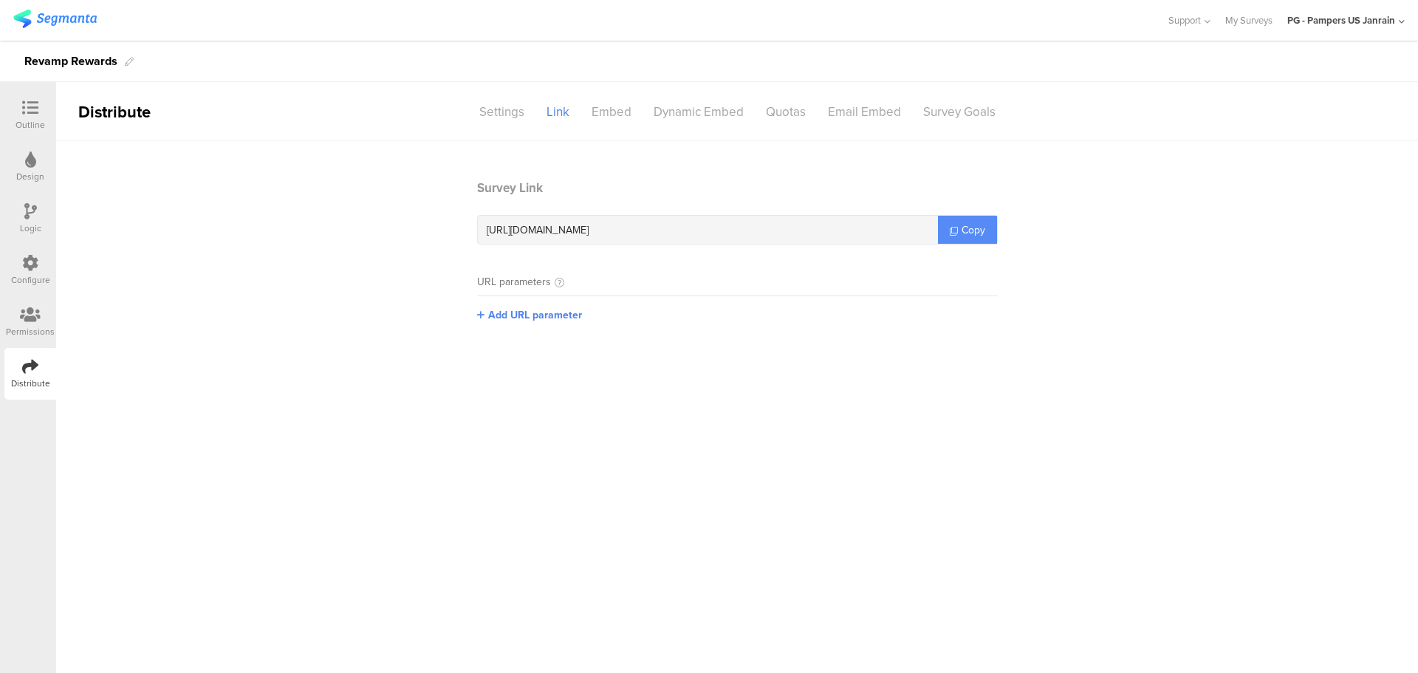
click at [973, 228] on span "Copy" at bounding box center [973, 230] width 24 height 16
